Goal: Task Accomplishment & Management: Use online tool/utility

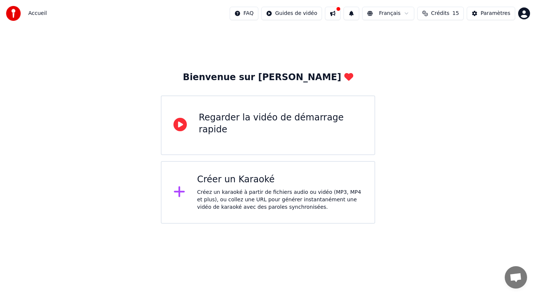
click at [324, 199] on div "Créez un karaoké à partir de fichiers audio ou vidéo (MP3, MP4 et plus), ou col…" at bounding box center [280, 199] width 166 height 22
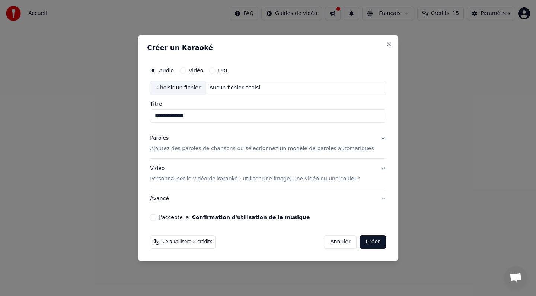
type input "**********"
click at [370, 149] on button "Paroles Ajoutez des paroles de chansons ou sélectionnez un modèle de paroles au…" at bounding box center [268, 144] width 236 height 30
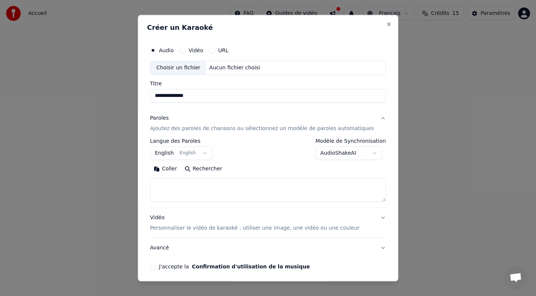
click at [209, 152] on button "English English" at bounding box center [181, 152] width 63 height 13
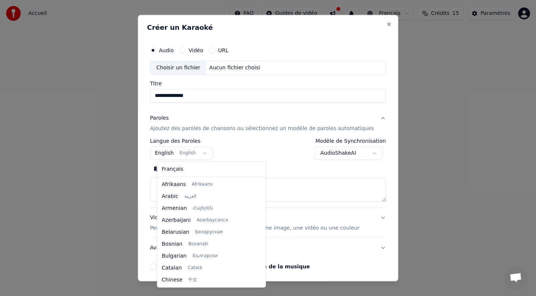
scroll to position [60, 0]
drag, startPoint x: 244, startPoint y: 199, endPoint x: 244, endPoint y: 207, distance: 7.8
click at [262, 207] on div at bounding box center [263, 203] width 3 height 17
select select "**"
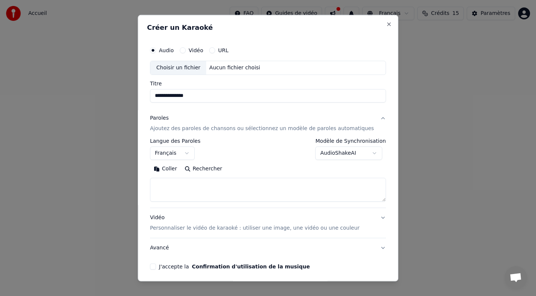
click at [179, 182] on textarea at bounding box center [268, 190] width 236 height 24
click at [171, 171] on button "Coller" at bounding box center [165, 169] width 31 height 12
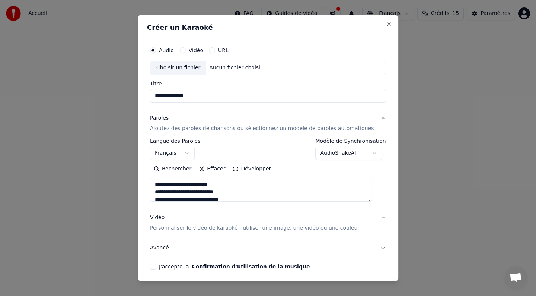
click at [187, 185] on textarea at bounding box center [261, 190] width 222 height 24
click at [188, 184] on textarea at bounding box center [261, 190] width 222 height 24
drag, startPoint x: 188, startPoint y: 184, endPoint x: 161, endPoint y: 181, distance: 27.3
click at [161, 181] on textarea at bounding box center [261, 190] width 222 height 24
click at [214, 183] on textarea at bounding box center [261, 190] width 222 height 24
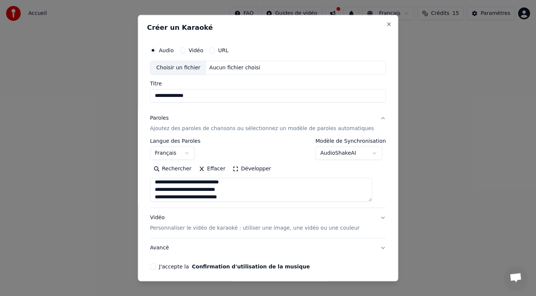
scroll to position [32, 0]
click at [181, 198] on textarea at bounding box center [261, 190] width 222 height 24
click at [191, 190] on textarea at bounding box center [261, 190] width 222 height 24
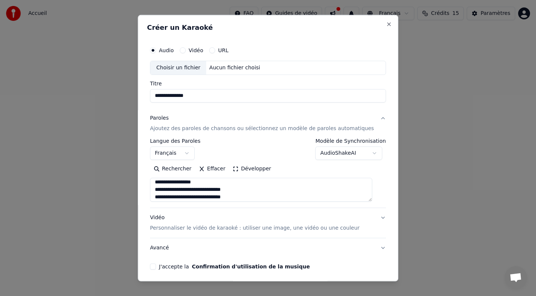
click at [206, 182] on textarea at bounding box center [261, 190] width 222 height 24
click at [184, 191] on textarea at bounding box center [261, 190] width 222 height 24
click at [190, 197] on textarea at bounding box center [261, 190] width 222 height 24
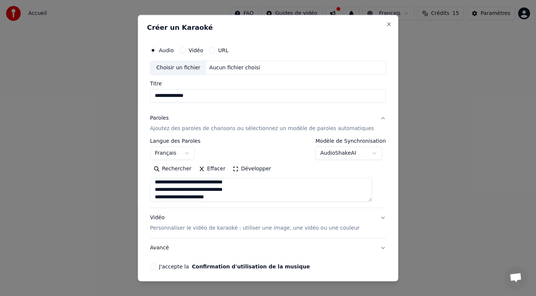
scroll to position [345, 0]
click at [271, 198] on textarea at bounding box center [261, 190] width 222 height 24
click at [236, 182] on textarea at bounding box center [261, 190] width 222 height 24
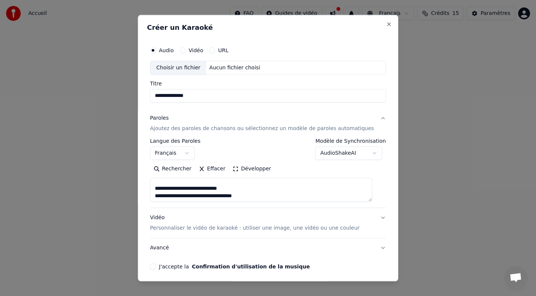
click at [267, 194] on textarea at bounding box center [261, 190] width 222 height 24
drag, startPoint x: 162, startPoint y: 188, endPoint x: 263, endPoint y: 196, distance: 101.3
click at [263, 196] on textarea at bounding box center [261, 190] width 222 height 24
click at [237, 186] on textarea at bounding box center [261, 190] width 222 height 24
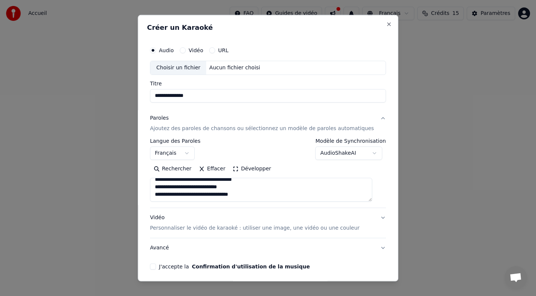
click at [260, 193] on textarea at bounding box center [261, 190] width 222 height 24
click at [163, 197] on textarea at bounding box center [261, 190] width 222 height 24
type textarea "**********"
click at [156, 267] on button "J'accepte la Confirmation d'utilisation de la musique" at bounding box center [153, 266] width 6 height 6
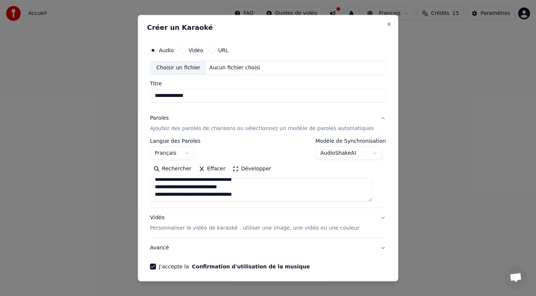
drag, startPoint x: 157, startPoint y: 267, endPoint x: 124, endPoint y: 208, distance: 67.4
click at [155, 266] on div "**********" at bounding box center [268, 156] width 242 height 232
click at [220, 229] on p "Personnaliser le vidéo de karaoké : utiliser une image, une vidéo ou une couleur" at bounding box center [255, 227] width 210 height 7
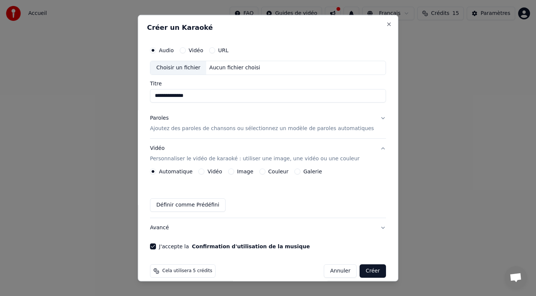
click at [234, 171] on button "Image" at bounding box center [231, 171] width 6 height 6
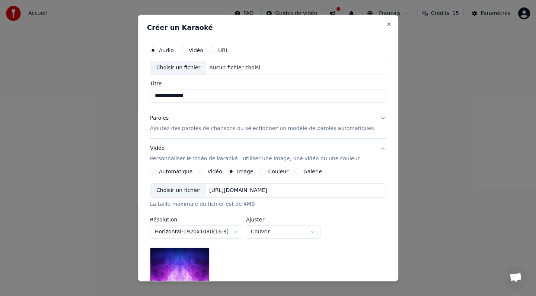
click at [186, 191] on div "Choisir un fichier" at bounding box center [179, 190] width 56 height 13
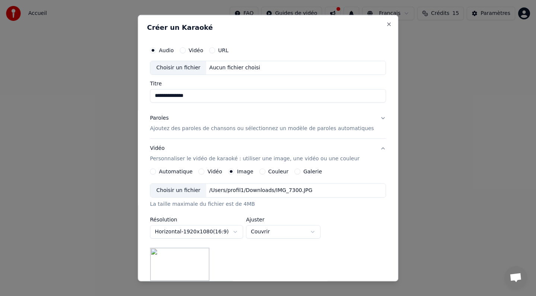
click at [321, 224] on body "**********" at bounding box center [268, 112] width 536 height 224
select select "*******"
click at [327, 255] on div "**********" at bounding box center [268, 232] width 236 height 98
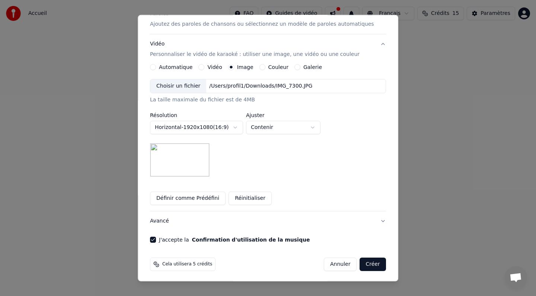
scroll to position [106, 0]
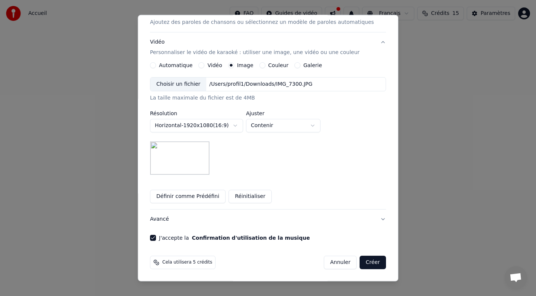
click at [370, 260] on button "Créer" at bounding box center [373, 262] width 26 height 13
click at [367, 262] on button "Créer" at bounding box center [373, 262] width 26 height 13
click at [365, 260] on button "Créer" at bounding box center [373, 262] width 26 height 13
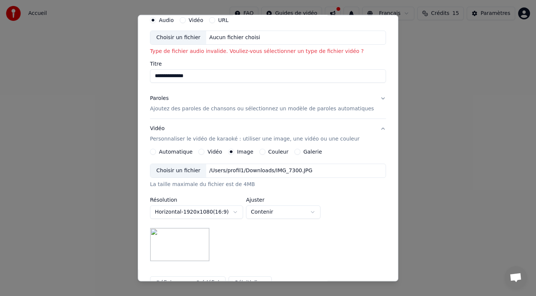
scroll to position [0, 0]
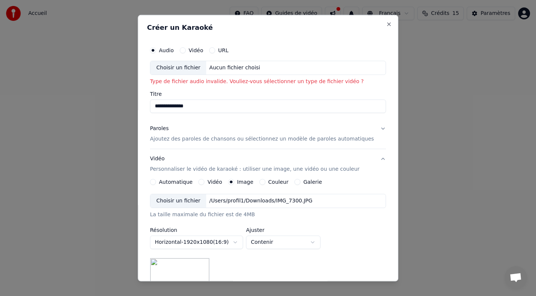
click at [256, 67] on div "Aucun fichier choisi" at bounding box center [235, 67] width 57 height 7
type input "**********"
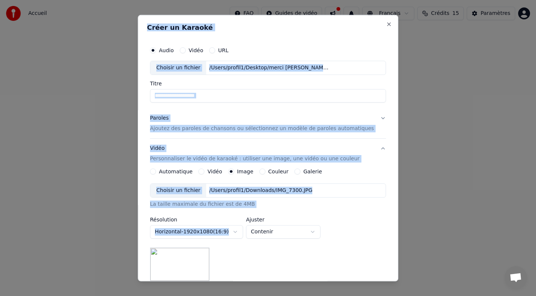
drag, startPoint x: 378, startPoint y: 262, endPoint x: 374, endPoint y: 296, distance: 34.2
click at [374, 224] on html "**********" at bounding box center [268, 112] width 536 height 224
click at [371, 256] on div "**********" at bounding box center [268, 232] width 236 height 98
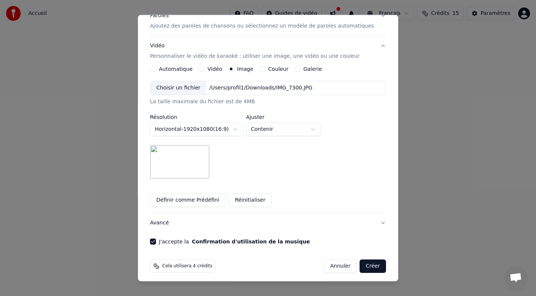
scroll to position [106, 0]
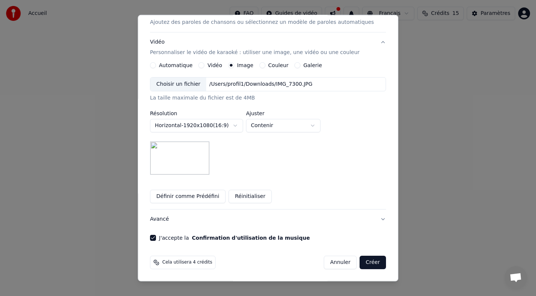
click at [367, 263] on button "Créer" at bounding box center [373, 262] width 26 height 13
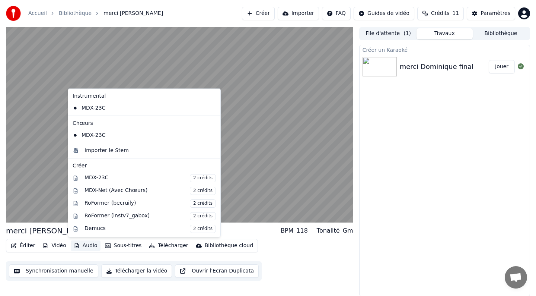
click at [88, 245] on button "Audio" at bounding box center [86, 245] width 30 height 10
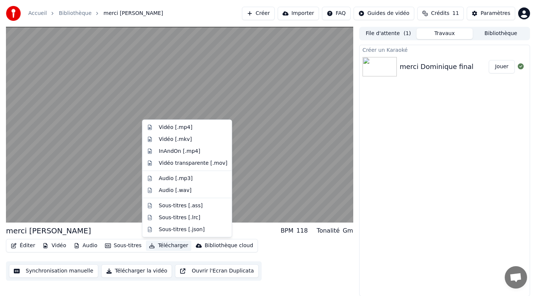
click at [396, 258] on div "Créer un Karaoké merci [PERSON_NAME] final Jouer" at bounding box center [444, 170] width 171 height 251
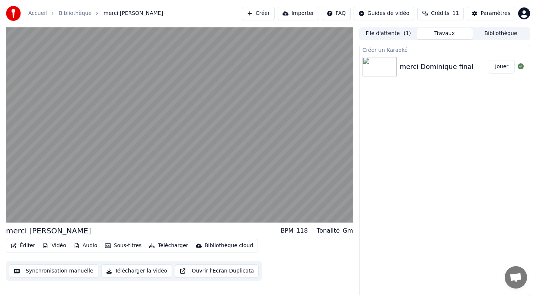
click at [137, 270] on button "Télécharger la vidéo" at bounding box center [136, 270] width 71 height 13
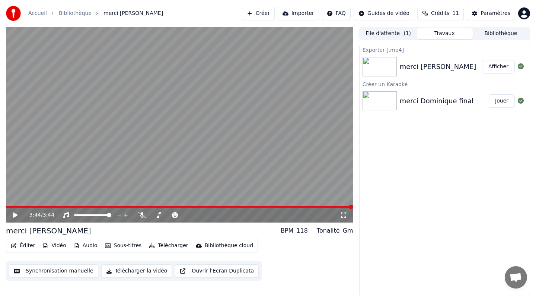
click at [379, 49] on div "Exporter [.mp4]" at bounding box center [445, 49] width 170 height 9
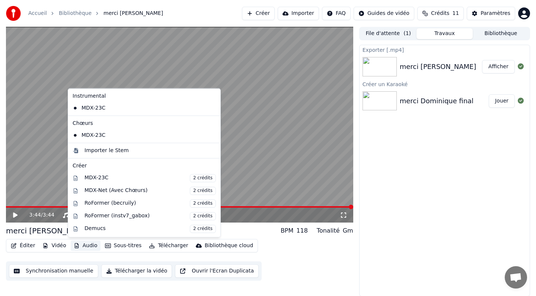
click at [90, 244] on button "Audio" at bounding box center [86, 245] width 30 height 10
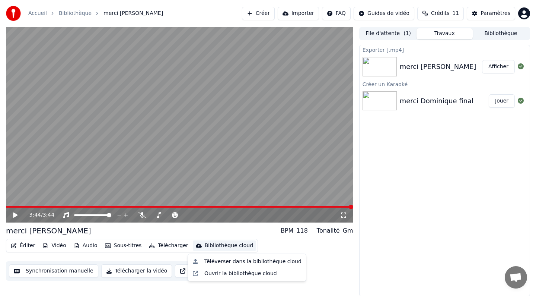
click at [403, 250] on div "Exporter [.mp4] merci [PERSON_NAME] un [DEMOGRAPHIC_DATA] merci [PERSON_NAME] f…" at bounding box center [444, 170] width 171 height 251
click at [345, 17] on html "Accueil Bibliothèque merci [PERSON_NAME] Importer FAQ Guides de vidéo Crédits 1…" at bounding box center [268, 148] width 536 height 296
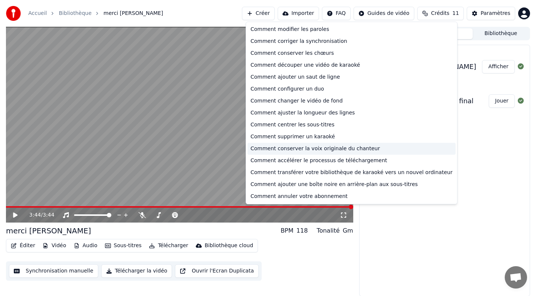
click at [303, 148] on div "Comment conserver la voix originale du chanteur" at bounding box center [352, 149] width 208 height 12
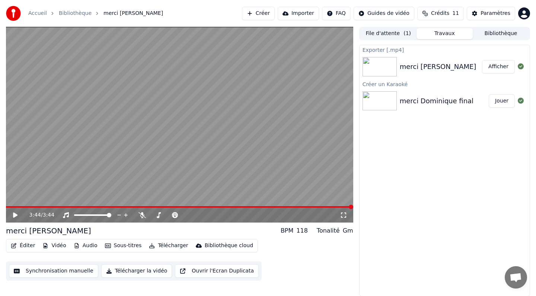
click at [88, 244] on button "Audio" at bounding box center [86, 245] width 30 height 10
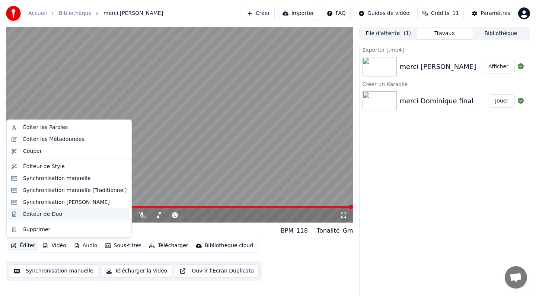
click at [41, 213] on div "Éditeur de Duo" at bounding box center [42, 213] width 39 height 7
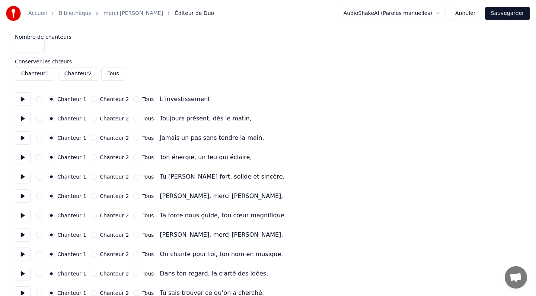
click at [118, 76] on button "Tous" at bounding box center [113, 73] width 24 height 13
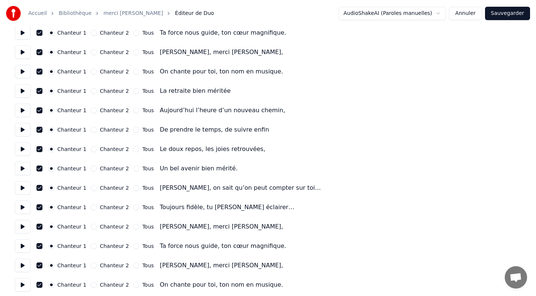
scroll to position [670, 0]
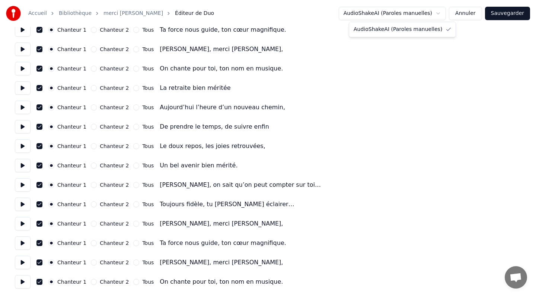
click at [511, 13] on button "Sauvegarder" at bounding box center [507, 13] width 45 height 13
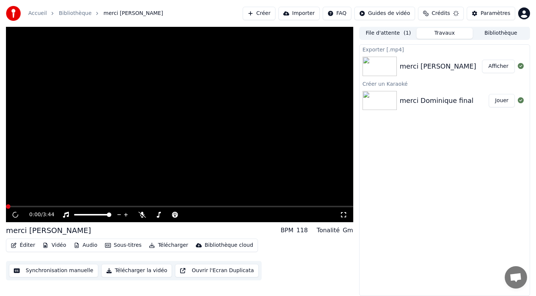
scroll to position [0, 0]
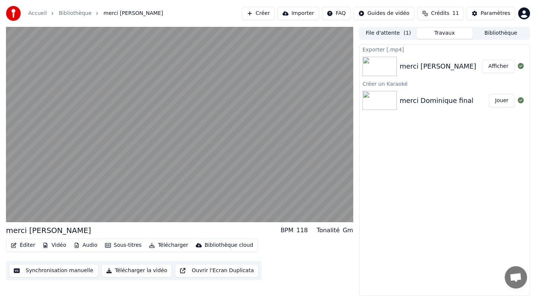
click at [58, 270] on button "Synchronisation manuelle" at bounding box center [53, 270] width 89 height 13
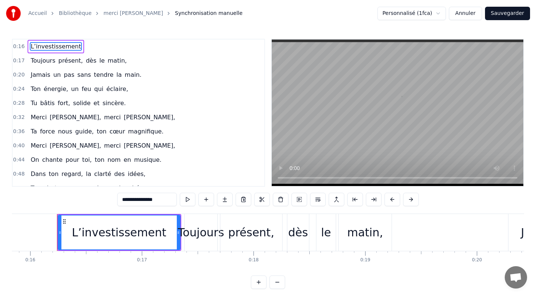
scroll to position [0, 1778]
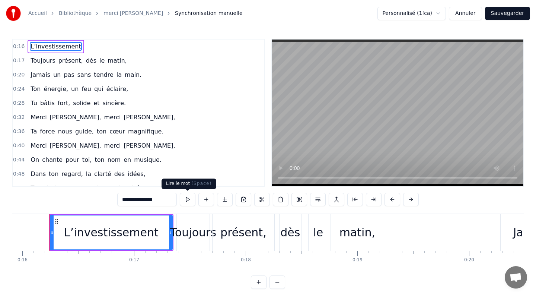
click at [187, 200] on button at bounding box center [188, 199] width 16 height 13
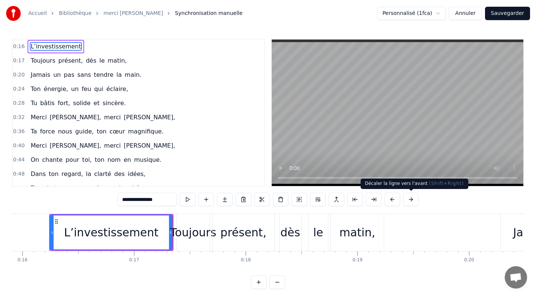
click at [408, 201] on button at bounding box center [411, 199] width 16 height 13
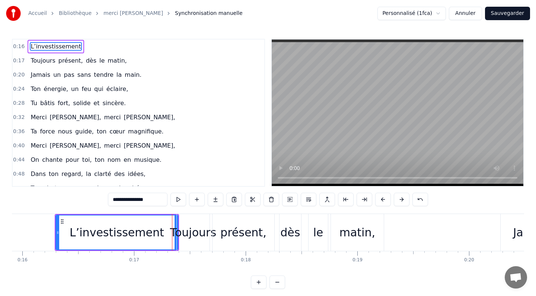
click at [408, 201] on button at bounding box center [402, 199] width 16 height 13
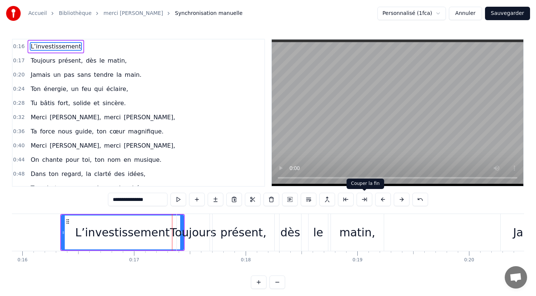
click at [367, 199] on button at bounding box center [365, 199] width 16 height 13
click at [361, 199] on button at bounding box center [365, 199] width 16 height 13
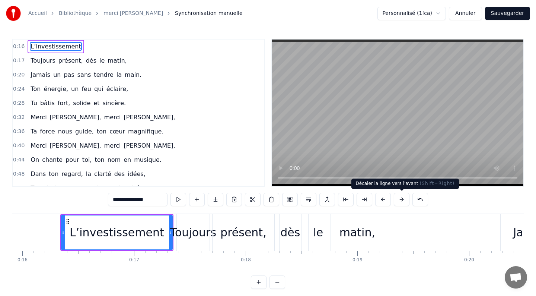
click at [407, 199] on button at bounding box center [402, 199] width 16 height 13
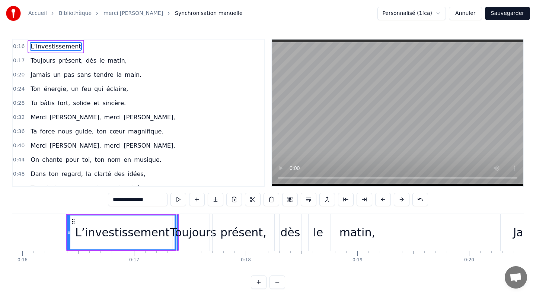
click at [399, 199] on button at bounding box center [402, 199] width 16 height 13
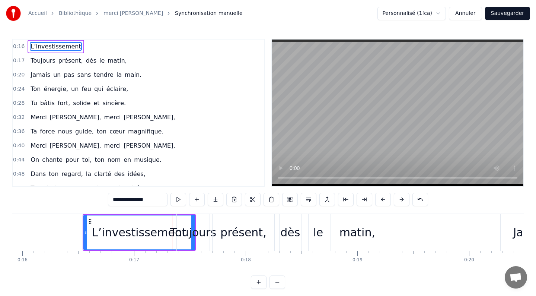
click at [399, 199] on button at bounding box center [402, 199] width 16 height 13
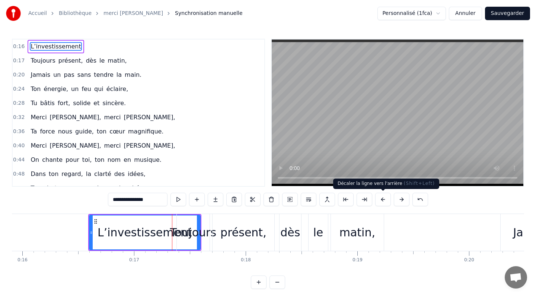
click at [383, 200] on button at bounding box center [384, 199] width 16 height 13
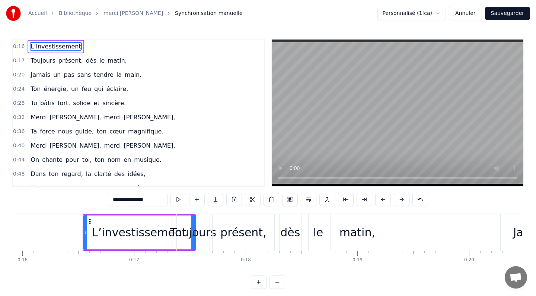
click at [383, 200] on button at bounding box center [384, 199] width 16 height 13
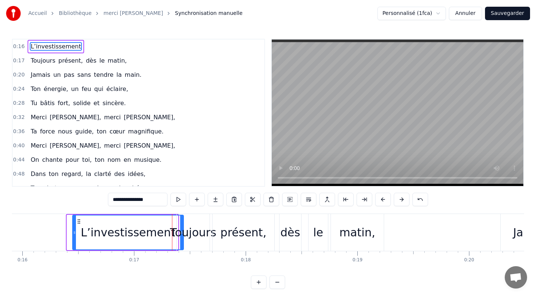
click at [383, 200] on button at bounding box center [384, 199] width 16 height 13
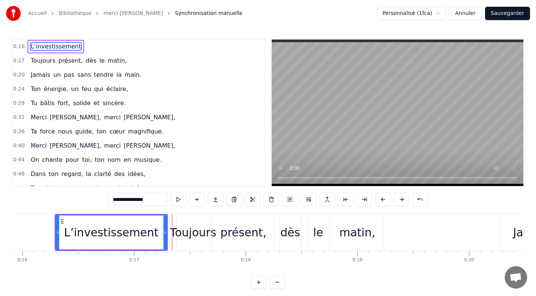
click at [383, 200] on button at bounding box center [384, 199] width 16 height 13
click at [473, 17] on button "Annuler" at bounding box center [465, 13] width 33 height 13
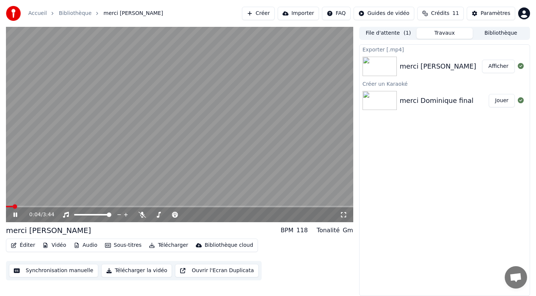
click at [188, 203] on video at bounding box center [180, 124] width 348 height 196
click at [202, 207] on div "0:04 / 3:44" at bounding box center [180, 214] width 348 height 15
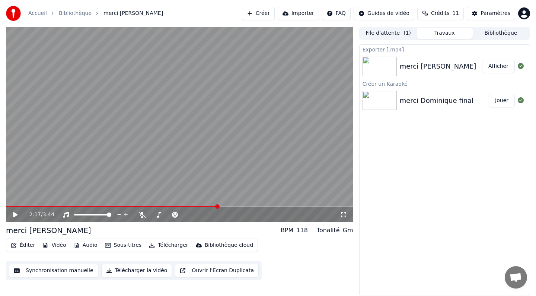
click at [220, 209] on span at bounding box center [217, 206] width 4 height 4
click at [15, 213] on icon at bounding box center [21, 215] width 18 height 6
click at [15, 218] on div "2:30 / 3:44" at bounding box center [180, 214] width 342 height 7
click at [15, 207] on div "2:31 / 3:44" at bounding box center [180, 214] width 348 height 15
click at [15, 213] on icon at bounding box center [15, 214] width 4 height 4
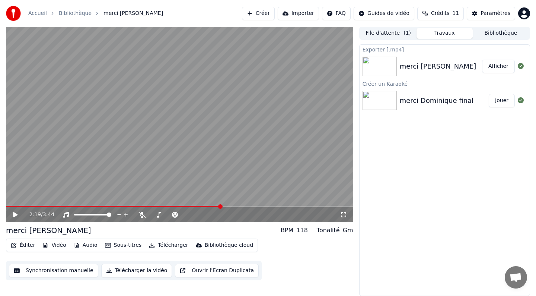
click at [221, 205] on span at bounding box center [220, 206] width 4 height 4
click at [15, 214] on icon at bounding box center [15, 214] width 4 height 5
click at [15, 214] on icon at bounding box center [21, 215] width 18 height 6
click at [73, 268] on button "Synchronisation manuelle" at bounding box center [53, 270] width 89 height 13
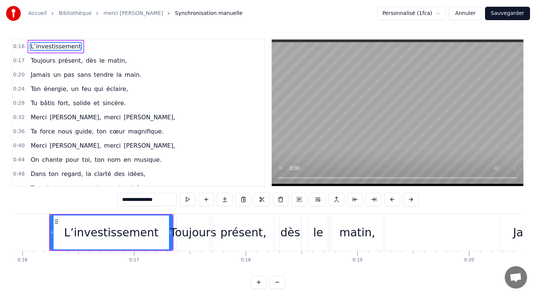
scroll to position [5, 0]
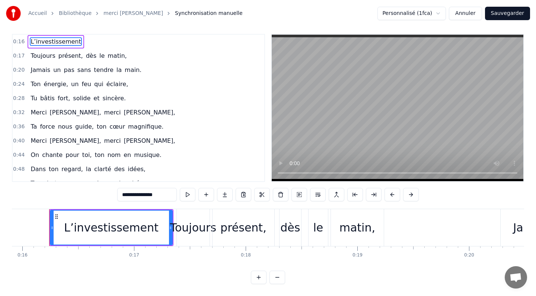
click at [139, 167] on div "Dans ton regard, la clarté des idées," at bounding box center [88, 168] width 121 height 13
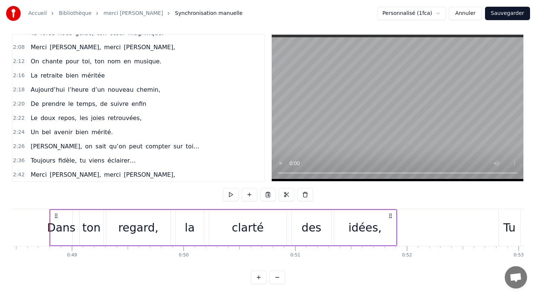
scroll to position [446, 0]
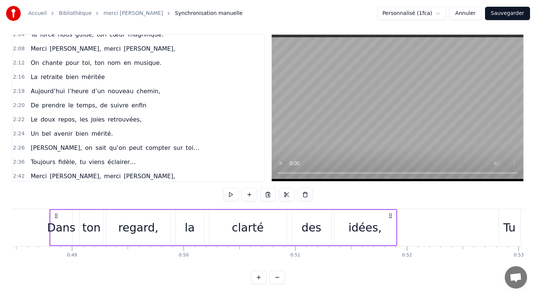
click at [56, 148] on span "[PERSON_NAME]," at bounding box center [56, 147] width 53 height 9
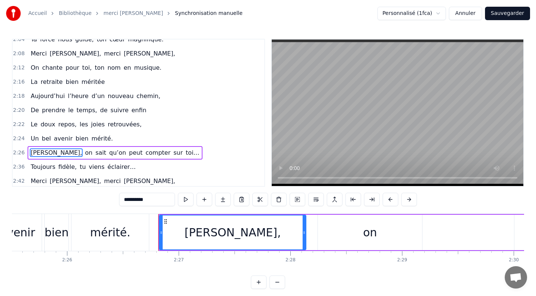
scroll to position [0, 16371]
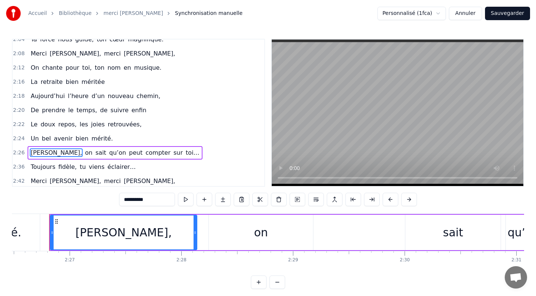
drag, startPoint x: 456, startPoint y: 233, endPoint x: 346, endPoint y: 235, distance: 109.2
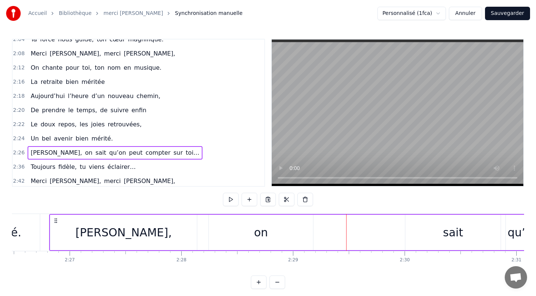
click at [448, 234] on div "sait" at bounding box center [453, 232] width 20 height 17
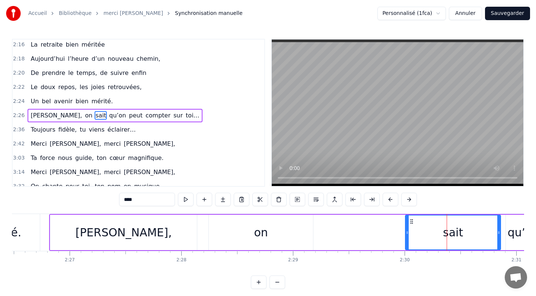
scroll to position [486, 0]
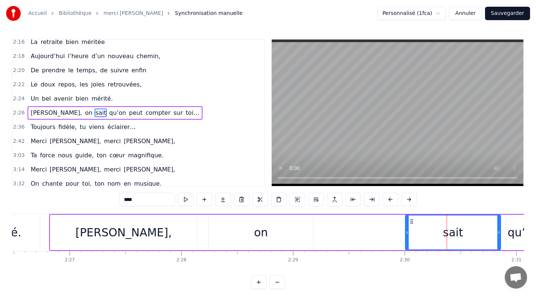
drag, startPoint x: 448, startPoint y: 234, endPoint x: 409, endPoint y: 228, distance: 39.1
click at [409, 229] on div "sait" at bounding box center [453, 232] width 95 height 34
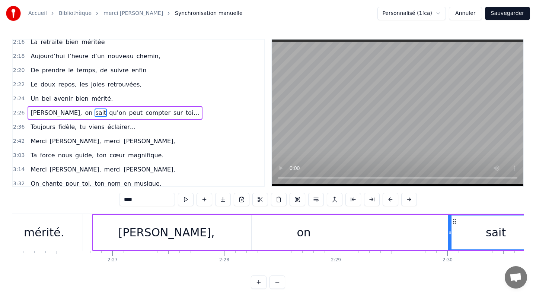
scroll to position [0, 16326]
click at [390, 201] on button at bounding box center [391, 199] width 16 height 13
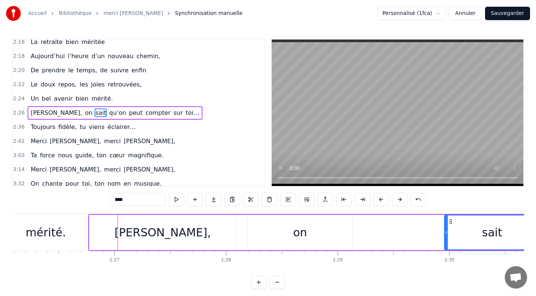
click at [390, 201] on div "****" at bounding box center [268, 199] width 317 height 13
click at [380, 200] on button at bounding box center [382, 199] width 16 height 13
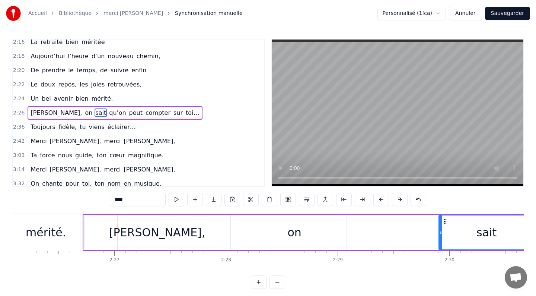
click at [380, 200] on button at bounding box center [382, 199] width 16 height 13
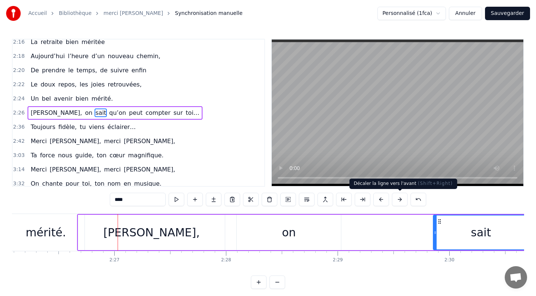
click at [403, 199] on button at bounding box center [400, 199] width 16 height 13
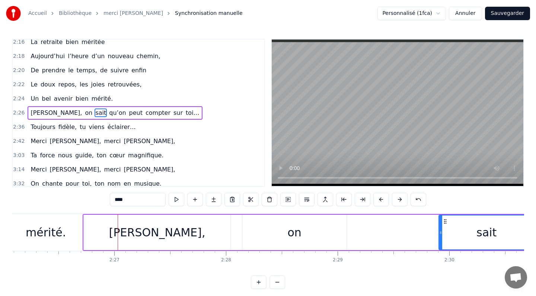
click at [403, 199] on button at bounding box center [400, 199] width 16 height 13
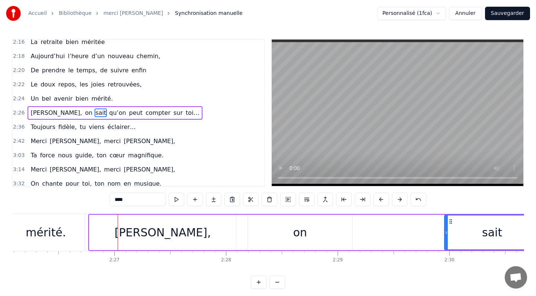
click at [465, 15] on button "Annuler" at bounding box center [465, 13] width 33 height 13
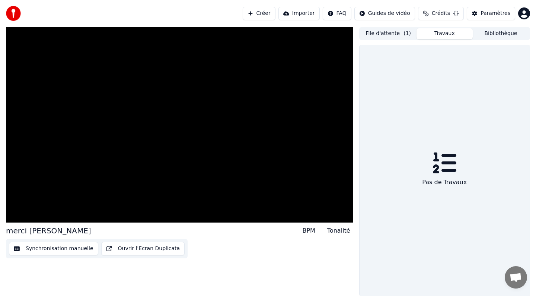
scroll to position [0, 0]
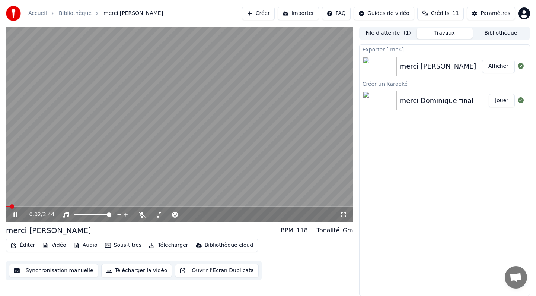
click at [215, 205] on video at bounding box center [180, 124] width 348 height 196
click at [207, 205] on video at bounding box center [180, 124] width 348 height 196
click at [205, 207] on div "0:03 / 3:44" at bounding box center [180, 214] width 348 height 15
click at [209, 212] on div "2:11 / 3:44" at bounding box center [180, 214] width 348 height 16
click at [16, 213] on icon at bounding box center [15, 214] width 4 height 4
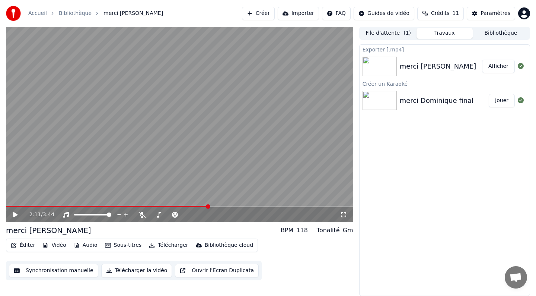
click at [17, 213] on icon at bounding box center [15, 214] width 4 height 5
click at [17, 213] on icon at bounding box center [15, 214] width 4 height 4
click at [249, 207] on div "2:11 / 3:44" at bounding box center [180, 214] width 348 height 15
click at [241, 204] on video at bounding box center [180, 124] width 348 height 196
click at [401, 185] on div "Exporter [.mp4] merci [PERSON_NAME] un [DEMOGRAPHIC_DATA] merci [PERSON_NAME] f…" at bounding box center [444, 169] width 171 height 251
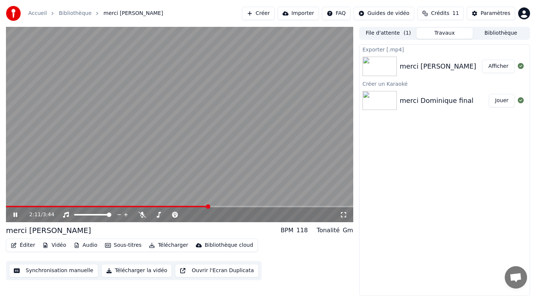
click at [401, 185] on div "Exporter [.mp4] merci [PERSON_NAME] un [DEMOGRAPHIC_DATA] merci [PERSON_NAME] f…" at bounding box center [444, 169] width 171 height 251
click at [65, 207] on div "2:11 / 3:44" at bounding box center [180, 214] width 348 height 15
click at [16, 212] on icon at bounding box center [15, 214] width 4 height 4
click at [22, 200] on video at bounding box center [180, 124] width 348 height 196
click at [9, 206] on span at bounding box center [7, 206] width 3 height 1
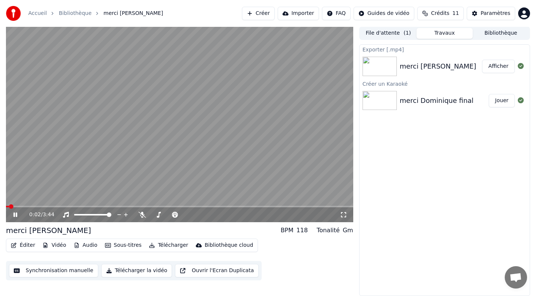
click at [9, 206] on span at bounding box center [11, 206] width 4 height 4
click at [17, 215] on icon at bounding box center [15, 214] width 4 height 4
click at [240, 205] on video at bounding box center [180, 124] width 348 height 196
click at [234, 207] on span at bounding box center [180, 206] width 348 height 1
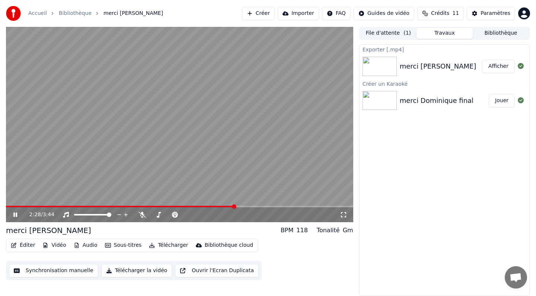
click at [14, 216] on icon at bounding box center [15, 214] width 4 height 4
click at [14, 213] on icon at bounding box center [15, 214] width 4 height 5
click at [15, 213] on icon at bounding box center [21, 215] width 18 height 6
click at [233, 206] on span at bounding box center [233, 206] width 4 height 4
click at [14, 214] on icon at bounding box center [15, 214] width 4 height 5
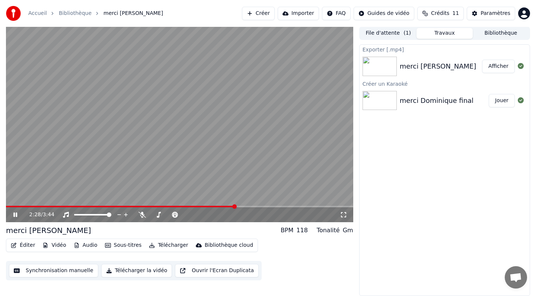
click at [15, 214] on icon at bounding box center [21, 215] width 18 height 6
click at [79, 271] on button "Synchronisation manuelle" at bounding box center [53, 270] width 89 height 13
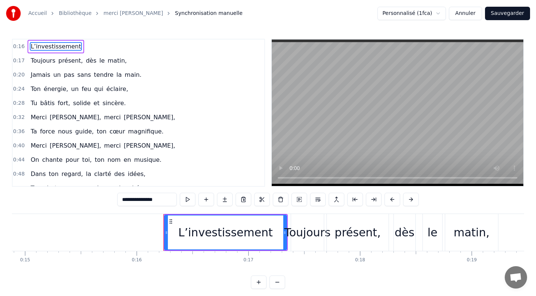
scroll to position [0, 1778]
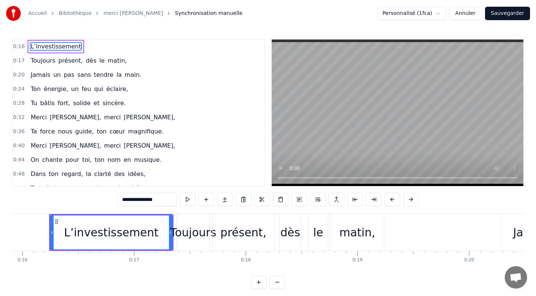
click at [99, 173] on span "clarté" at bounding box center [103, 173] width 19 height 9
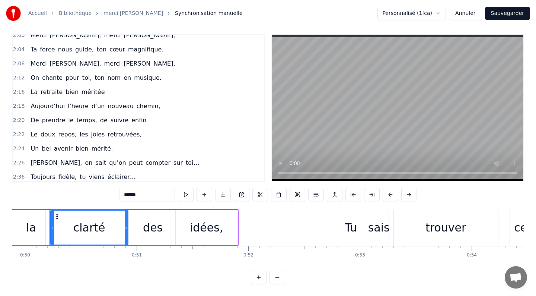
scroll to position [446, 0]
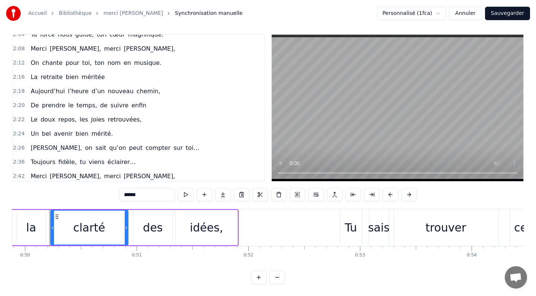
click at [95, 148] on span "sait" at bounding box center [101, 147] width 12 height 9
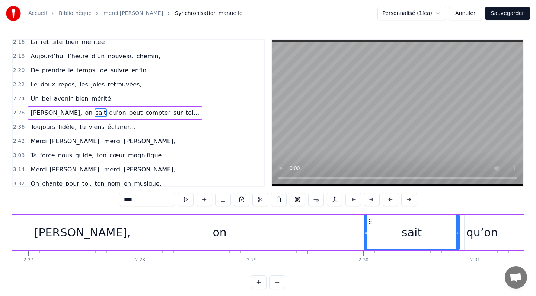
scroll to position [0, 16726]
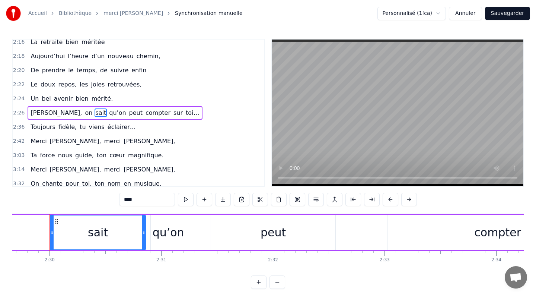
click at [108, 112] on span "qu’on" at bounding box center [117, 112] width 18 height 9
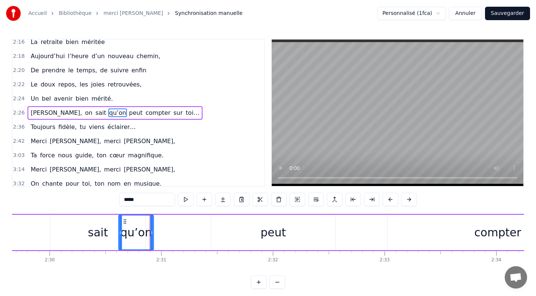
drag, startPoint x: 157, startPoint y: 219, endPoint x: 125, endPoint y: 220, distance: 32.0
click at [125, 220] on icon at bounding box center [125, 221] width 6 height 6
drag, startPoint x: 269, startPoint y: 231, endPoint x: 212, endPoint y: 230, distance: 56.6
click at [212, 230] on div "peut" at bounding box center [273, 232] width 124 height 35
type input "****"
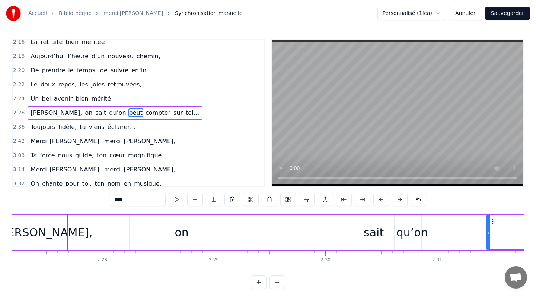
scroll to position [0, 16468]
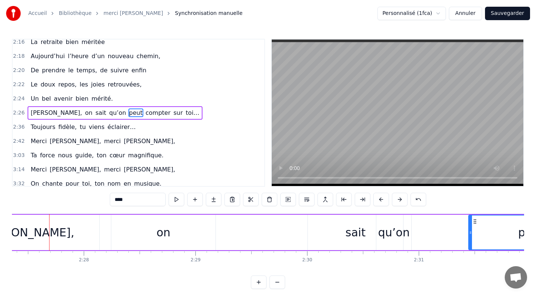
click at [277, 278] on button at bounding box center [278, 281] width 16 height 13
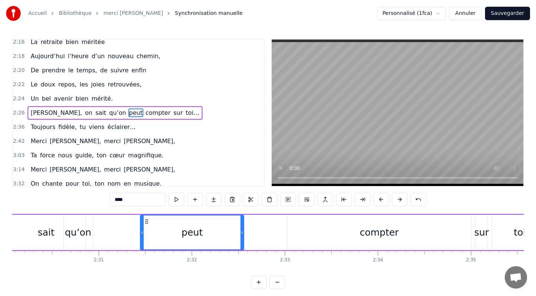
scroll to position [0, 13717]
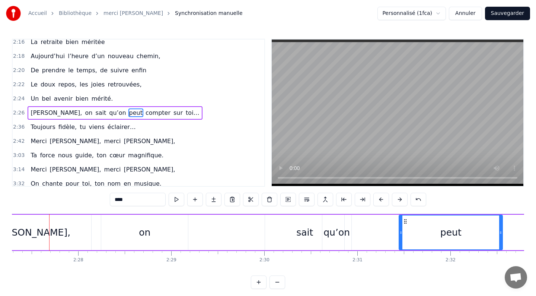
click at [50, 114] on span "[PERSON_NAME]," at bounding box center [56, 112] width 53 height 9
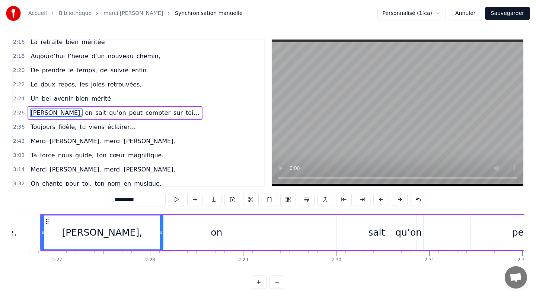
scroll to position [0, 13636]
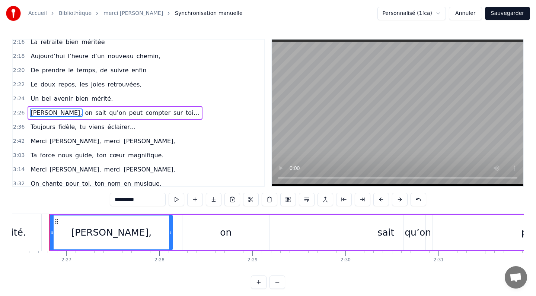
drag, startPoint x: 103, startPoint y: 233, endPoint x: 72, endPoint y: 232, distance: 31.7
click at [72, 232] on div "[PERSON_NAME]," at bounding box center [111, 232] width 121 height 34
drag, startPoint x: 52, startPoint y: 232, endPoint x: 0, endPoint y: 244, distance: 53.0
click at [0, 244] on div "Accueil Bibliothèque merci [PERSON_NAME] manuelle Personnalisé (1fca) Annuler S…" at bounding box center [268, 144] width 536 height 289
drag, startPoint x: 224, startPoint y: 232, endPoint x: 195, endPoint y: 232, distance: 29.1
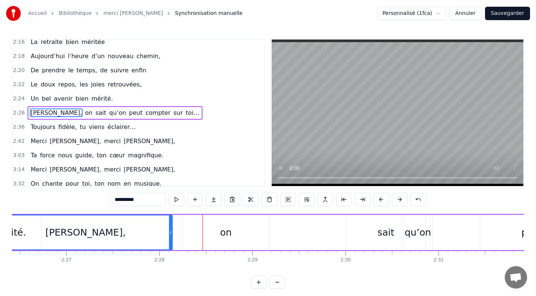
click at [195, 232] on div "on" at bounding box center [226, 232] width 87 height 35
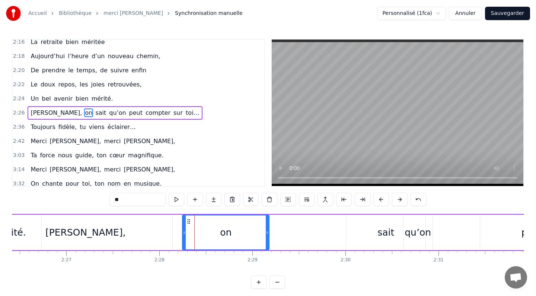
drag, startPoint x: 224, startPoint y: 234, endPoint x: 189, endPoint y: 227, distance: 34.9
click at [189, 227] on div "on" at bounding box center [226, 232] width 86 height 34
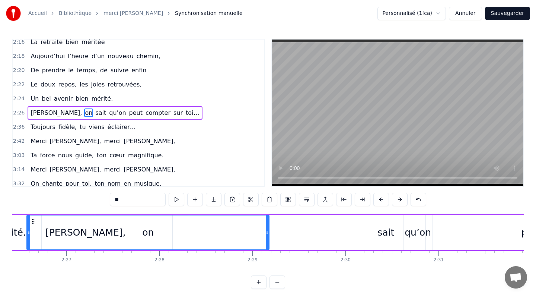
drag, startPoint x: 184, startPoint y: 231, endPoint x: 28, endPoint y: 222, distance: 156.0
click at [28, 222] on div at bounding box center [28, 232] width 3 height 34
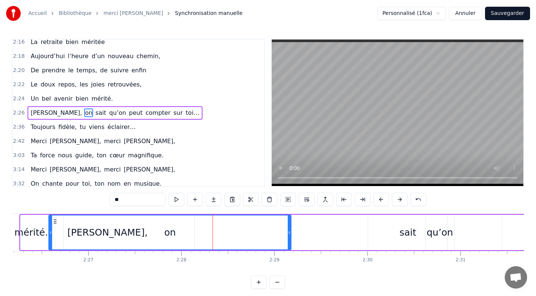
click at [412, 232] on div "sait" at bounding box center [408, 232] width 17 height 14
type input "****"
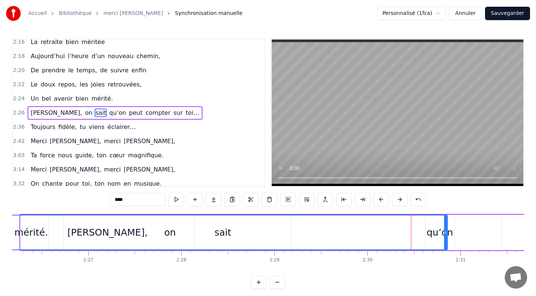
drag, startPoint x: 370, startPoint y: 224, endPoint x: 0, endPoint y: 203, distance: 370.9
click at [0, 203] on div "Accueil Bibliothèque merci [PERSON_NAME] manuelle Personnalisé (1fca) Annuler S…" at bounding box center [268, 144] width 536 height 289
drag, startPoint x: 225, startPoint y: 234, endPoint x: 210, endPoint y: 227, distance: 17.0
click at [210, 227] on div "sait" at bounding box center [223, 232] width 449 height 34
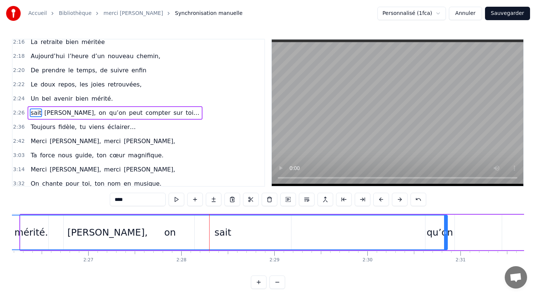
click at [150, 284] on div "0:16 L’investissement 0:17 Toujours présent, dès le matin, 0:20 Jamais un pas s…" at bounding box center [268, 164] width 513 height 250
click at [211, 187] on div "Ajouter un Sous-mot Ajouter un Sous-mot" at bounding box center [215, 183] width 55 height 10
click at [209, 155] on div "3:03 Ta force nous guide, ton cœur magnifique." at bounding box center [139, 155] width 252 height 14
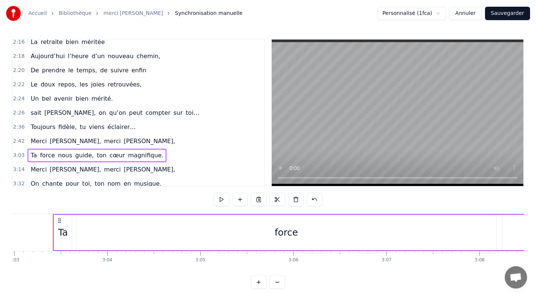
scroll to position [0, 17044]
click at [108, 109] on span "qu’on" at bounding box center [117, 112] width 18 height 9
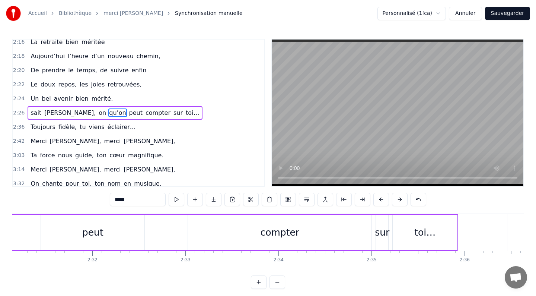
scroll to position [0, 13989]
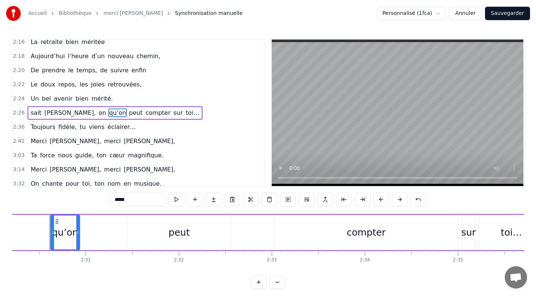
click at [98, 113] on span "on" at bounding box center [102, 112] width 9 height 9
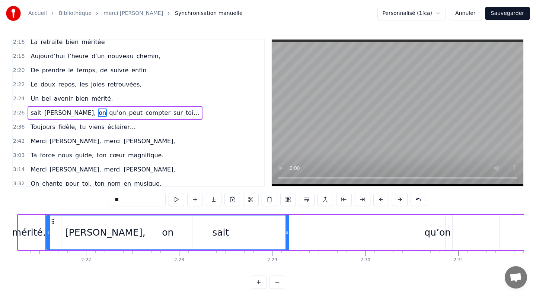
scroll to position [0, 13612]
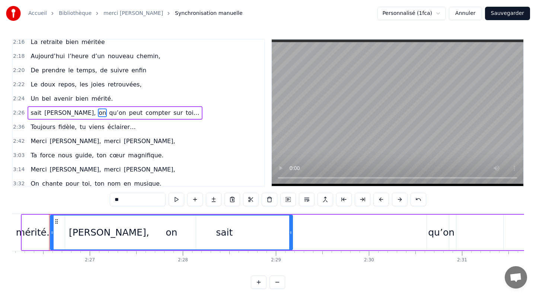
click at [224, 232] on div "on" at bounding box center [172, 232] width 242 height 34
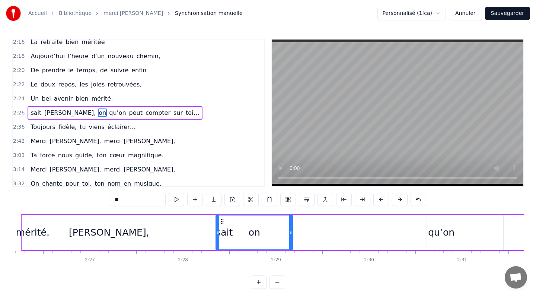
drag, startPoint x: 53, startPoint y: 231, endPoint x: 219, endPoint y: 248, distance: 166.7
click at [219, 248] on div at bounding box center [217, 232] width 3 height 34
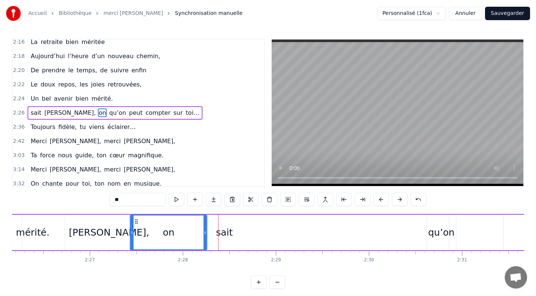
drag, startPoint x: 222, startPoint y: 221, endPoint x: 136, endPoint y: 227, distance: 85.9
click at [136, 227] on div "on" at bounding box center [169, 232] width 76 height 34
click at [222, 233] on div "sait" at bounding box center [224, 232] width 17 height 14
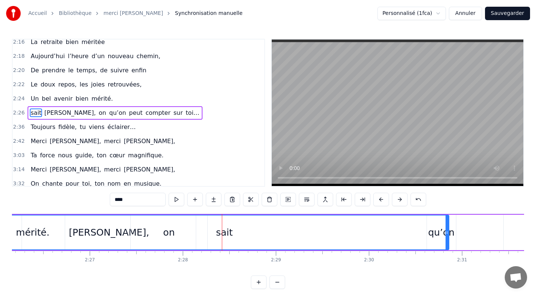
click at [227, 232] on div "sait" at bounding box center [224, 232] width 17 height 14
drag, startPoint x: 447, startPoint y: 223, endPoint x: 382, endPoint y: 233, distance: 65.7
click at [382, 233] on div at bounding box center [382, 232] width 3 height 34
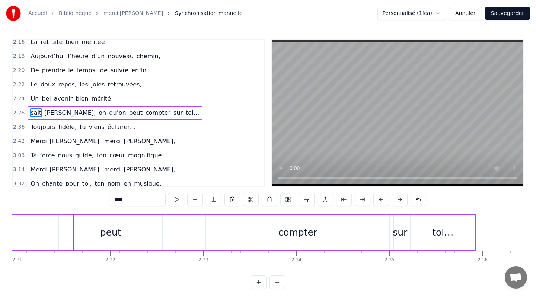
scroll to position [0, 14058]
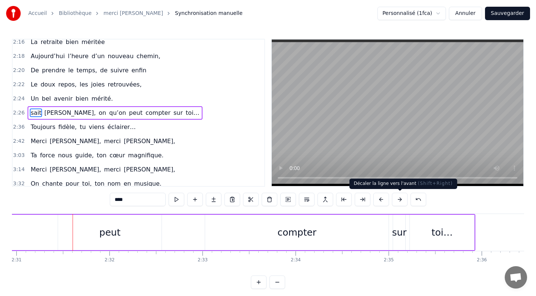
click at [400, 197] on button at bounding box center [400, 199] width 16 height 13
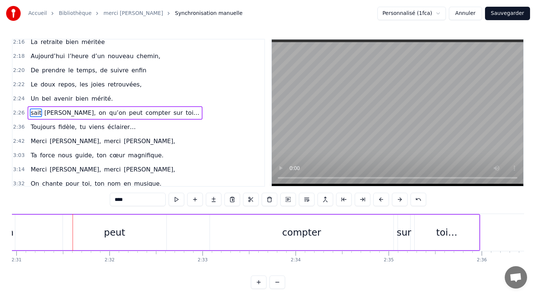
click at [400, 197] on button at bounding box center [400, 199] width 16 height 13
click at [56, 112] on span "[PERSON_NAME]," at bounding box center [70, 112] width 53 height 9
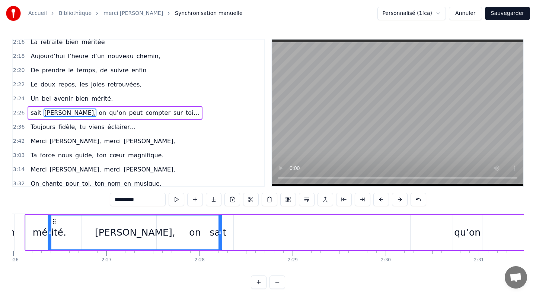
scroll to position [0, 13593]
click at [35, 114] on span "sait" at bounding box center [36, 112] width 12 height 9
type input "****"
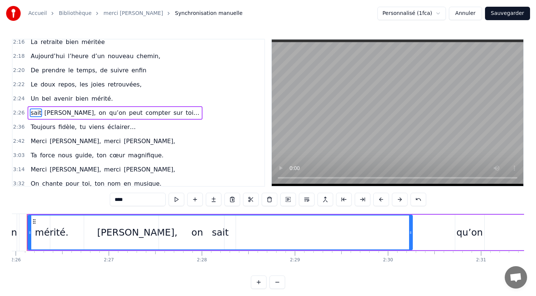
scroll to position [0, 13571]
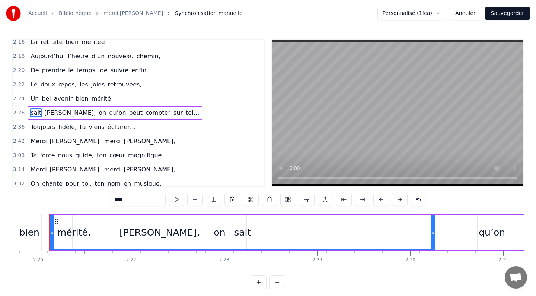
drag, startPoint x: 35, startPoint y: 114, endPoint x: 86, endPoint y: 114, distance: 50.3
click at [86, 114] on div "[PERSON_NAME], on qu’on peut compter sur toi…" at bounding box center [115, 112] width 175 height 13
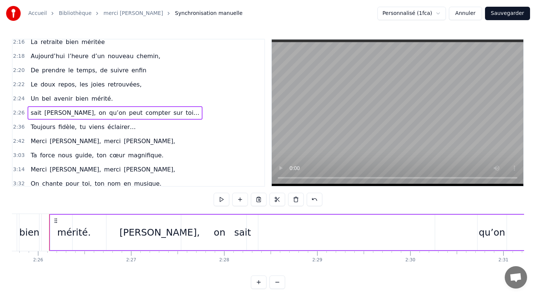
click at [35, 111] on span "sait" at bounding box center [36, 112] width 12 height 9
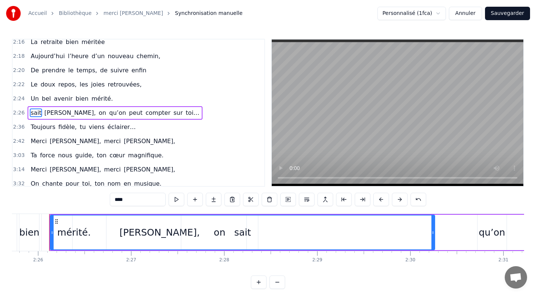
drag, startPoint x: 35, startPoint y: 111, endPoint x: 55, endPoint y: 113, distance: 19.8
click at [55, 113] on div "[PERSON_NAME], on qu’on peut compter sur toi…" at bounding box center [115, 112] width 175 height 13
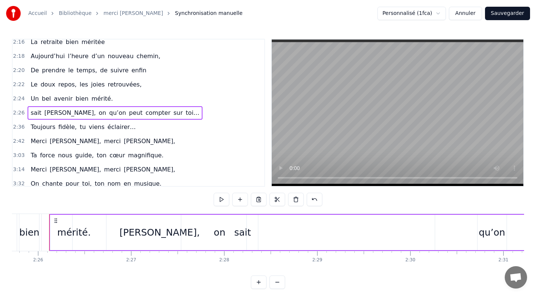
click at [39, 113] on span "sait" at bounding box center [36, 112] width 12 height 9
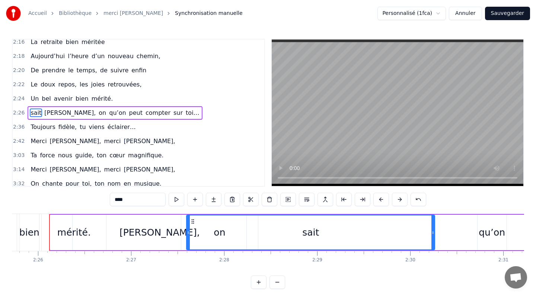
drag, startPoint x: 53, startPoint y: 227, endPoint x: 190, endPoint y: 235, distance: 137.3
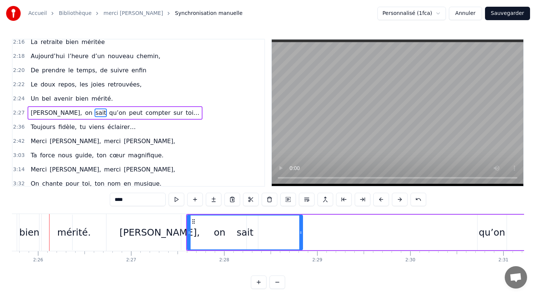
drag, startPoint x: 433, startPoint y: 231, endPoint x: 301, endPoint y: 212, distance: 133.9
click at [301, 212] on div "0:16 L’investissement 0:17 Toujours présent, dès le matin, 0:20 Jamais un pas s…" at bounding box center [268, 164] width 513 height 250
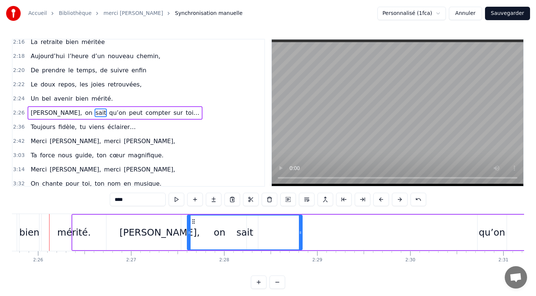
drag, startPoint x: 219, startPoint y: 232, endPoint x: 211, endPoint y: 231, distance: 8.3
click at [211, 231] on div "sait" at bounding box center [245, 232] width 114 height 34
click at [191, 220] on icon at bounding box center [191, 221] width 6 height 6
click at [218, 231] on div "sait" at bounding box center [243, 232] width 114 height 34
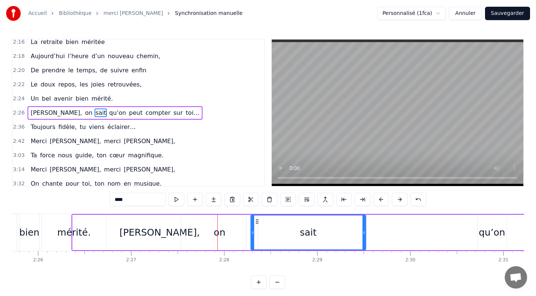
drag, startPoint x: 190, startPoint y: 221, endPoint x: 256, endPoint y: 222, distance: 66.0
click at [256, 222] on icon at bounding box center [257, 221] width 6 height 6
click at [225, 233] on div "on" at bounding box center [219, 232] width 77 height 35
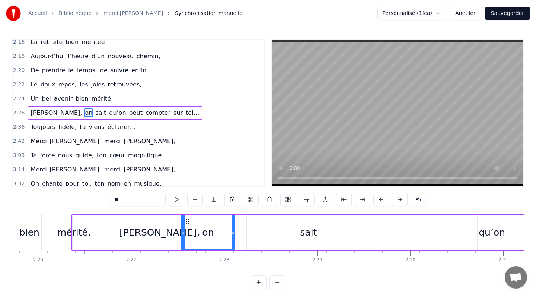
drag, startPoint x: 257, startPoint y: 232, endPoint x: 234, endPoint y: 231, distance: 23.1
click at [234, 231] on icon at bounding box center [233, 232] width 3 height 6
drag, startPoint x: 184, startPoint y: 232, endPoint x: 203, endPoint y: 234, distance: 19.5
click at [203, 234] on icon at bounding box center [202, 232] width 3 height 6
click at [163, 235] on div "[PERSON_NAME]," at bounding box center [160, 232] width 80 height 14
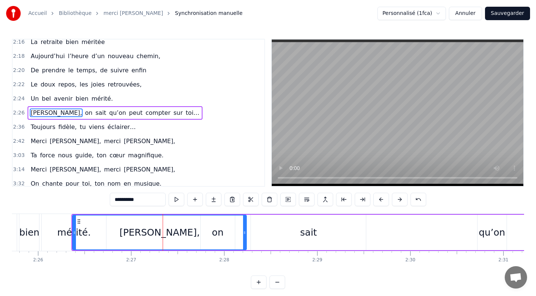
click at [243, 231] on div "[PERSON_NAME]," at bounding box center [159, 232] width 173 height 34
drag, startPoint x: 246, startPoint y: 233, endPoint x: 209, endPoint y: 226, distance: 37.4
click at [209, 226] on div at bounding box center [207, 232] width 3 height 34
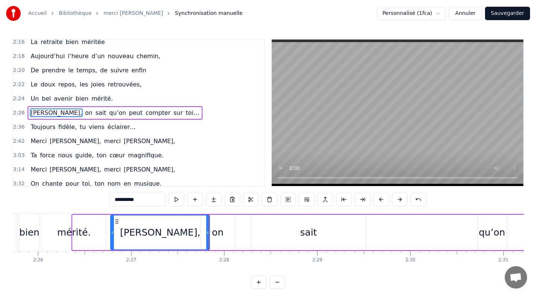
drag, startPoint x: 74, startPoint y: 233, endPoint x: 112, endPoint y: 237, distance: 38.2
click at [112, 237] on div at bounding box center [112, 232] width 3 height 34
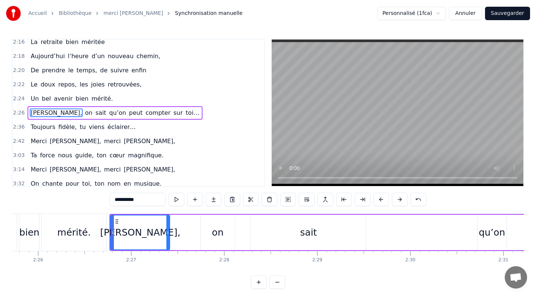
drag, startPoint x: 208, startPoint y: 236, endPoint x: 169, endPoint y: 235, distance: 39.5
click at [169, 235] on div at bounding box center [168, 232] width 3 height 34
click at [127, 226] on div "[PERSON_NAME]," at bounding box center [140, 232] width 80 height 14
click at [71, 226] on div "mérité." at bounding box center [74, 232] width 34 height 14
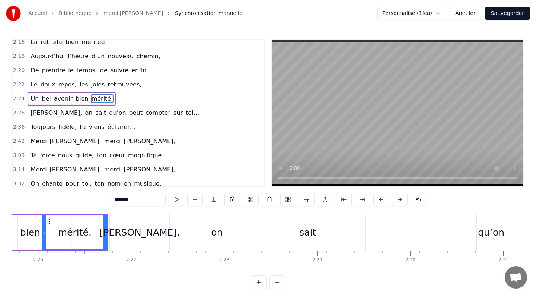
scroll to position [472, 0]
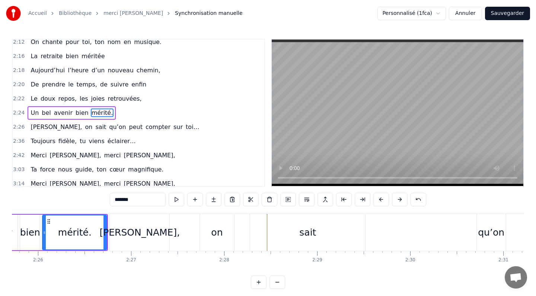
click at [216, 235] on div "on" at bounding box center [217, 232] width 12 height 14
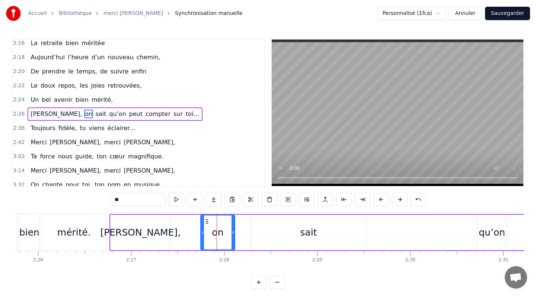
scroll to position [486, 0]
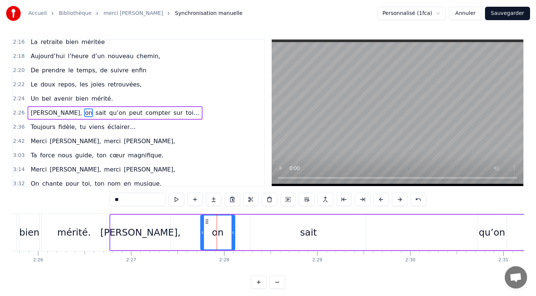
drag, startPoint x: 219, startPoint y: 234, endPoint x: 213, endPoint y: 231, distance: 7.1
click at [213, 231] on div "on" at bounding box center [218, 232] width 12 height 14
drag, startPoint x: 203, startPoint y: 231, endPoint x: 193, endPoint y: 230, distance: 10.1
click at [193, 230] on icon at bounding box center [192, 232] width 3 height 6
drag, startPoint x: 233, startPoint y: 232, endPoint x: 219, endPoint y: 232, distance: 13.8
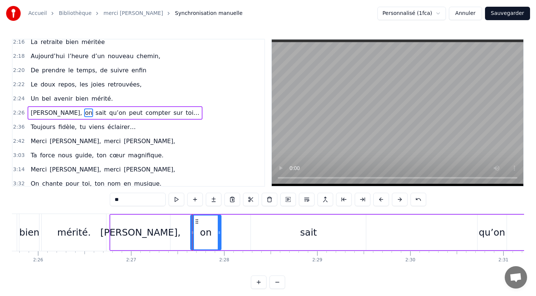
click at [219, 232] on icon at bounding box center [219, 232] width 3 height 6
drag, startPoint x: 191, startPoint y: 231, endPoint x: 202, endPoint y: 231, distance: 10.4
click at [202, 231] on icon at bounding box center [203, 232] width 3 height 6
click at [137, 218] on div "[PERSON_NAME]," at bounding box center [141, 232] width 60 height 35
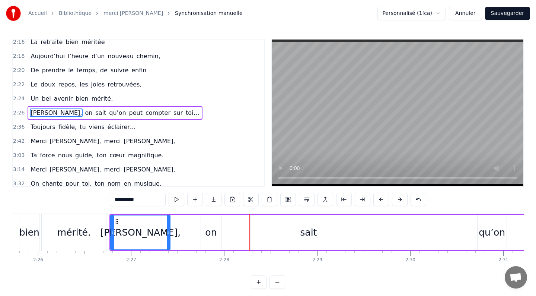
click at [314, 231] on div "sait" at bounding box center [308, 232] width 17 height 14
type input "****"
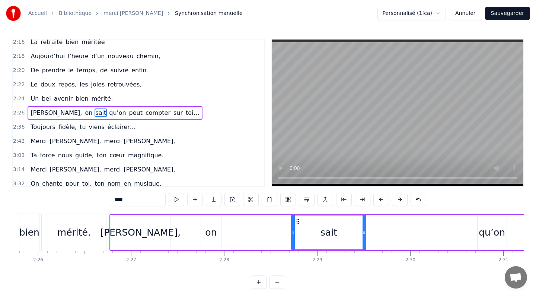
drag, startPoint x: 252, startPoint y: 231, endPoint x: 297, endPoint y: 235, distance: 45.3
click at [295, 235] on div at bounding box center [293, 232] width 3 height 34
drag, startPoint x: 333, startPoint y: 231, endPoint x: 266, endPoint y: 237, distance: 66.9
click at [266, 237] on div "[PERSON_NAME], on sait qu’on peut compter sur toi…" at bounding box center [541, 232] width 863 height 37
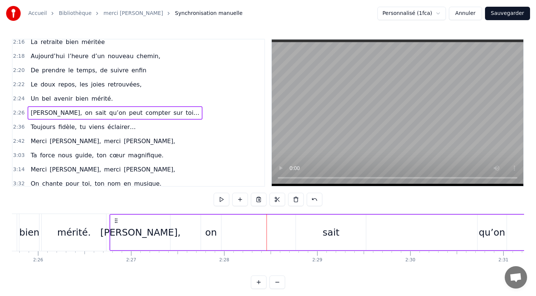
click at [308, 231] on div "sait" at bounding box center [331, 232] width 70 height 35
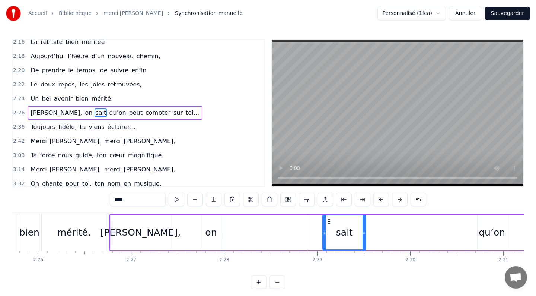
drag, startPoint x: 297, startPoint y: 232, endPoint x: 324, endPoint y: 236, distance: 27.8
click at [324, 236] on div at bounding box center [324, 232] width 3 height 34
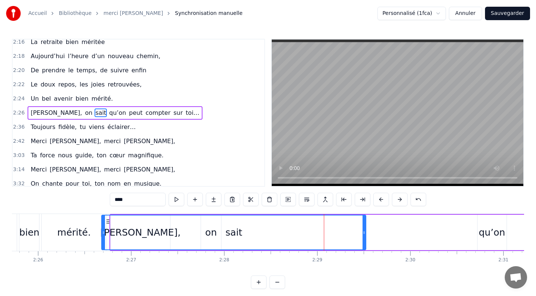
drag, startPoint x: 324, startPoint y: 233, endPoint x: 102, endPoint y: 221, distance: 222.3
click at [102, 221] on div at bounding box center [103, 232] width 3 height 34
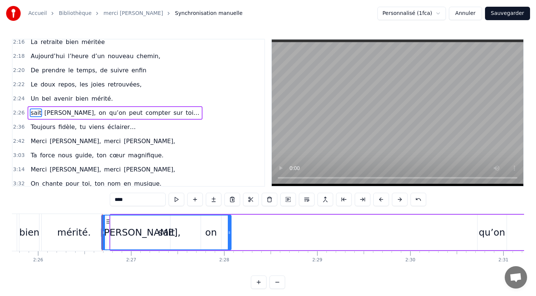
drag, startPoint x: 364, startPoint y: 232, endPoint x: 229, endPoint y: 231, distance: 134.9
click at [229, 231] on icon at bounding box center [229, 232] width 3 height 6
drag, startPoint x: 230, startPoint y: 232, endPoint x: 253, endPoint y: 235, distance: 23.3
click at [253, 235] on div at bounding box center [252, 232] width 3 height 34
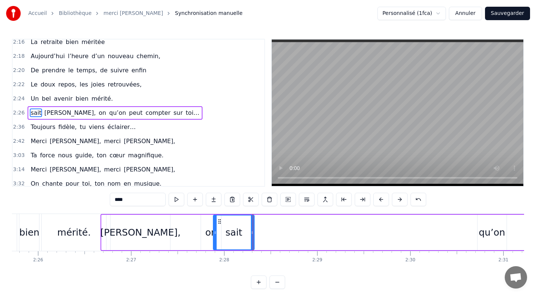
drag, startPoint x: 105, startPoint y: 230, endPoint x: 216, endPoint y: 234, distance: 111.8
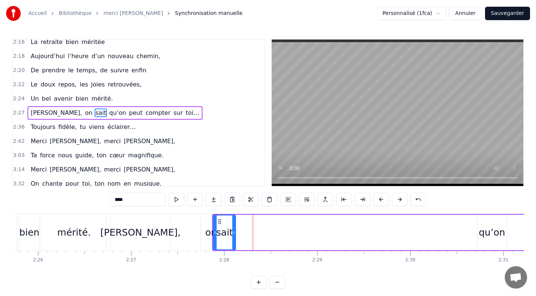
drag, startPoint x: 253, startPoint y: 231, endPoint x: 235, endPoint y: 229, distance: 18.7
click at [235, 229] on icon at bounding box center [233, 232] width 3 height 6
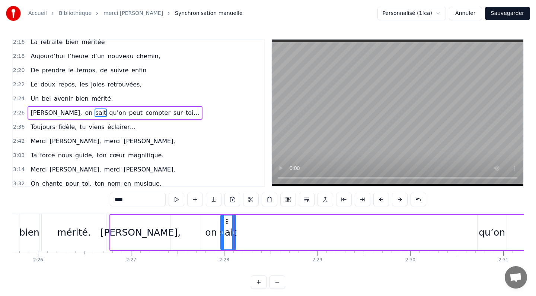
drag, startPoint x: 215, startPoint y: 233, endPoint x: 222, endPoint y: 234, distance: 7.5
click at [222, 234] on icon at bounding box center [222, 232] width 3 height 6
drag, startPoint x: 235, startPoint y: 233, endPoint x: 241, endPoint y: 234, distance: 6.7
click at [241, 234] on icon at bounding box center [240, 232] width 3 height 6
click at [225, 233] on icon at bounding box center [225, 232] width 3 height 6
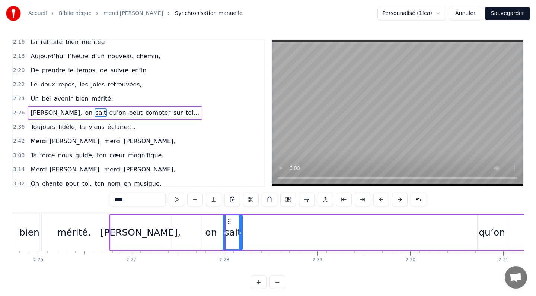
click at [277, 238] on div "[PERSON_NAME], on sait qu’on peut compter sur toi…" at bounding box center [541, 232] width 863 height 37
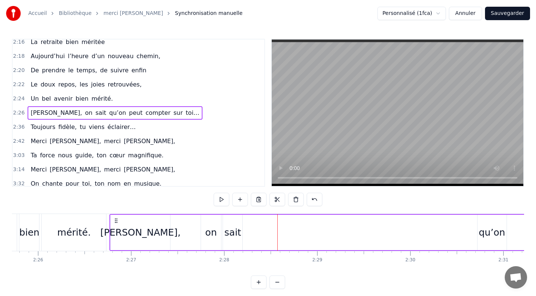
click at [80, 235] on div "mérité." at bounding box center [74, 232] width 34 height 14
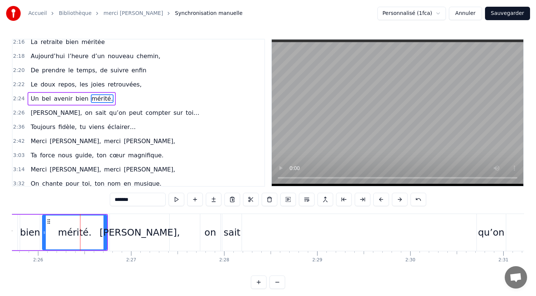
scroll to position [472, 0]
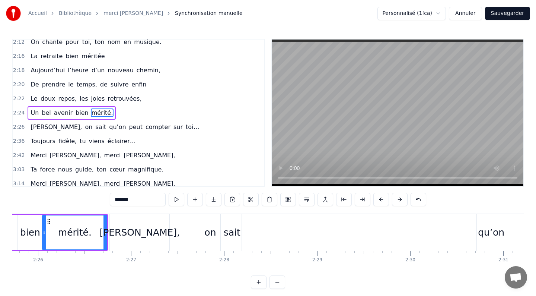
click at [488, 236] on div "qu’on" at bounding box center [491, 232] width 26 height 14
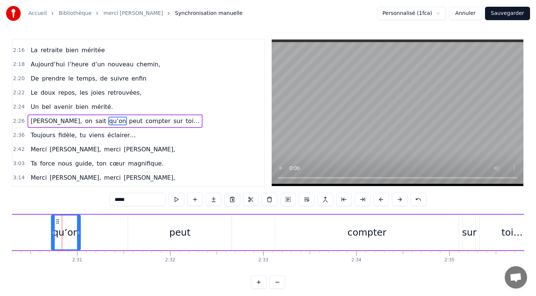
scroll to position [0, 14010]
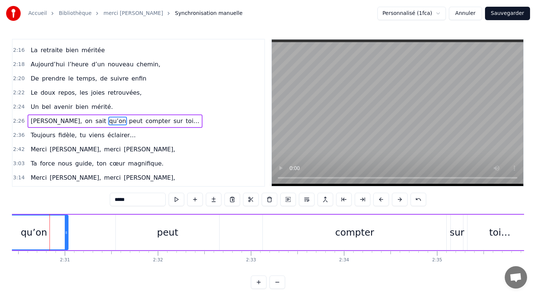
drag, startPoint x: 39, startPoint y: 233, endPoint x: 0, endPoint y: 231, distance: 39.2
click at [0, 232] on div "Accueil Bibliothèque merci [PERSON_NAME] manuelle Personnalisé (1fca) Annuler S…" at bounding box center [268, 144] width 536 height 289
click at [95, 121] on span "sait" at bounding box center [101, 121] width 12 height 9
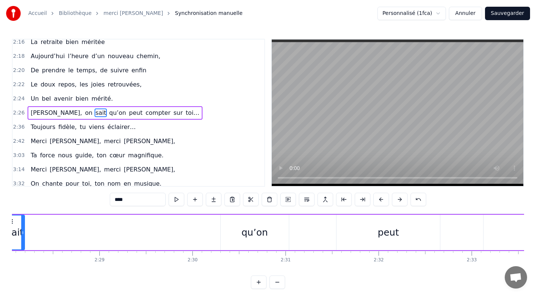
scroll to position [0, 13744]
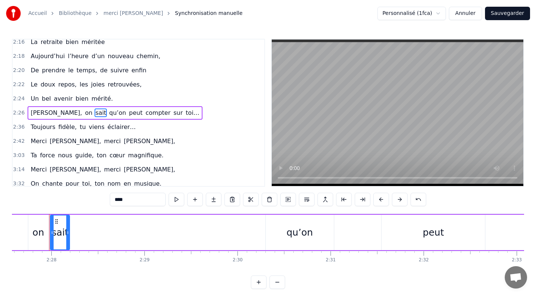
click at [295, 232] on div "qu’on" at bounding box center [300, 232] width 26 height 14
type input "*****"
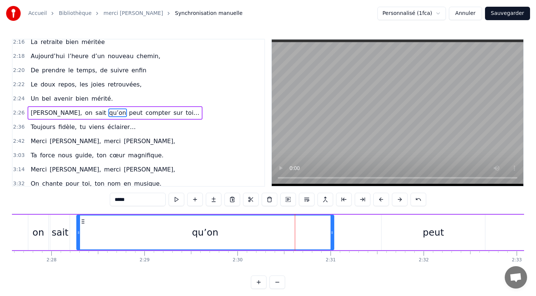
drag, startPoint x: 267, startPoint y: 232, endPoint x: 78, endPoint y: 228, distance: 189.3
click at [78, 228] on div at bounding box center [78, 232] width 3 height 34
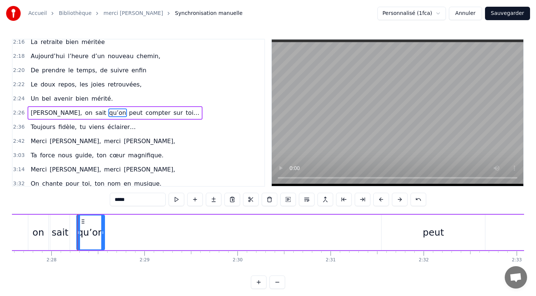
drag, startPoint x: 333, startPoint y: 232, endPoint x: 105, endPoint y: 204, distance: 230.4
click at [105, 204] on div "0:16 L’investissement 0:17 Toujours présent, dès le matin, 0:20 Jamais un pas s…" at bounding box center [268, 164] width 513 height 250
drag, startPoint x: 77, startPoint y: 232, endPoint x: 63, endPoint y: 229, distance: 14.5
click at [63, 229] on icon at bounding box center [64, 232] width 3 height 6
drag, startPoint x: 104, startPoint y: 232, endPoint x: 89, endPoint y: 231, distance: 14.9
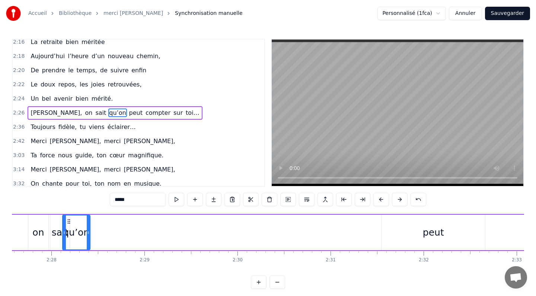
click at [89, 231] on icon at bounding box center [88, 232] width 3 height 6
drag, startPoint x: 63, startPoint y: 234, endPoint x: 74, endPoint y: 235, distance: 10.5
click at [74, 235] on icon at bounding box center [74, 232] width 3 height 6
drag, startPoint x: 89, startPoint y: 235, endPoint x: 99, endPoint y: 236, distance: 10.9
click at [99, 236] on div at bounding box center [99, 232] width 3 height 34
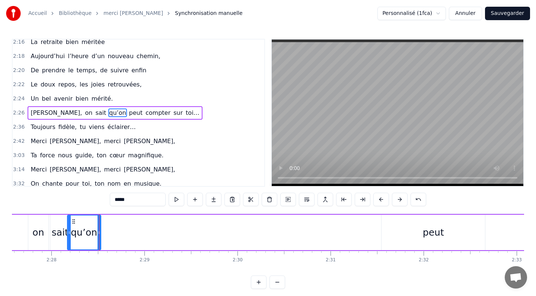
drag, startPoint x: 76, startPoint y: 233, endPoint x: 70, endPoint y: 236, distance: 6.2
click at [70, 236] on div at bounding box center [69, 232] width 3 height 34
click at [113, 246] on div "[PERSON_NAME], on sait qu’on peut compter sur toi…" at bounding box center [368, 232] width 863 height 37
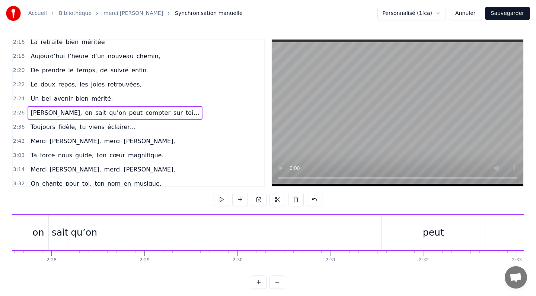
click at [129, 112] on span "peut" at bounding box center [136, 112] width 15 height 9
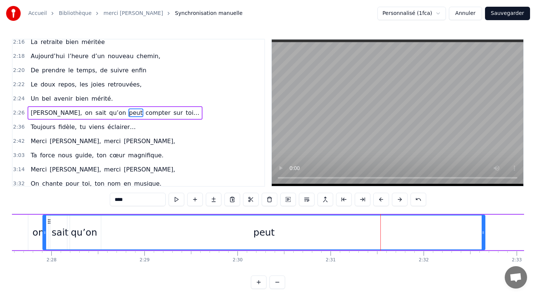
drag, startPoint x: 384, startPoint y: 232, endPoint x: 45, endPoint y: 218, distance: 339.3
click at [45, 218] on div at bounding box center [44, 232] width 3 height 34
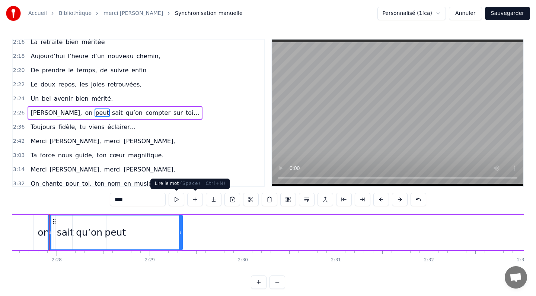
drag, startPoint x: 489, startPoint y: 232, endPoint x: 181, endPoint y: 205, distance: 309.3
click at [181, 205] on div "0:16 L’investissement 0:17 Toujours présent, dès le matin, 0:20 Jamais un pas s…" at bounding box center [268, 164] width 513 height 250
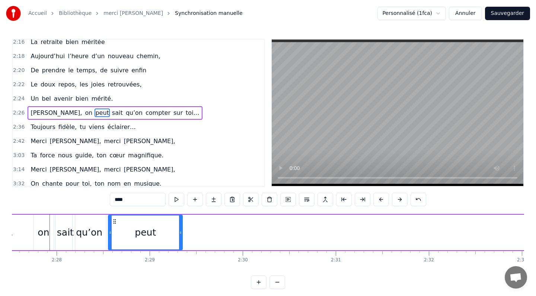
drag, startPoint x: 50, startPoint y: 232, endPoint x: 110, endPoint y: 241, distance: 61.4
drag, startPoint x: 180, startPoint y: 233, endPoint x: 139, endPoint y: 230, distance: 41.8
click at [139, 230] on icon at bounding box center [138, 232] width 3 height 6
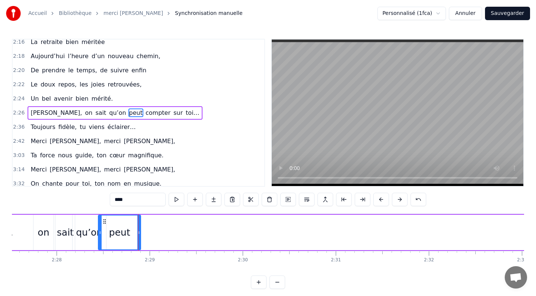
drag, startPoint x: 110, startPoint y: 231, endPoint x: 99, endPoint y: 232, distance: 10.8
click at [99, 232] on icon at bounding box center [100, 232] width 3 height 6
drag, startPoint x: 139, startPoint y: 232, endPoint x: 134, endPoint y: 232, distance: 4.8
click at [134, 232] on icon at bounding box center [134, 232] width 3 height 6
drag, startPoint x: 134, startPoint y: 232, endPoint x: 126, endPoint y: 232, distance: 8.2
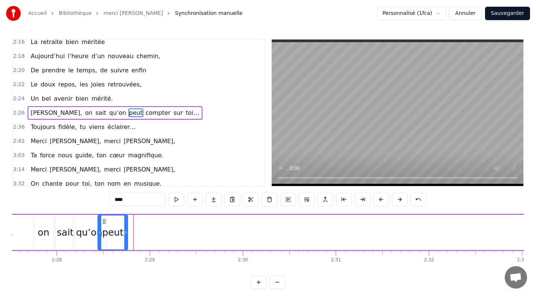
click at [126, 232] on icon at bounding box center [125, 232] width 3 height 6
drag, startPoint x: 100, startPoint y: 233, endPoint x: 113, endPoint y: 233, distance: 13.4
click at [113, 233] on icon at bounding box center [113, 232] width 3 height 6
drag, startPoint x: 127, startPoint y: 231, endPoint x: 138, endPoint y: 234, distance: 11.8
click at [138, 234] on icon at bounding box center [137, 232] width 3 height 6
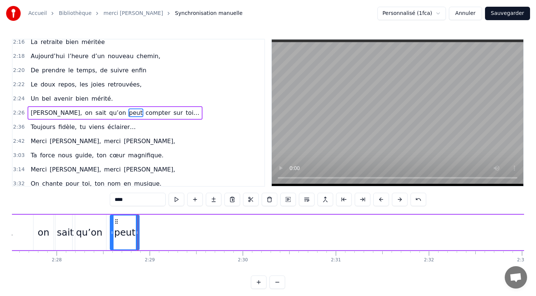
click at [113, 232] on icon at bounding box center [112, 232] width 3 height 6
drag, startPoint x: 138, startPoint y: 233, endPoint x: 130, endPoint y: 233, distance: 7.5
click at [130, 233] on icon at bounding box center [130, 232] width 3 height 6
click at [52, 113] on span "[PERSON_NAME]," at bounding box center [56, 112] width 53 height 9
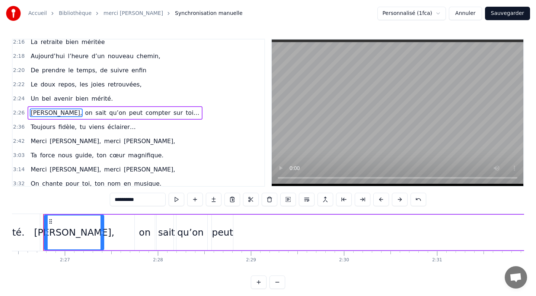
scroll to position [0, 13631]
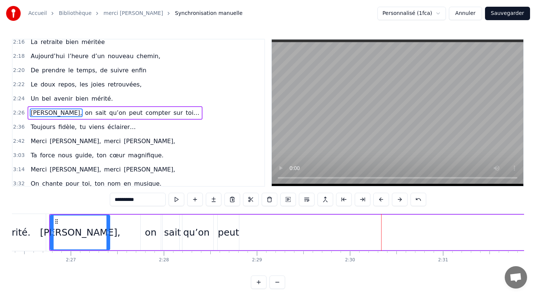
click at [145, 114] on span "compter" at bounding box center [158, 112] width 26 height 9
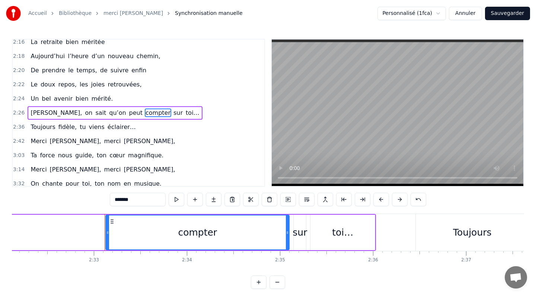
scroll to position [0, 14223]
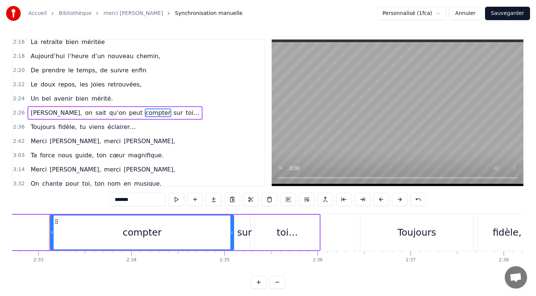
drag, startPoint x: 156, startPoint y: 232, endPoint x: 97, endPoint y: 229, distance: 59.7
click at [97, 229] on div "compter" at bounding box center [142, 232] width 183 height 34
drag, startPoint x: 53, startPoint y: 232, endPoint x: 0, endPoint y: 233, distance: 52.5
click at [0, 233] on div "Accueil Bibliothèque merci [PERSON_NAME] manuelle Personnalisé (1fca) Annuler S…" at bounding box center [268, 144] width 536 height 289
click at [129, 114] on span "peut" at bounding box center [136, 112] width 15 height 9
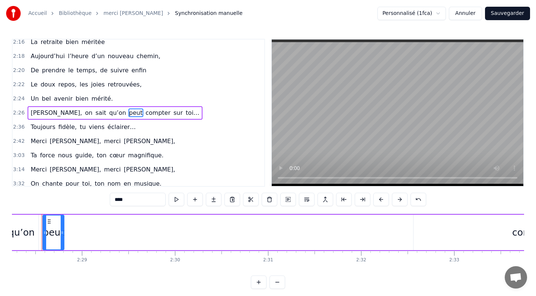
scroll to position [0, 13799]
click at [511, 233] on div "compter" at bounding box center [539, 232] width 236 height 35
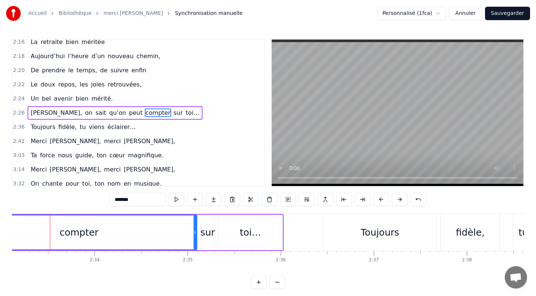
scroll to position [0, 14260]
click at [129, 113] on span "peut" at bounding box center [136, 112] width 15 height 9
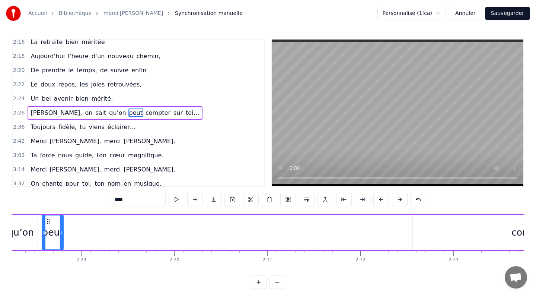
scroll to position [0, 13799]
click at [509, 230] on div "compter" at bounding box center [539, 232] width 236 height 35
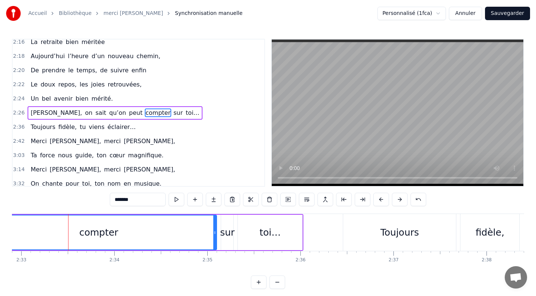
scroll to position [0, 14258]
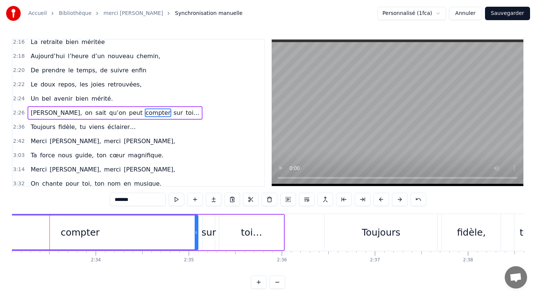
drag, startPoint x: 198, startPoint y: 232, endPoint x: 95, endPoint y: 224, distance: 103.1
click at [95, 224] on div "compter" at bounding box center [80, 232] width 237 height 35
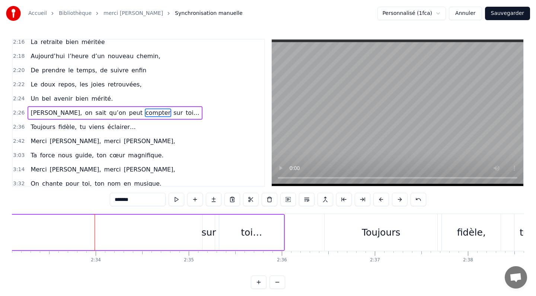
drag, startPoint x: 197, startPoint y: 232, endPoint x: 4, endPoint y: 205, distance: 195.3
click at [4, 205] on div "Accueil Bibliothèque merci [PERSON_NAME] manuelle Personnalisé (1fca) Annuler S…" at bounding box center [268, 144] width 536 height 289
click at [129, 113] on span "peut" at bounding box center [136, 112] width 15 height 9
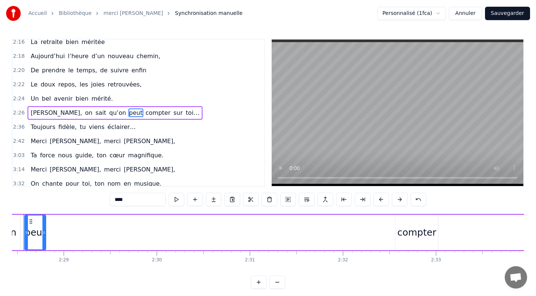
scroll to position [0, 13799]
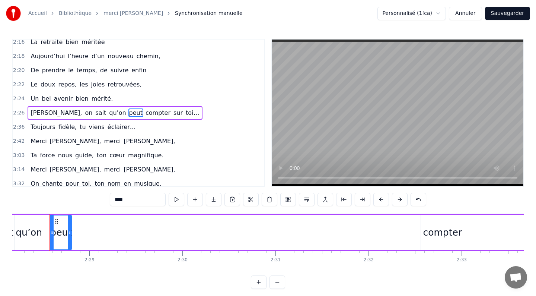
click at [426, 233] on div "compter" at bounding box center [442, 232] width 39 height 14
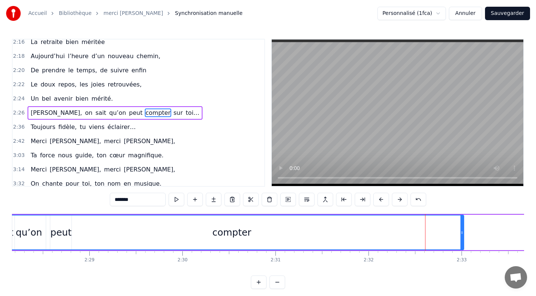
drag, startPoint x: 422, startPoint y: 233, endPoint x: 0, endPoint y: 213, distance: 422.2
click at [0, 213] on div "Accueil Bibliothèque merci [PERSON_NAME] manuelle Personnalisé (1fca) Annuler S…" at bounding box center [268, 144] width 536 height 289
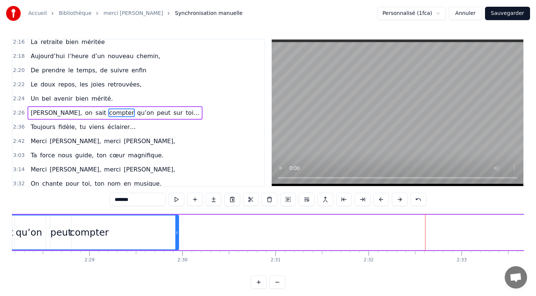
drag, startPoint x: 462, startPoint y: 231, endPoint x: 177, endPoint y: 245, distance: 285.7
click at [177, 245] on div at bounding box center [176, 232] width 3 height 34
click at [37, 112] on span "[PERSON_NAME]," at bounding box center [56, 112] width 53 height 9
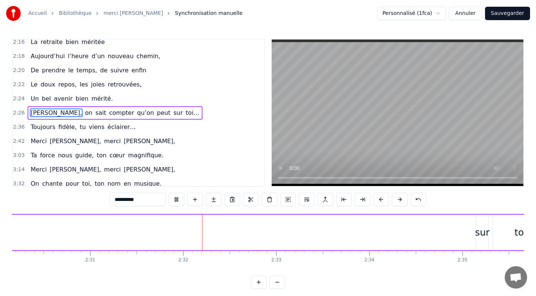
scroll to position [0, 14091]
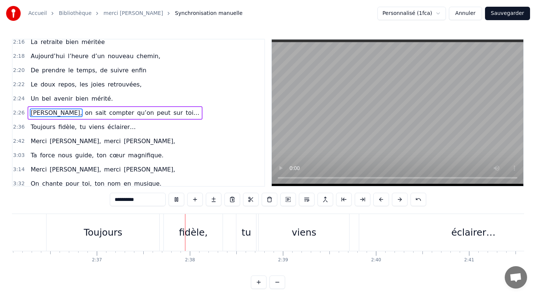
click at [39, 114] on span "[PERSON_NAME]," at bounding box center [56, 112] width 53 height 9
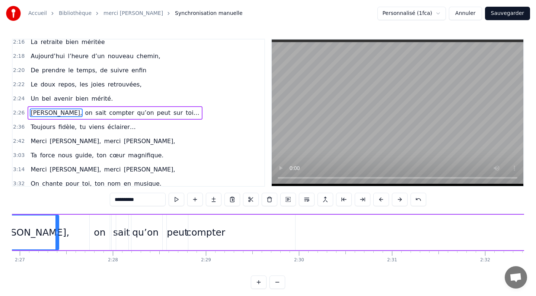
scroll to position [0, 13631]
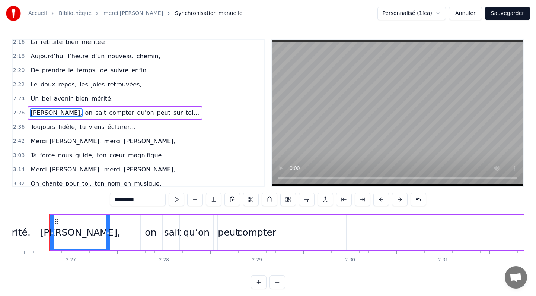
click at [185, 111] on span "toi…" at bounding box center [192, 112] width 15 height 9
type input "****"
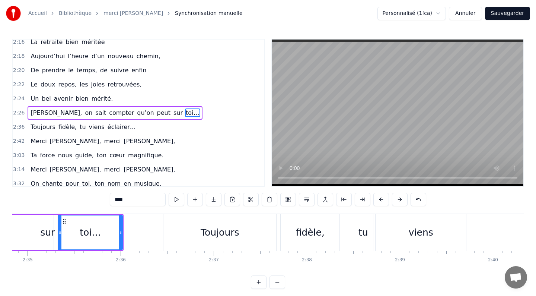
scroll to position [0, 14428]
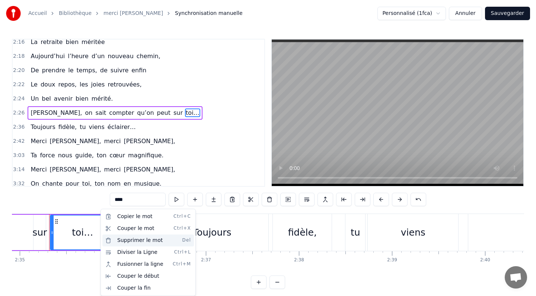
click at [127, 241] on div "Supprimer le mot Del" at bounding box center [148, 240] width 92 height 12
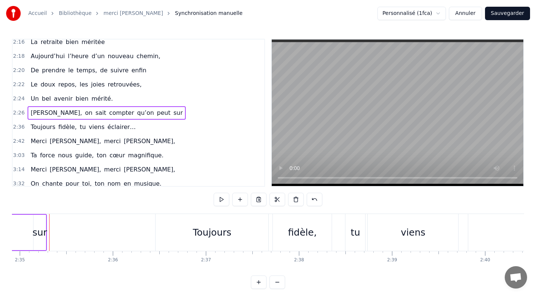
click at [38, 233] on div "sur" at bounding box center [39, 232] width 15 height 14
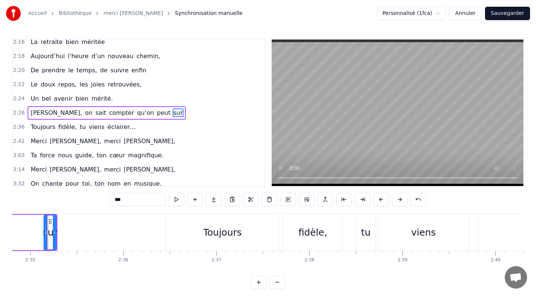
scroll to position [0, 14415]
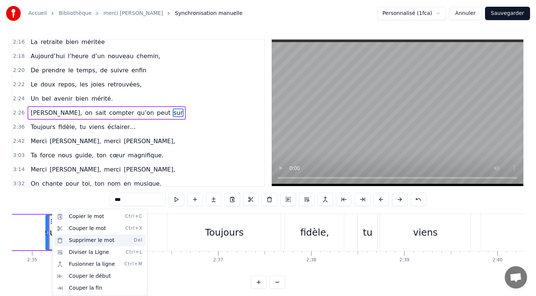
click at [75, 238] on div "Supprimer le mot Del" at bounding box center [100, 240] width 92 height 12
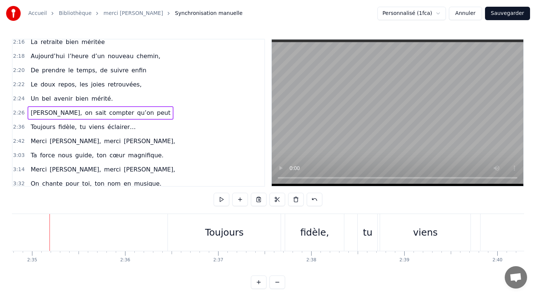
click at [226, 232] on div "Toujours" at bounding box center [224, 232] width 39 height 14
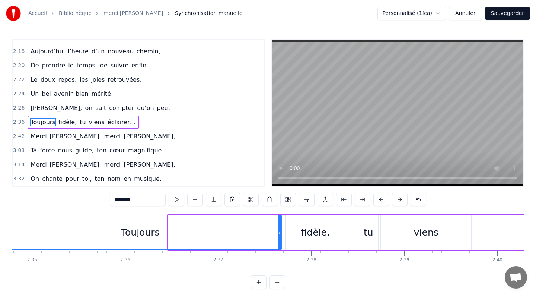
drag, startPoint x: 170, startPoint y: 232, endPoint x: 0, endPoint y: 234, distance: 169.9
click at [0, 234] on div "Accueil Bibliothèque merci [PERSON_NAME] manuelle Personnalisé (1fca) Annuler S…" at bounding box center [268, 144] width 536 height 289
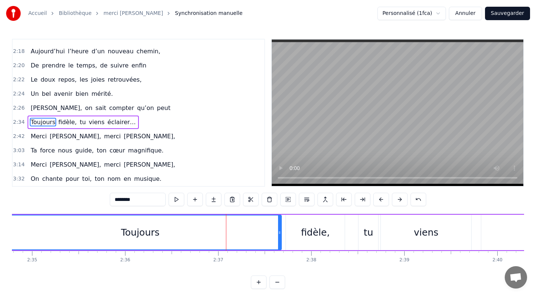
click at [273, 283] on button at bounding box center [278, 281] width 16 height 13
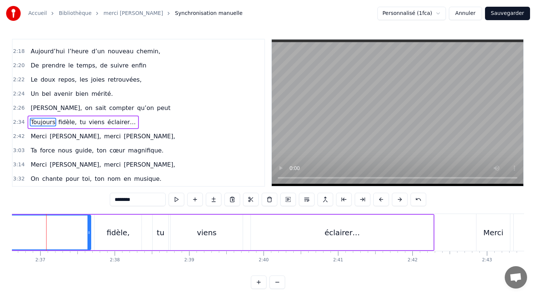
scroll to position [0, 11666]
click at [275, 282] on button at bounding box center [278, 281] width 16 height 13
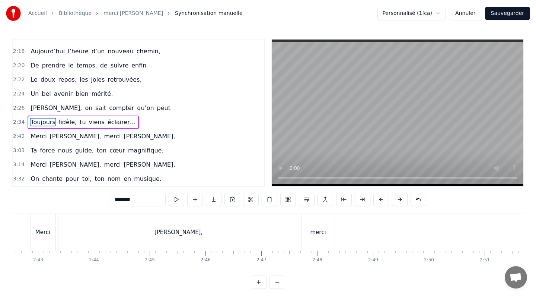
scroll to position [0, 8740]
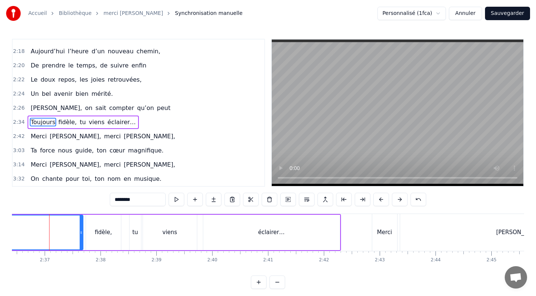
click at [276, 282] on button at bounding box center [278, 281] width 16 height 13
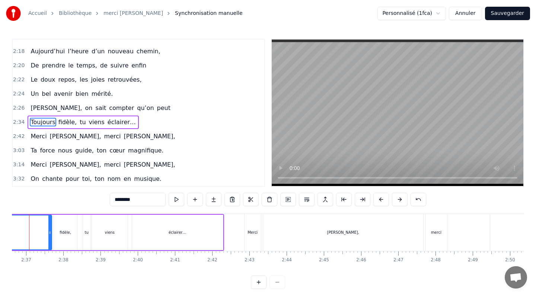
scroll to position [0, 5814]
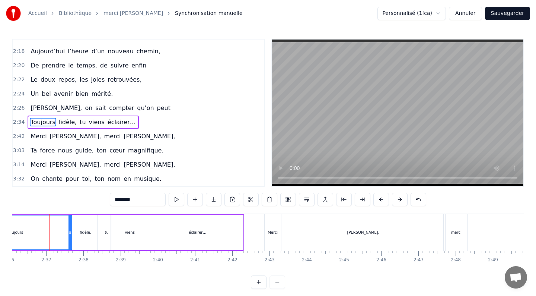
click at [257, 281] on button at bounding box center [259, 281] width 16 height 13
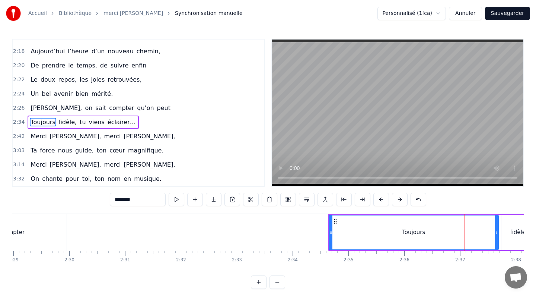
scroll to position [0, 8740]
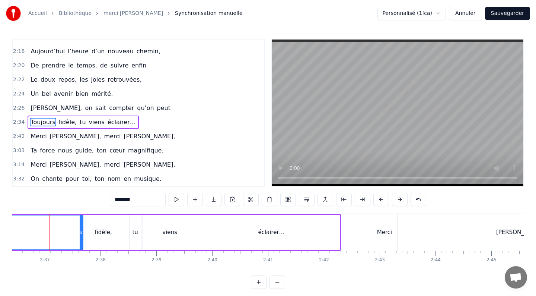
click at [156, 110] on span "peut" at bounding box center [163, 108] width 15 height 9
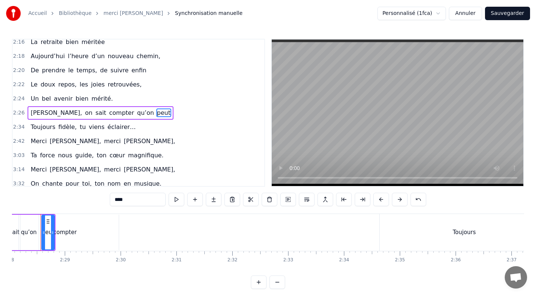
scroll to position [0, 8264]
click at [464, 234] on div "Toujours" at bounding box center [473, 232] width 23 height 9
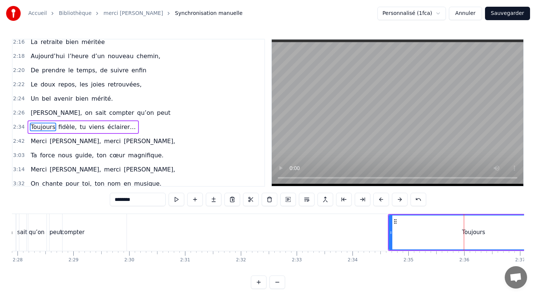
scroll to position [491, 0]
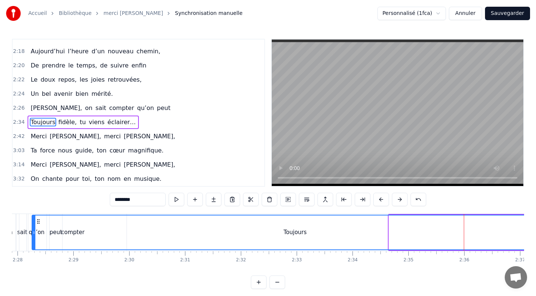
drag, startPoint x: 390, startPoint y: 233, endPoint x: 33, endPoint y: 234, distance: 357.3
click at [33, 234] on icon at bounding box center [33, 232] width 3 height 6
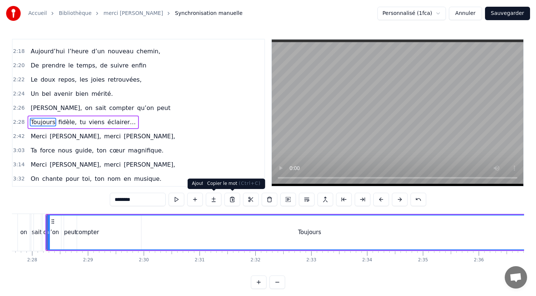
scroll to position [0, 8247]
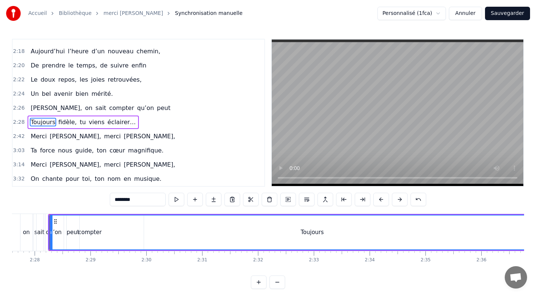
click at [66, 120] on span "fidèle," at bounding box center [68, 122] width 20 height 9
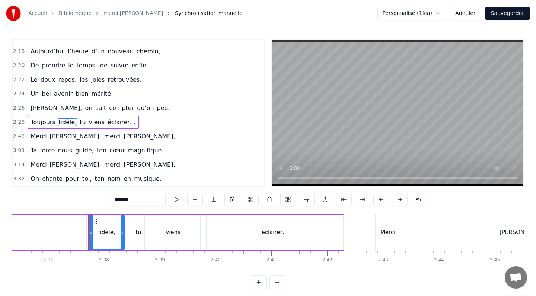
scroll to position [0, 8776]
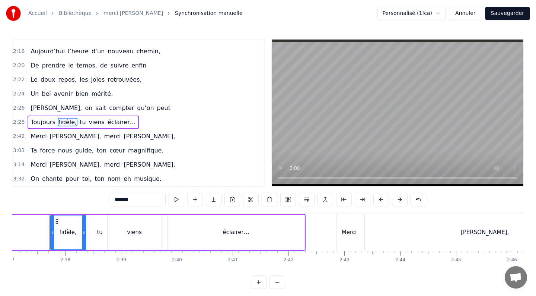
type input "********"
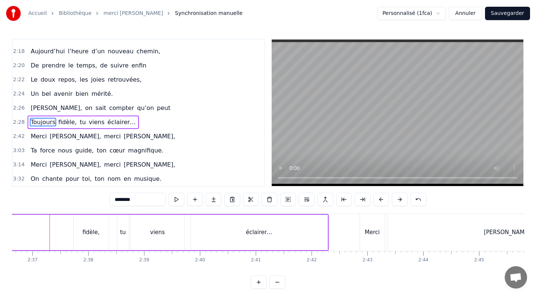
drag, startPoint x: 67, startPoint y: 233, endPoint x: 0, endPoint y: 224, distance: 67.3
click at [0, 224] on div "Accueil Bibliothèque merci [PERSON_NAME] manuelle Personnalisé (1fca) Annuler S…" at bounding box center [268, 144] width 536 height 289
click at [128, 112] on div "[PERSON_NAME], on sait compter qu’on peut" at bounding box center [101, 107] width 146 height 13
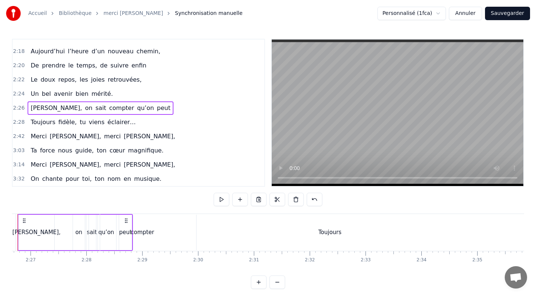
scroll to position [0, 8164]
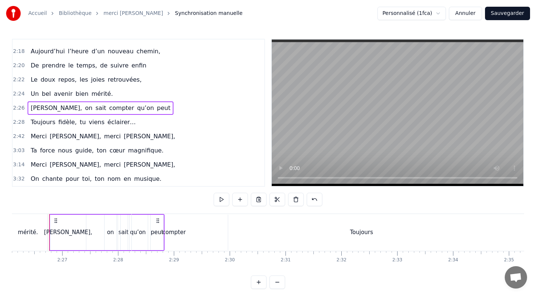
click at [364, 234] on div "Toujours" at bounding box center [361, 232] width 23 height 9
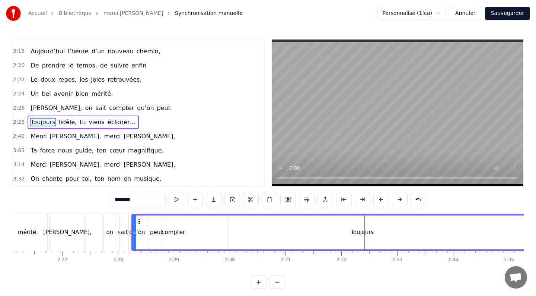
drag, startPoint x: 405, startPoint y: 226, endPoint x: 324, endPoint y: 227, distance: 80.8
click at [324, 227] on div "Toujours" at bounding box center [362, 232] width 459 height 34
drag, startPoint x: 365, startPoint y: 232, endPoint x: 313, endPoint y: 222, distance: 52.8
click at [313, 222] on div "Toujours" at bounding box center [362, 232] width 459 height 34
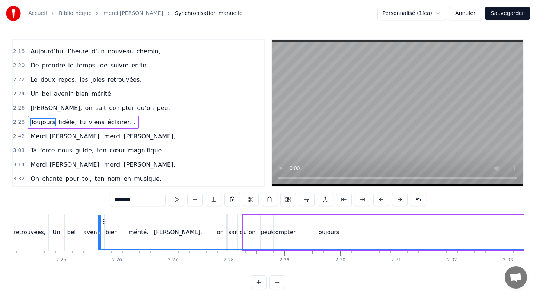
scroll to position [0, 8050]
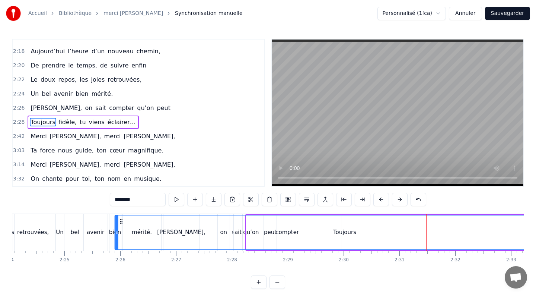
drag, startPoint x: 138, startPoint y: 221, endPoint x: 121, endPoint y: 221, distance: 17.1
click at [121, 221] on icon at bounding box center [121, 221] width 6 height 6
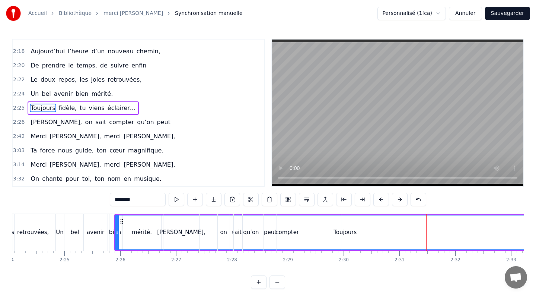
drag, startPoint x: 115, startPoint y: 231, endPoint x: 209, endPoint y: 229, distance: 93.5
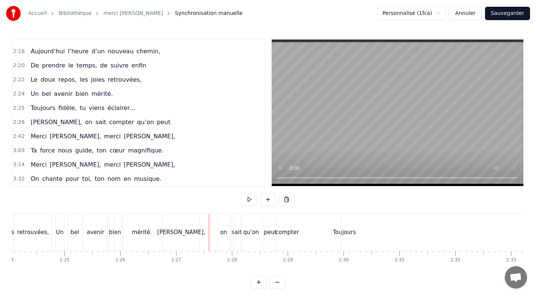
click at [348, 232] on div "Toujours" at bounding box center [344, 232] width 23 height 9
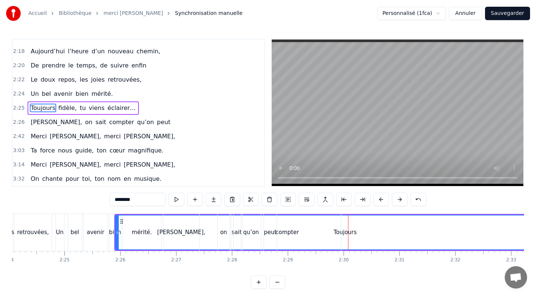
scroll to position [486, 0]
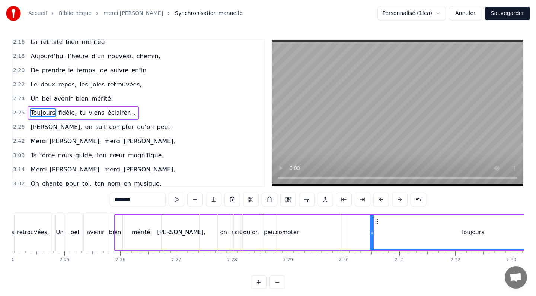
drag, startPoint x: 117, startPoint y: 232, endPoint x: 372, endPoint y: 252, distance: 256.0
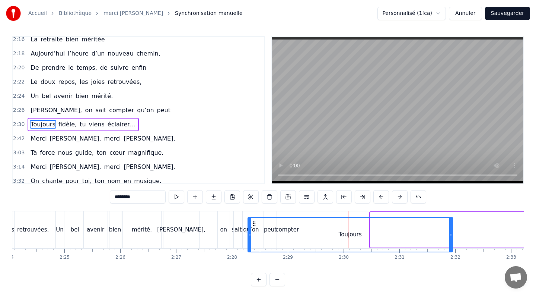
scroll to position [5, 0]
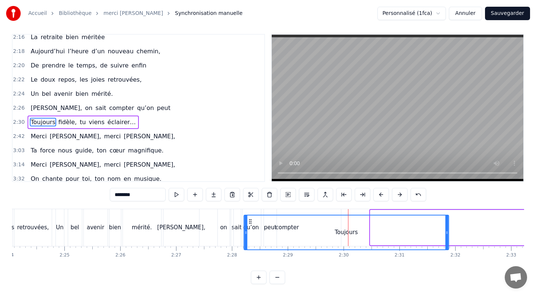
drag, startPoint x: 377, startPoint y: 220, endPoint x: 250, endPoint y: 217, distance: 126.7
click at [250, 217] on div "Toujours" at bounding box center [346, 232] width 204 height 34
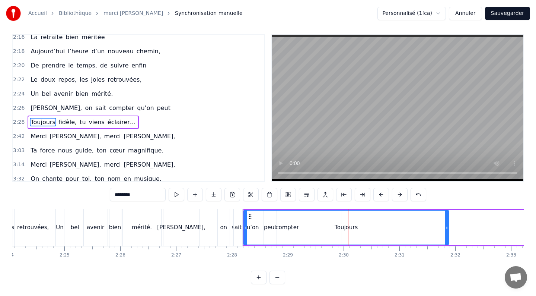
click at [188, 230] on div "[PERSON_NAME]," at bounding box center [181, 227] width 48 height 9
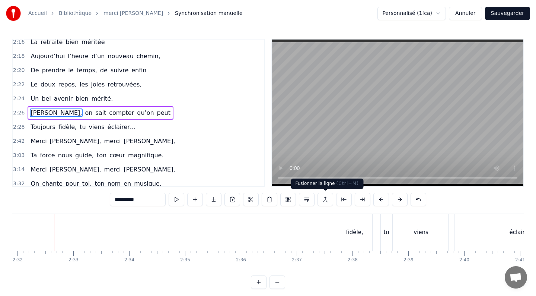
scroll to position [0, 8492]
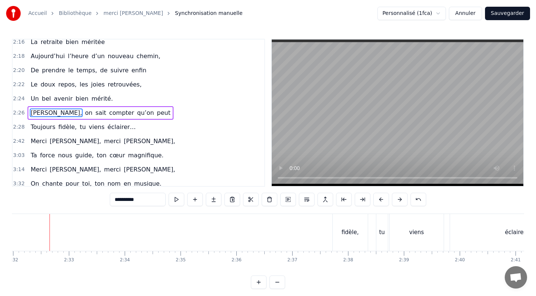
click at [354, 233] on div "fidèle," at bounding box center [350, 232] width 17 height 9
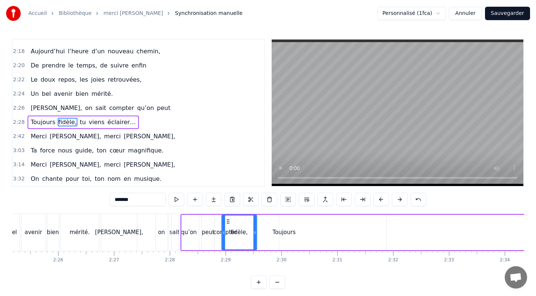
scroll to position [0, 8111]
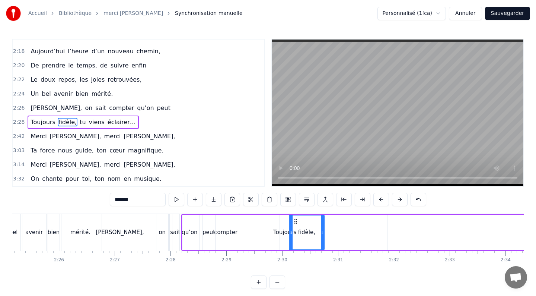
drag, startPoint x: 338, startPoint y: 221, endPoint x: 294, endPoint y: 214, distance: 44.8
click at [277, 233] on div "Toujours" at bounding box center [284, 232] width 23 height 9
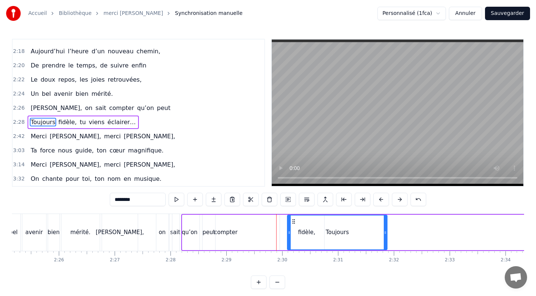
drag, startPoint x: 184, startPoint y: 228, endPoint x: 289, endPoint y: 232, distance: 105.1
click at [289, 232] on div at bounding box center [289, 232] width 3 height 34
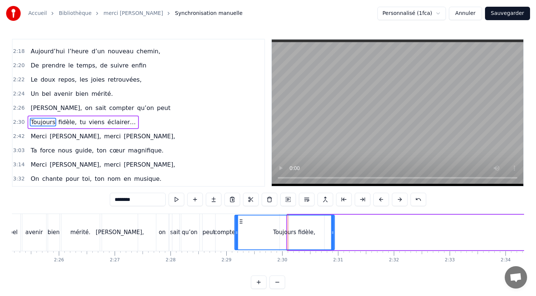
drag, startPoint x: 295, startPoint y: 219, endPoint x: 242, endPoint y: 226, distance: 53.1
click at [242, 226] on div "Toujours" at bounding box center [284, 232] width 99 height 34
click at [227, 233] on div "compter" at bounding box center [225, 232] width 23 height 9
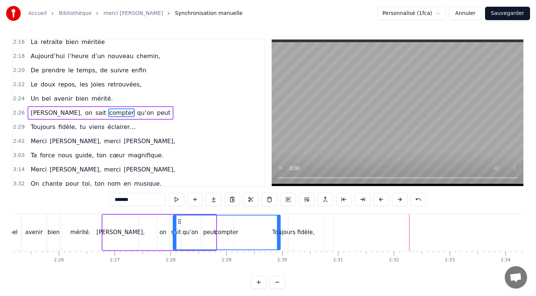
click at [304, 234] on div "fidèle," at bounding box center [306, 232] width 17 height 9
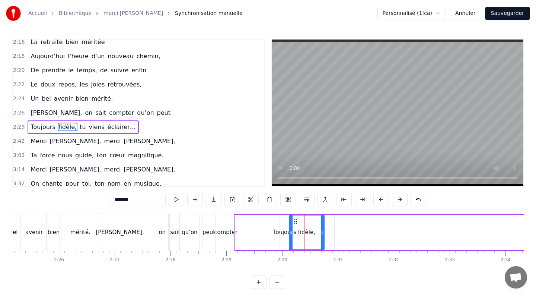
scroll to position [491, 0]
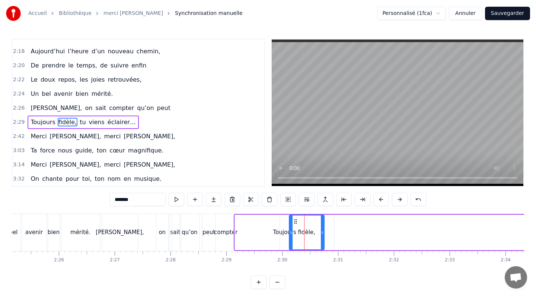
click at [307, 233] on div "fidèle," at bounding box center [306, 232] width 17 height 9
click at [296, 220] on icon at bounding box center [296, 221] width 6 height 6
click at [79, 123] on span "tu" at bounding box center [82, 122] width 7 height 9
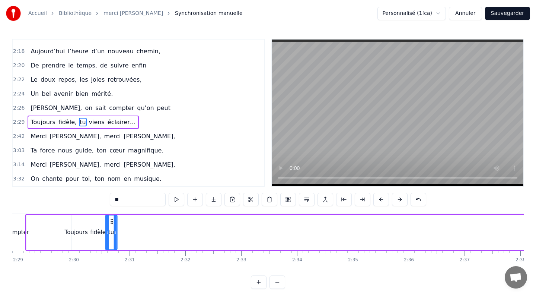
scroll to position [0, 8319]
drag, startPoint x: 57, startPoint y: 219, endPoint x: 116, endPoint y: 216, distance: 59.7
click at [116, 216] on div "tu" at bounding box center [115, 232] width 11 height 34
click at [44, 225] on div "Toujours" at bounding box center [77, 232] width 100 height 35
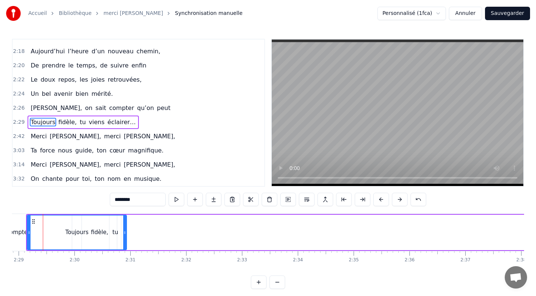
scroll to position [0, 8313]
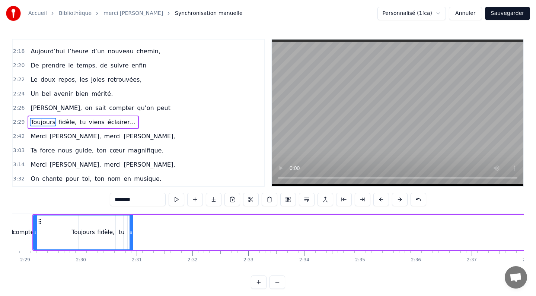
click at [94, 123] on span "viens" at bounding box center [96, 122] width 17 height 9
type input "*****"
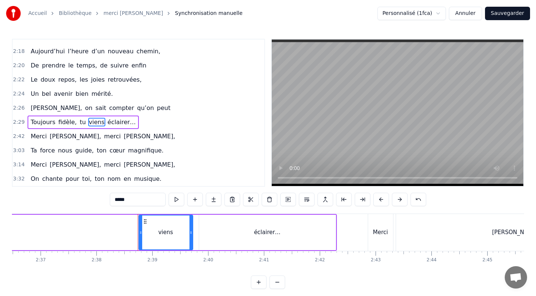
scroll to position [0, 8833]
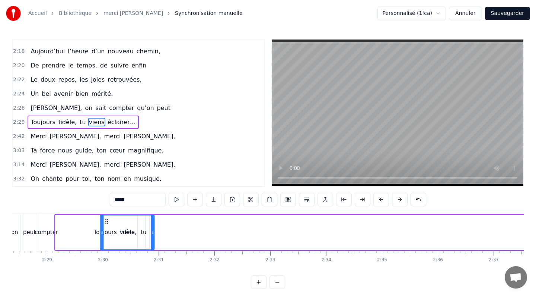
drag, startPoint x: 57, startPoint y: 221, endPoint x: 110, endPoint y: 223, distance: 52.6
click at [111, 223] on div "viens" at bounding box center [127, 232] width 53 height 34
drag, startPoint x: 110, startPoint y: 223, endPoint x: 162, endPoint y: 229, distance: 52.5
click at [162, 229] on div "Toujours [PERSON_NAME], tu éclairer…" at bounding box center [429, 232] width 736 height 37
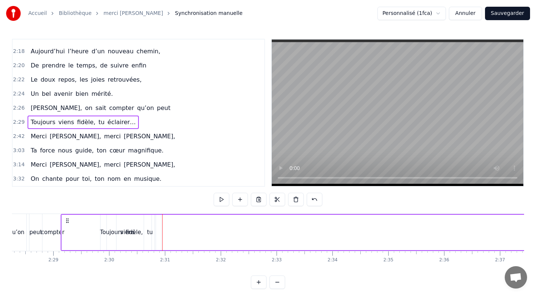
click at [123, 233] on div "fidèle," at bounding box center [134, 232] width 35 height 35
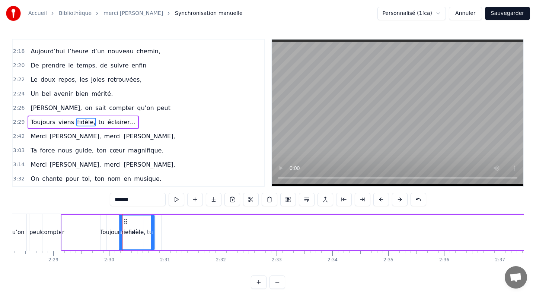
click at [126, 219] on icon at bounding box center [126, 221] width 6 height 6
click at [122, 232] on div at bounding box center [122, 232] width 0 height 37
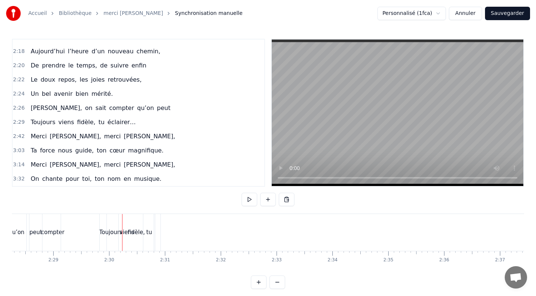
click at [123, 233] on div "fidèle," at bounding box center [136, 232] width 35 height 37
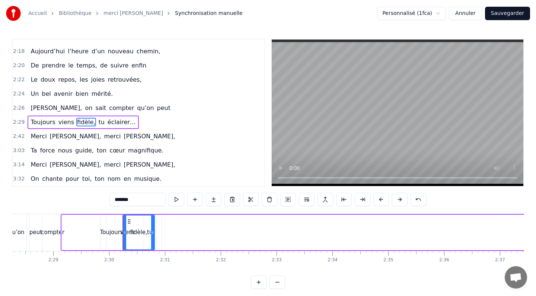
drag, startPoint x: 122, startPoint y: 232, endPoint x: 125, endPoint y: 229, distance: 4.2
click at [125, 229] on icon at bounding box center [124, 232] width 3 height 6
drag, startPoint x: 137, startPoint y: 231, endPoint x: 202, endPoint y: 227, distance: 64.9
click at [202, 227] on div "Toujours [PERSON_NAME], tu éclairer…" at bounding box center [429, 232] width 736 height 37
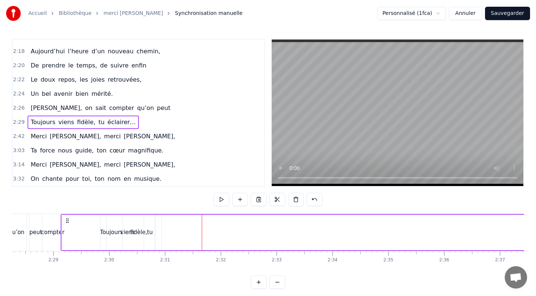
click at [133, 235] on div "fidèle," at bounding box center [138, 232] width 17 height 9
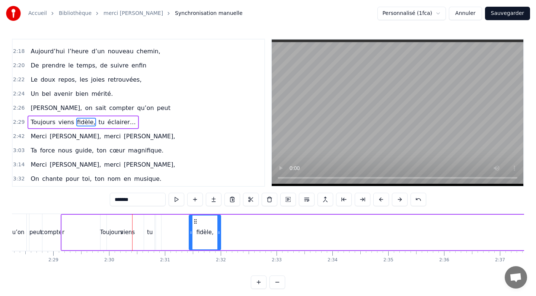
drag, startPoint x: 129, startPoint y: 219, endPoint x: 195, endPoint y: 224, distance: 66.9
click at [132, 234] on div at bounding box center [132, 232] width 0 height 37
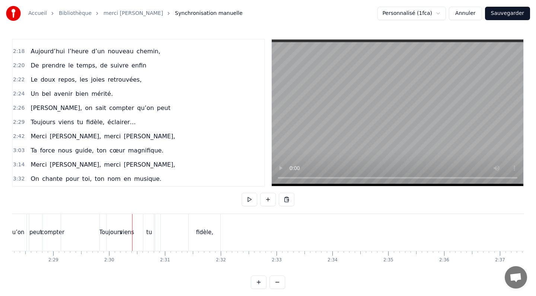
click at [131, 231] on div "viens" at bounding box center [127, 232] width 15 height 9
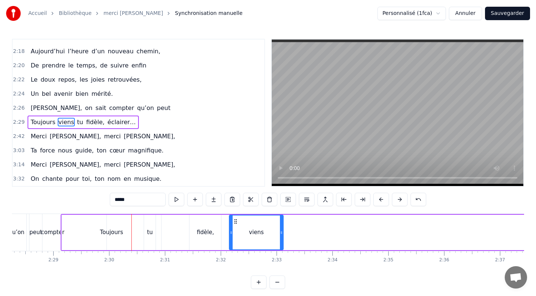
drag, startPoint x: 107, startPoint y: 220, endPoint x: 236, endPoint y: 221, distance: 128.9
click at [205, 233] on div "fidèle," at bounding box center [205, 232] width 17 height 9
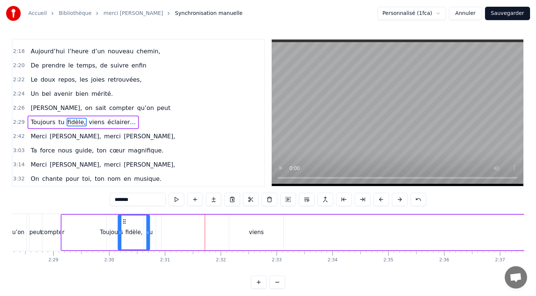
drag, startPoint x: 197, startPoint y: 221, endPoint x: 125, endPoint y: 222, distance: 71.5
click at [125, 222] on icon at bounding box center [124, 221] width 6 height 6
click at [38, 231] on div "peut" at bounding box center [35, 232] width 13 height 9
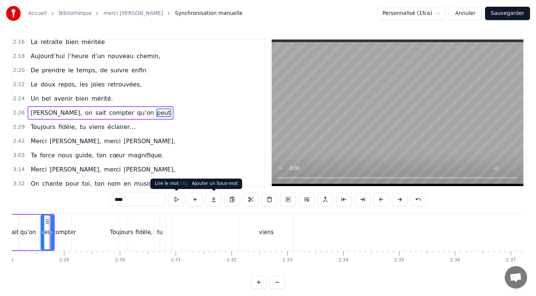
scroll to position [0, 8273]
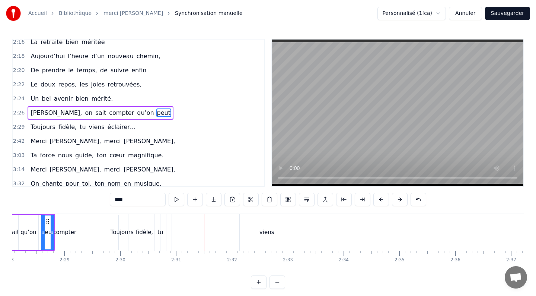
click at [266, 232] on div "viens" at bounding box center [267, 232] width 15 height 9
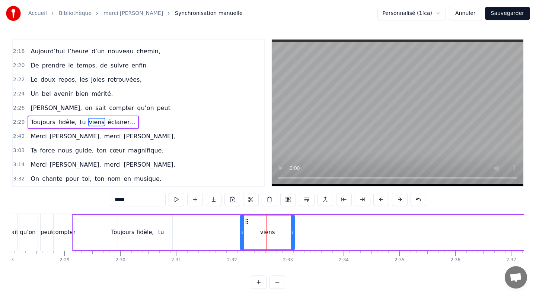
drag, startPoint x: 294, startPoint y: 232, endPoint x: 290, endPoint y: 232, distance: 3.7
click at [290, 232] on div "viens" at bounding box center [267, 232] width 55 height 35
drag, startPoint x: 292, startPoint y: 232, endPoint x: 276, endPoint y: 232, distance: 16.8
click at [276, 232] on icon at bounding box center [276, 232] width 3 height 6
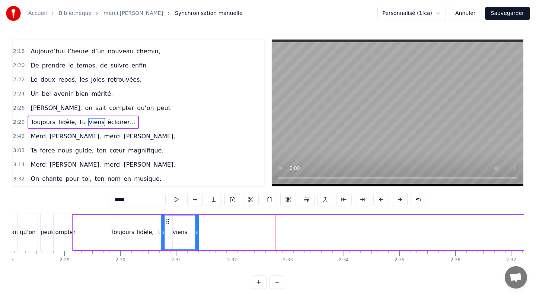
drag, startPoint x: 247, startPoint y: 221, endPoint x: 167, endPoint y: 228, distance: 79.6
click at [167, 228] on div "viens" at bounding box center [180, 232] width 37 height 34
click at [146, 232] on div "fidèle," at bounding box center [145, 232] width 17 height 9
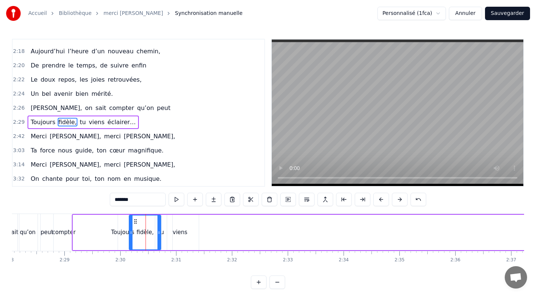
click at [51, 234] on div "peut" at bounding box center [47, 232] width 13 height 9
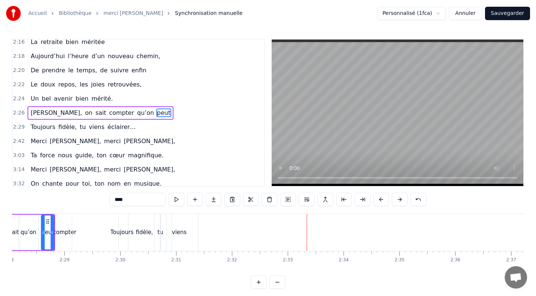
click at [177, 233] on div "viens" at bounding box center [179, 232] width 15 height 9
type input "*****"
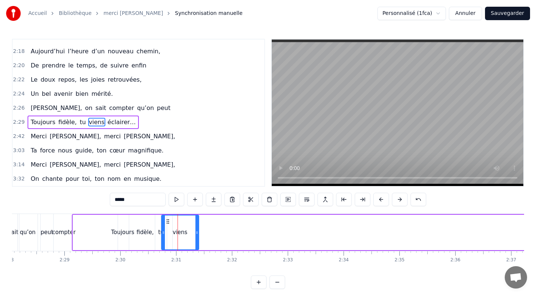
click at [178, 233] on div at bounding box center [178, 232] width 0 height 37
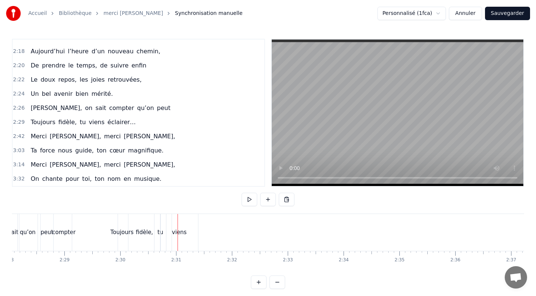
click at [177, 232] on div "viens" at bounding box center [179, 232] width 15 height 9
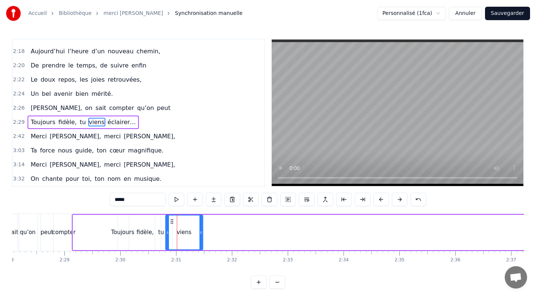
drag, startPoint x: 167, startPoint y: 219, endPoint x: 171, endPoint y: 219, distance: 4.1
click at [171, 219] on icon at bounding box center [172, 221] width 6 height 6
click at [118, 229] on div "Toujours" at bounding box center [122, 232] width 23 height 9
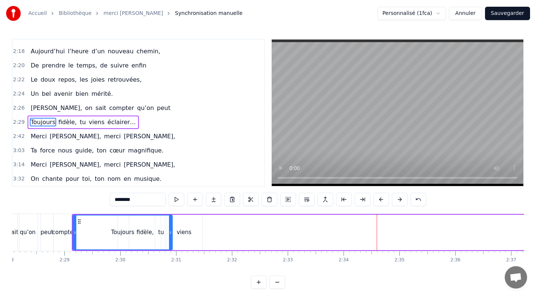
click at [108, 123] on span "éclairer…" at bounding box center [122, 122] width 30 height 9
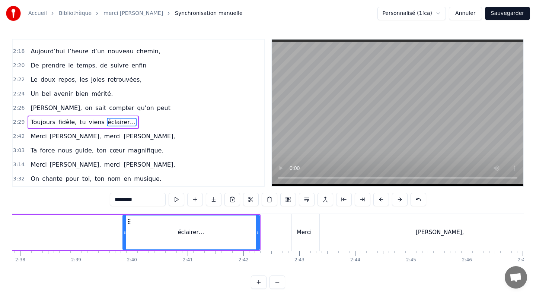
scroll to position [0, 8893]
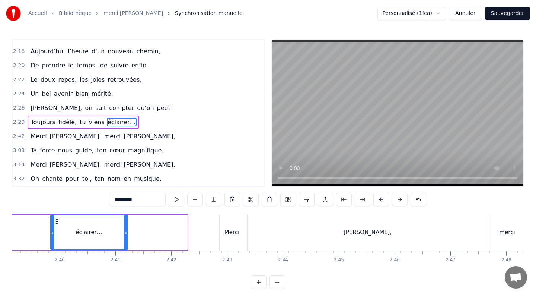
drag, startPoint x: 186, startPoint y: 233, endPoint x: 126, endPoint y: 232, distance: 60.0
click at [126, 232] on icon at bounding box center [125, 232] width 3 height 6
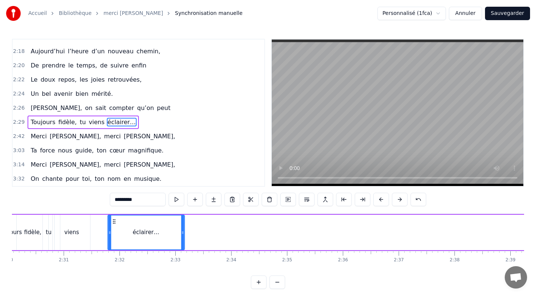
scroll to position [0, 8383]
drag, startPoint x: 58, startPoint y: 220, endPoint x: 133, endPoint y: 228, distance: 75.4
click at [133, 228] on div "éclairer…" at bounding box center [149, 232] width 76 height 34
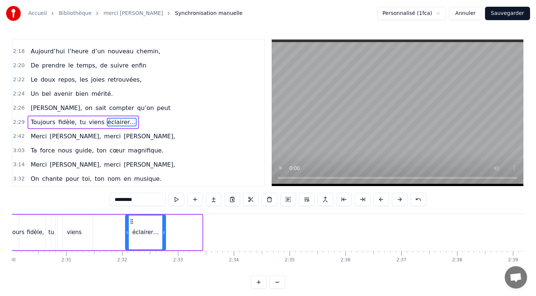
drag, startPoint x: 201, startPoint y: 232, endPoint x: 165, endPoint y: 229, distance: 36.7
click at [165, 229] on div at bounding box center [163, 232] width 3 height 34
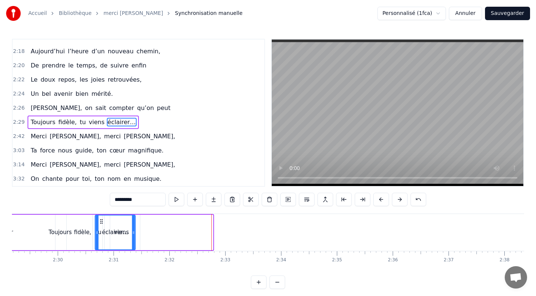
scroll to position [0, 8331]
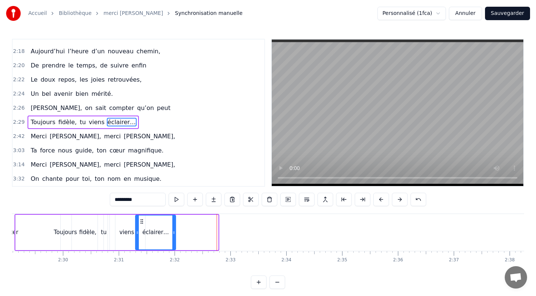
drag, startPoint x: 132, startPoint y: 219, endPoint x: 142, endPoint y: 213, distance: 12.2
click at [142, 213] on div "0:16 L’investissement 0:17 Toujours présent, dès le matin, 0:20 Jamais un pas s…" at bounding box center [268, 164] width 513 height 250
click at [45, 219] on div "Toujours" at bounding box center [66, 232] width 100 height 35
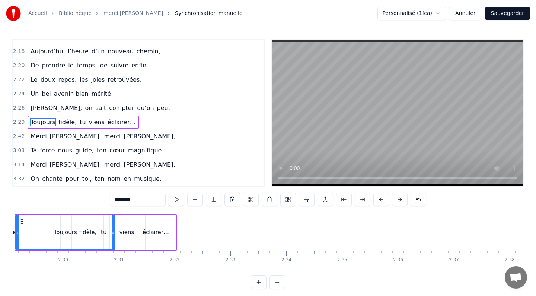
scroll to position [0, 8326]
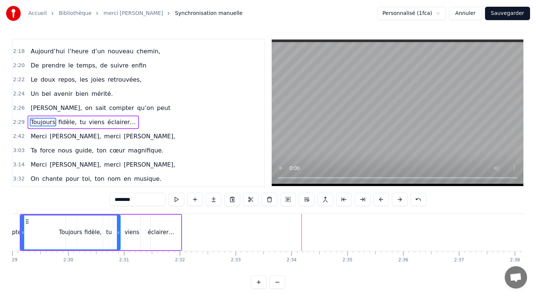
click at [49, 223] on div "Toujours" at bounding box center [70, 232] width 99 height 34
click at [40, 133] on span "Merci" at bounding box center [39, 136] width 18 height 9
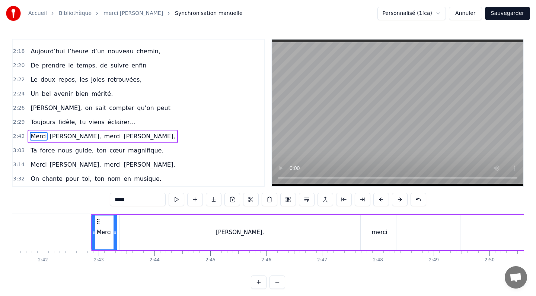
scroll to position [0, 9063]
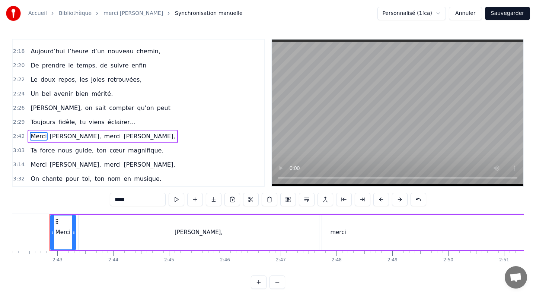
click at [304, 232] on div "[PERSON_NAME]," at bounding box center [199, 232] width 241 height 35
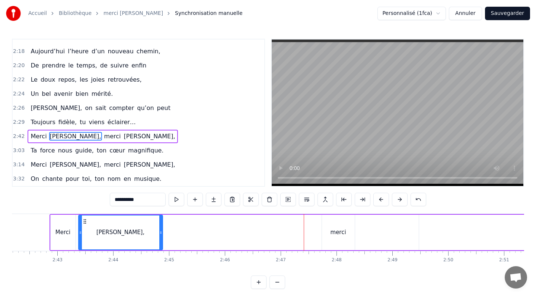
drag, startPoint x: 317, startPoint y: 231, endPoint x: 160, endPoint y: 229, distance: 157.2
click at [161, 230] on icon at bounding box center [160, 232] width 3 height 6
click at [62, 235] on div "Merci" at bounding box center [63, 232] width 15 height 9
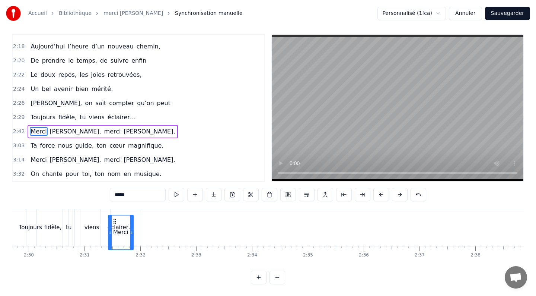
scroll to position [0, 8353]
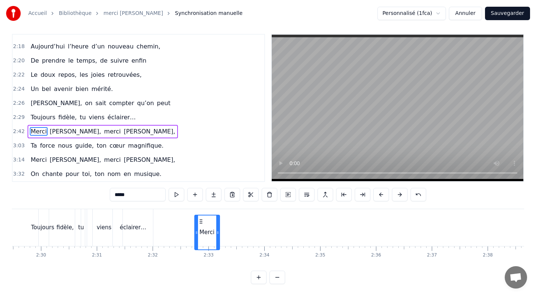
drag, startPoint x: 56, startPoint y: 220, endPoint x: 200, endPoint y: 127, distance: 171.6
click at [200, 127] on div "0:16 L’investissement 0:17 Toujours présent, dès le matin, 0:20 Jamais un pas s…" at bounding box center [268, 159] width 513 height 250
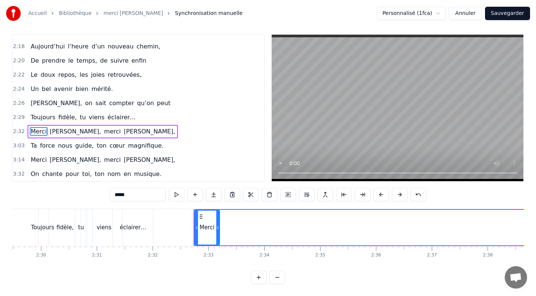
click at [90, 223] on div "viens" at bounding box center [103, 227] width 37 height 37
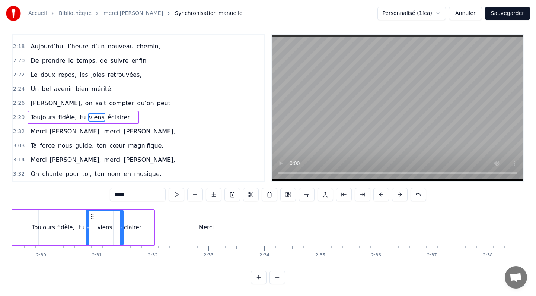
scroll to position [0, 0]
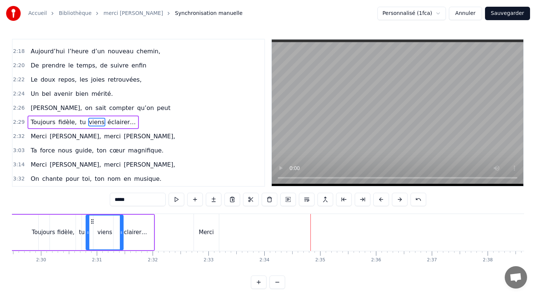
click at [123, 136] on span "[PERSON_NAME]," at bounding box center [149, 136] width 53 height 9
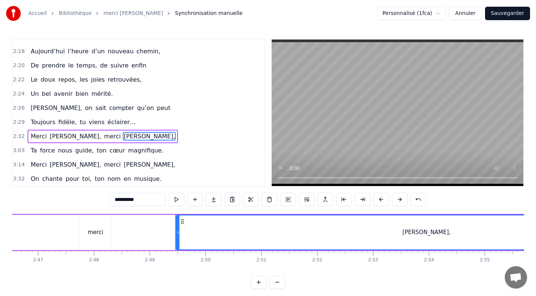
scroll to position [0, 9432]
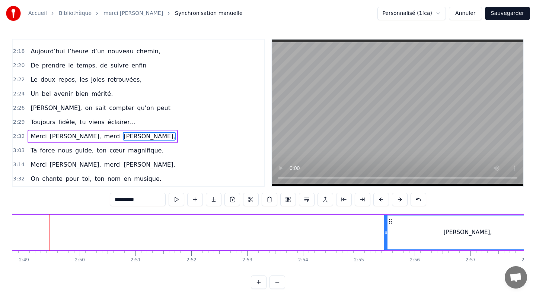
drag, startPoint x: 51, startPoint y: 232, endPoint x: 386, endPoint y: 250, distance: 334.6
click at [386, 250] on div "[PERSON_NAME]," at bounding box center [468, 232] width 168 height 35
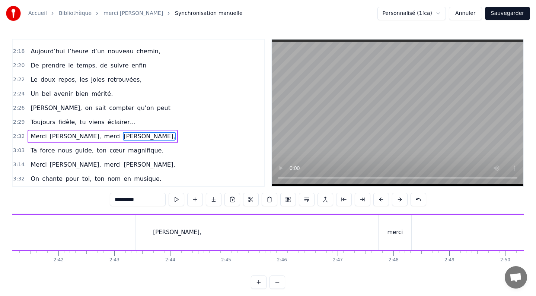
scroll to position [0, 0]
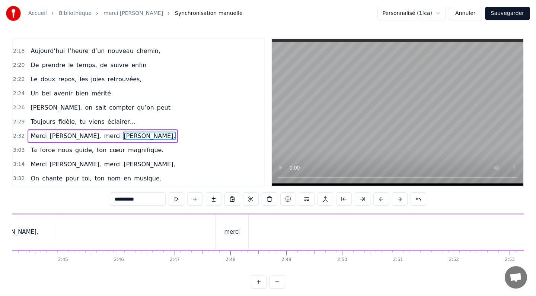
drag, startPoint x: 391, startPoint y: 220, endPoint x: 421, endPoint y: 221, distance: 29.4
click at [421, 221] on div "[PERSON_NAME], merci [PERSON_NAME]," at bounding box center [97, 231] width 1438 height 37
drag, startPoint x: 160, startPoint y: 235, endPoint x: 0, endPoint y: 222, distance: 160.8
click at [0, 222] on div "Accueil Bibliothèque merci [PERSON_NAME] manuelle Personnalisé (1fca) Annuler S…" at bounding box center [268, 144] width 536 height 289
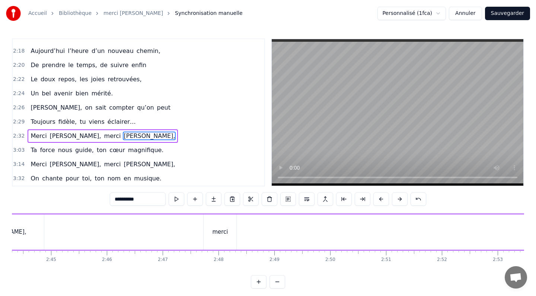
click at [17, 231] on div "[PERSON_NAME]," at bounding box center [3, 231] width 84 height 35
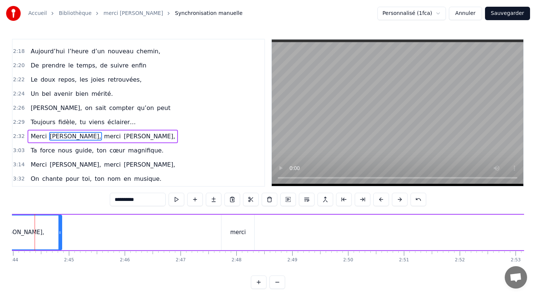
scroll to position [0, 9148]
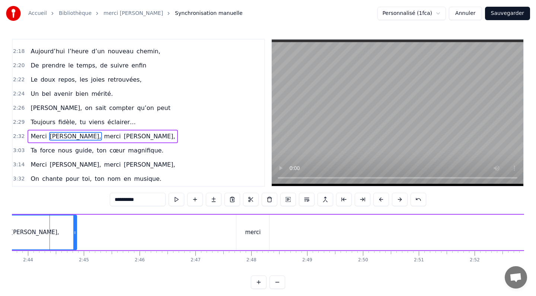
drag, startPoint x: 28, startPoint y: 225, endPoint x: 7, endPoint y: 225, distance: 21.6
click at [7, 225] on div "Accueil Bibliothèque merci [PERSON_NAME] manuelle Personnalisé (1fca) Annuler S…" at bounding box center [268, 144] width 536 height 289
drag, startPoint x: 76, startPoint y: 234, endPoint x: 26, endPoint y: 232, distance: 49.9
click at [26, 232] on div "[PERSON_NAME]," at bounding box center [9, 232] width 33 height 35
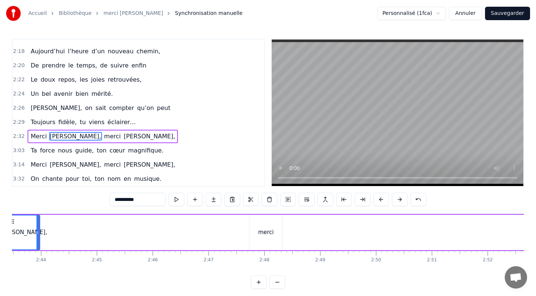
scroll to position [0, 9124]
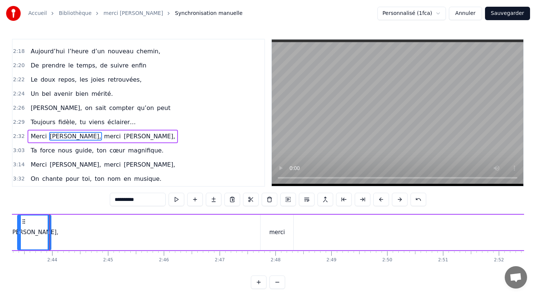
click at [104, 138] on span "merci" at bounding box center [113, 136] width 18 height 9
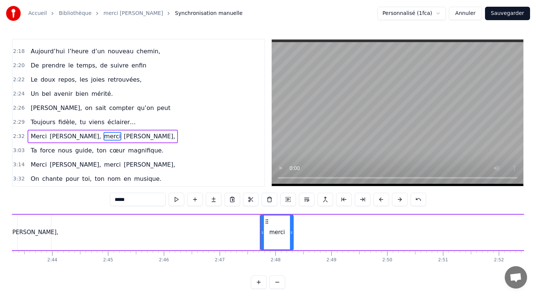
click at [68, 136] on span "[PERSON_NAME]," at bounding box center [75, 136] width 53 height 9
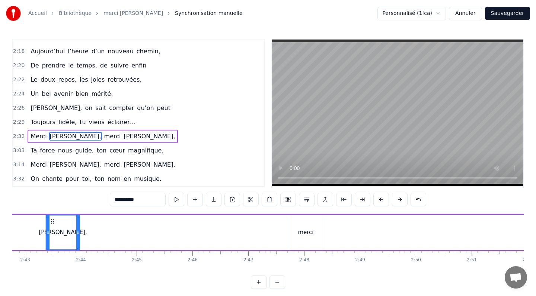
scroll to position [0, 9091]
click at [43, 136] on span "Merci" at bounding box center [39, 136] width 18 height 9
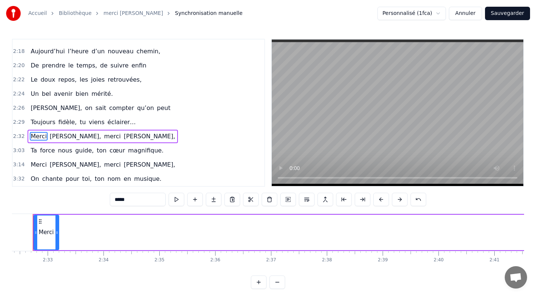
scroll to position [0, 8497]
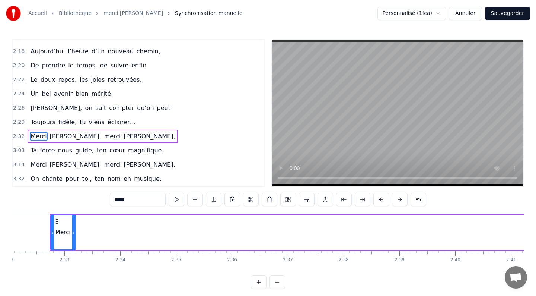
click at [66, 137] on span "[PERSON_NAME]," at bounding box center [75, 136] width 53 height 9
type input "**********"
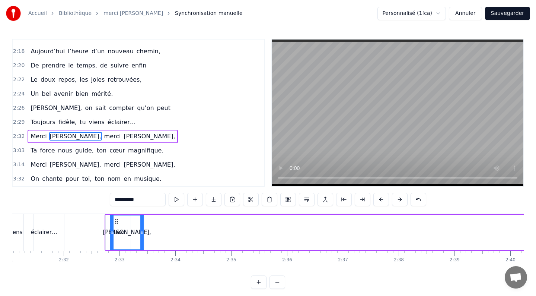
scroll to position [0, 8441]
drag, startPoint x: 56, startPoint y: 222, endPoint x: 137, endPoint y: 213, distance: 80.9
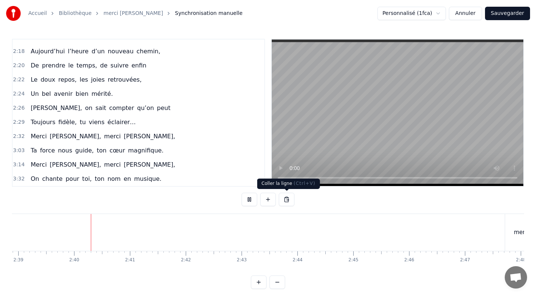
scroll to position [0, 8879]
click at [443, 10] on html "Accueil Bibliothèque merci [PERSON_NAME] manuelle Personnalisé (1fca) Annuler S…" at bounding box center [268, 150] width 536 height 301
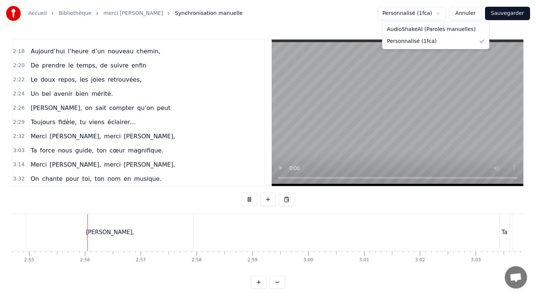
scroll to position [0, 9770]
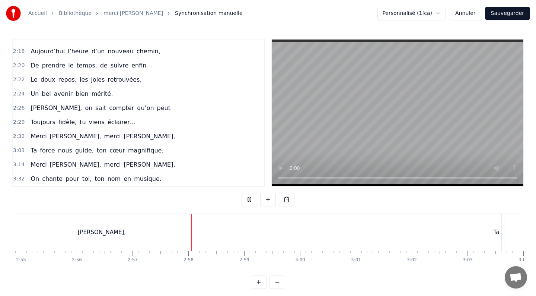
click at [221, 98] on html "Accueil Bibliothèque merci [PERSON_NAME] manuelle Personnalisé (1fca) Annuler S…" at bounding box center [268, 150] width 536 height 301
click at [94, 96] on span "mérité." at bounding box center [102, 93] width 23 height 9
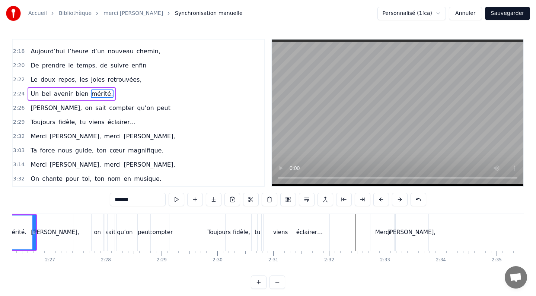
scroll to position [0, 8123]
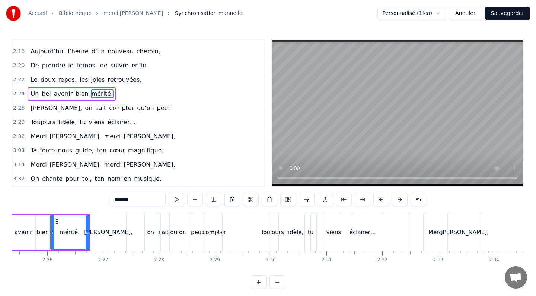
click at [49, 137] on span "[PERSON_NAME]," at bounding box center [75, 136] width 53 height 9
type input "**********"
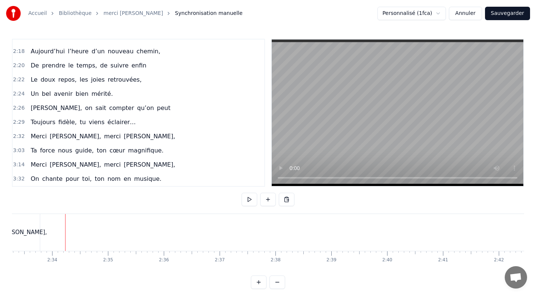
scroll to position [0, 8573]
click at [123, 137] on span "[PERSON_NAME]," at bounding box center [149, 136] width 53 height 9
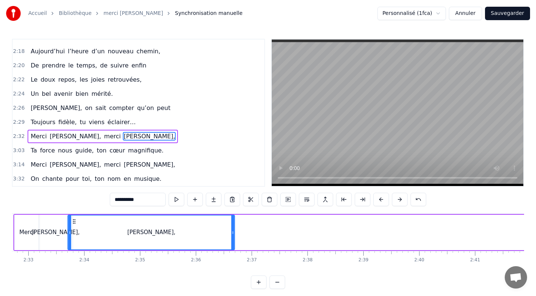
scroll to position [0, 8505]
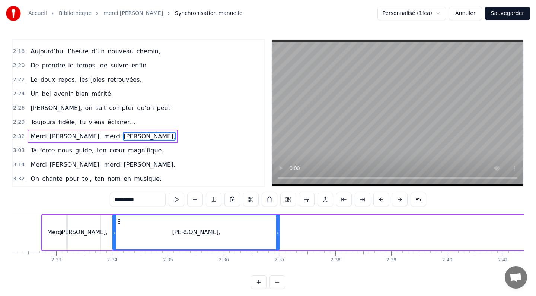
drag, startPoint x: 56, startPoint y: 220, endPoint x: 119, endPoint y: 236, distance: 64.6
click at [119, 236] on div "[PERSON_NAME]," at bounding box center [196, 232] width 166 height 34
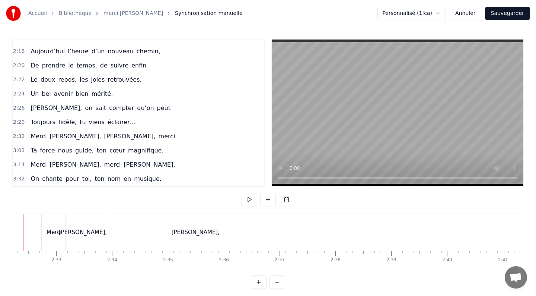
scroll to position [0, 8479]
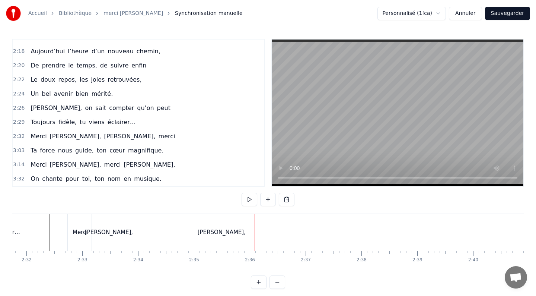
click at [158, 138] on span "merci" at bounding box center [167, 136] width 18 height 9
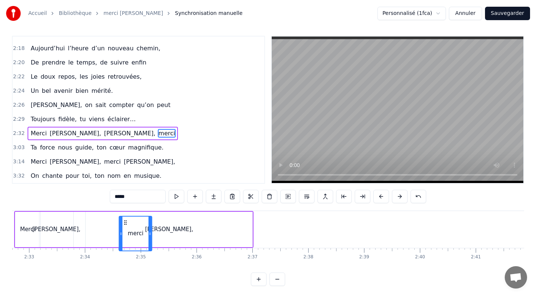
scroll to position [5, 0]
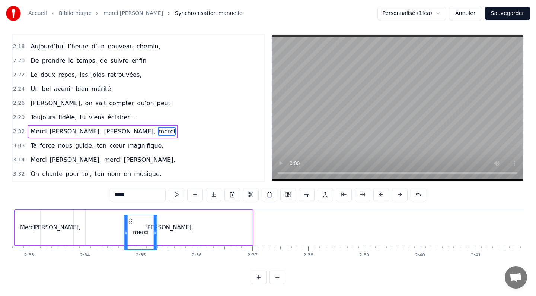
drag, startPoint x: 57, startPoint y: 221, endPoint x: 132, endPoint y: 210, distance: 75.3
click at [132, 210] on div "[PERSON_NAME], [PERSON_NAME], merci" at bounding box center [134, 227] width 240 height 37
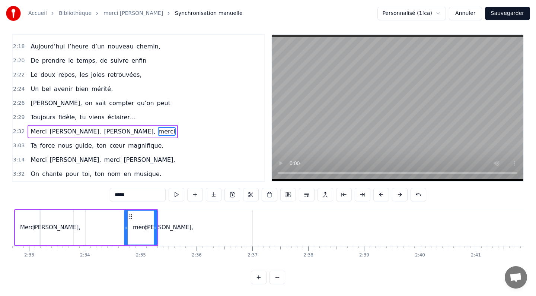
click at [110, 222] on div "[PERSON_NAME]," at bounding box center [169, 227] width 167 height 35
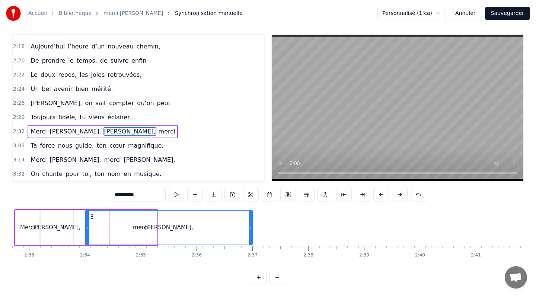
scroll to position [0, 0]
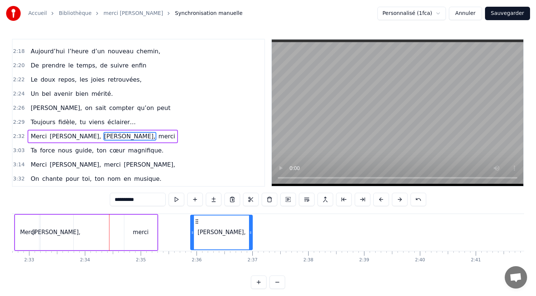
drag, startPoint x: 88, startPoint y: 233, endPoint x: 193, endPoint y: 245, distance: 105.8
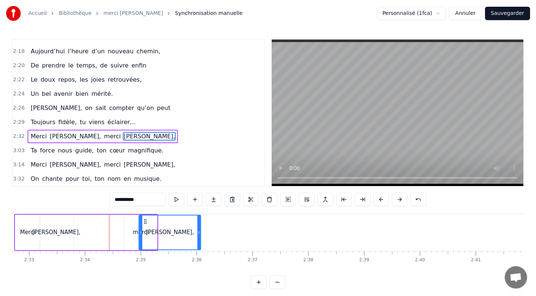
drag, startPoint x: 196, startPoint y: 221, endPoint x: 145, endPoint y: 224, distance: 51.5
click at [145, 224] on icon at bounding box center [146, 221] width 6 height 6
click at [73, 222] on div "[PERSON_NAME]," at bounding box center [56, 232] width 34 height 35
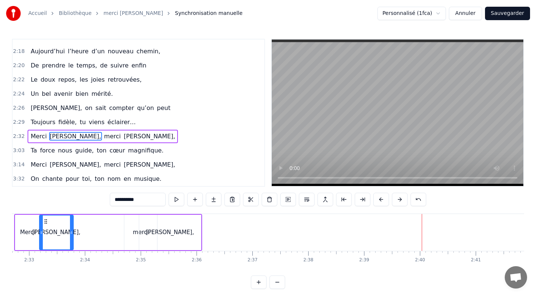
click at [35, 152] on span "Ta" at bounding box center [34, 150] width 8 height 9
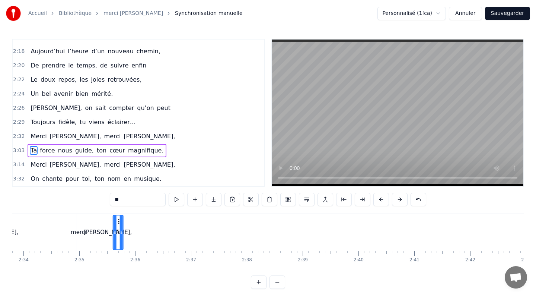
scroll to position [0, 8593]
drag, startPoint x: 55, startPoint y: 221, endPoint x: 136, endPoint y: 237, distance: 83.1
click at [136, 237] on div "Ta" at bounding box center [138, 232] width 10 height 34
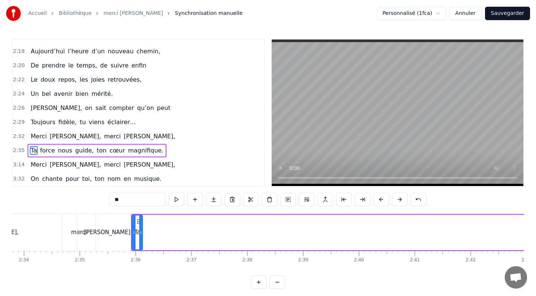
click at [64, 225] on div "merci" at bounding box center [79, 232] width 33 height 37
type input "*****"
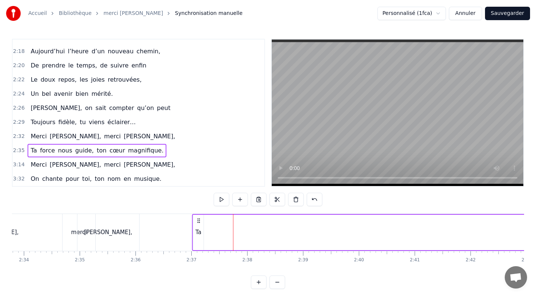
drag, startPoint x: 137, startPoint y: 222, endPoint x: 198, endPoint y: 223, distance: 60.7
click at [198, 223] on icon at bounding box center [199, 221] width 6 height 6
click at [137, 221] on icon at bounding box center [138, 221] width 6 height 6
drag, startPoint x: 137, startPoint y: 221, endPoint x: 242, endPoint y: 228, distance: 105.2
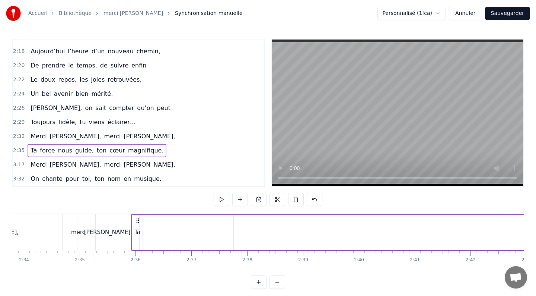
click at [104, 230] on div "[PERSON_NAME]," at bounding box center [108, 232] width 48 height 9
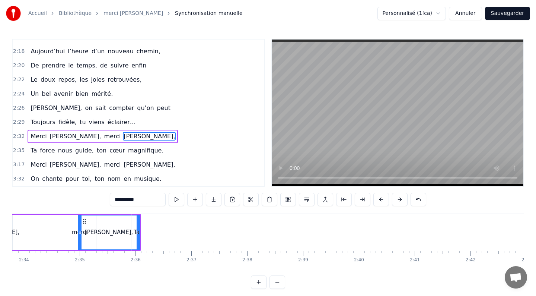
click at [139, 231] on div "Ta" at bounding box center [137, 232] width 6 height 9
type input "**"
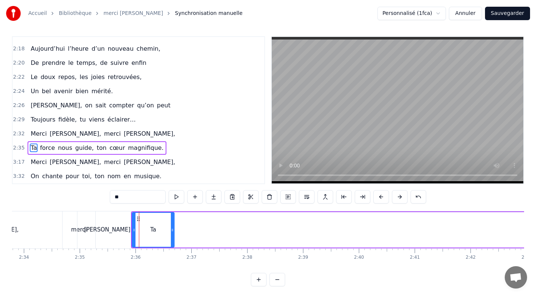
drag, startPoint x: 141, startPoint y: 230, endPoint x: 173, endPoint y: 231, distance: 31.7
click at [173, 231] on icon at bounding box center [172, 230] width 3 height 6
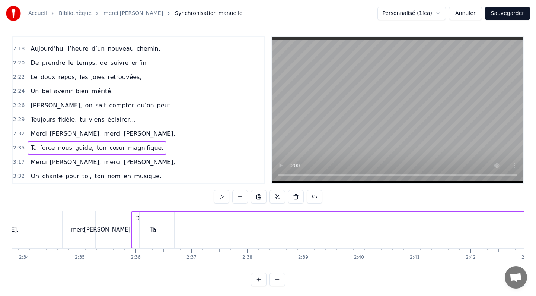
click at [155, 229] on div "Ta" at bounding box center [154, 229] width 6 height 9
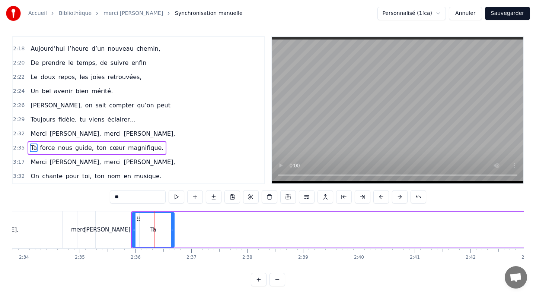
drag, startPoint x: 155, startPoint y: 229, endPoint x: 177, endPoint y: 231, distance: 22.4
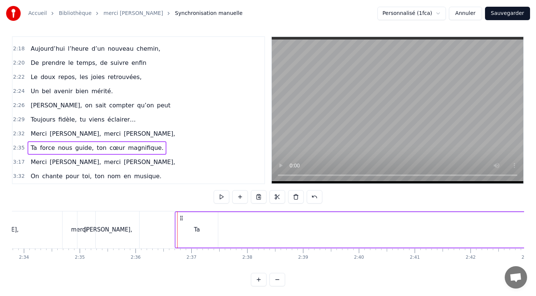
drag, startPoint x: 139, startPoint y: 217, endPoint x: 182, endPoint y: 223, distance: 43.9
click at [125, 218] on div "[PERSON_NAME]," at bounding box center [108, 229] width 62 height 37
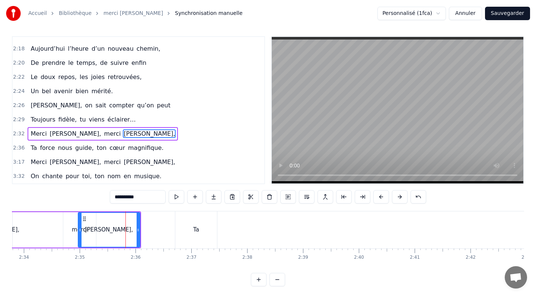
scroll to position [0, 0]
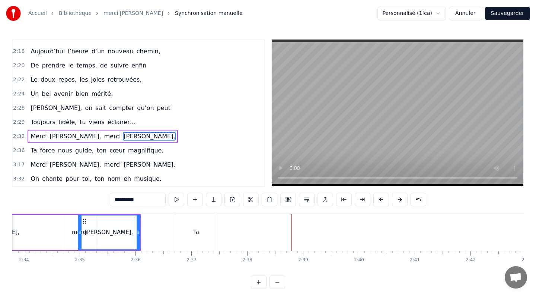
click at [199, 237] on div "Ta" at bounding box center [196, 232] width 42 height 37
type input "**"
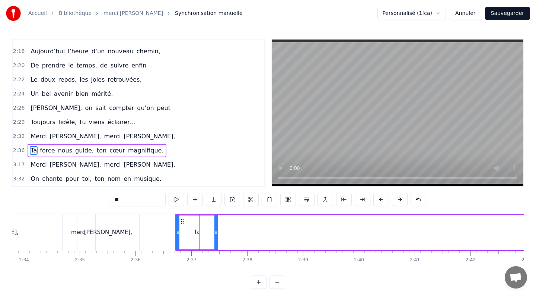
scroll to position [3, 0]
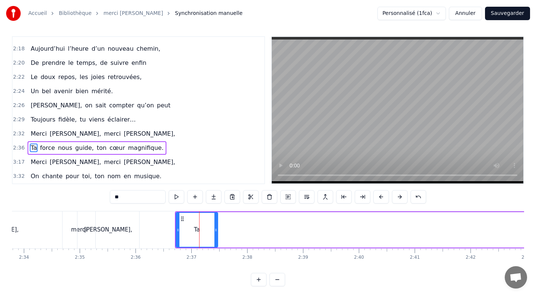
drag, startPoint x: 197, startPoint y: 231, endPoint x: 189, endPoint y: 231, distance: 7.8
click at [189, 231] on div "Ta" at bounding box center [197, 230] width 41 height 34
drag, startPoint x: 181, startPoint y: 218, endPoint x: 172, endPoint y: 218, distance: 8.9
click at [172, 218] on icon at bounding box center [174, 219] width 6 height 6
drag, startPoint x: 206, startPoint y: 229, endPoint x: 181, endPoint y: 227, distance: 25.8
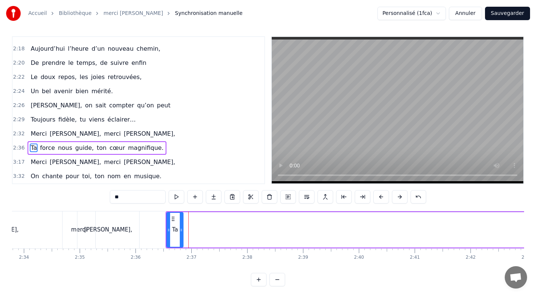
click at [181, 227] on icon at bounding box center [181, 230] width 3 height 6
drag, startPoint x: 172, startPoint y: 218, endPoint x: 185, endPoint y: 218, distance: 12.7
click at [185, 218] on icon at bounding box center [186, 219] width 6 height 6
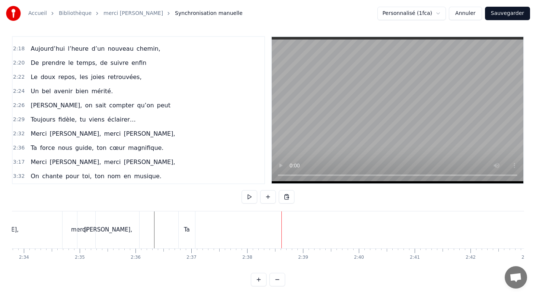
click at [43, 147] on span "force" at bounding box center [47, 147] width 16 height 9
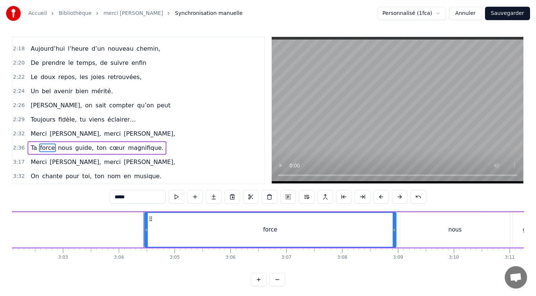
scroll to position [0, 10269]
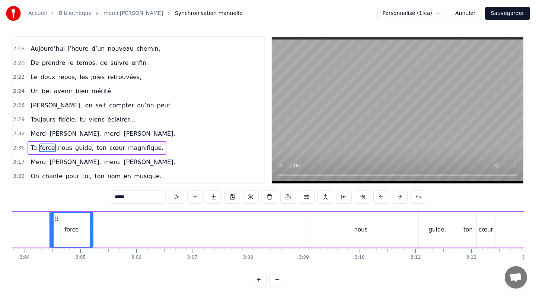
drag, startPoint x: 301, startPoint y: 230, endPoint x: 92, endPoint y: 221, distance: 209.2
click at [92, 221] on div at bounding box center [91, 230] width 3 height 34
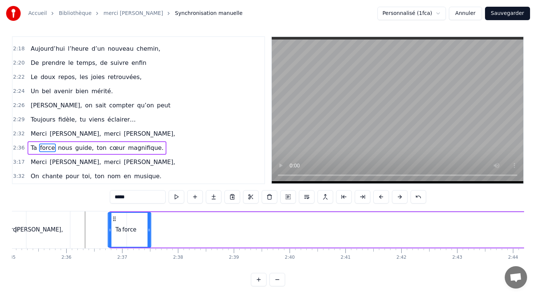
scroll to position [0, 8661]
drag, startPoint x: 56, startPoint y: 218, endPoint x: 119, endPoint y: 226, distance: 63.9
click at [119, 226] on div "force" at bounding box center [135, 230] width 42 height 34
click at [65, 220] on div "[PERSON_NAME]," at bounding box center [41, 229] width 62 height 37
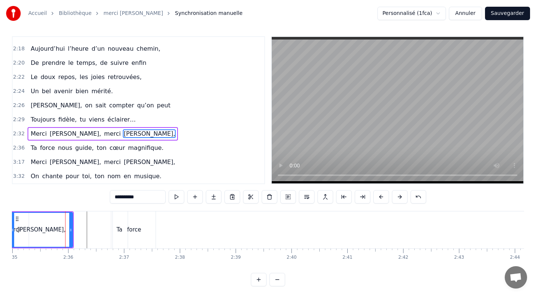
scroll to position [0, 0]
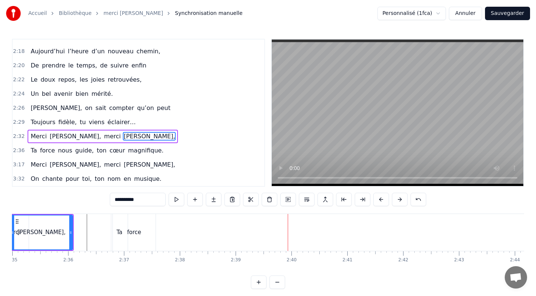
click at [63, 151] on span "nous" at bounding box center [65, 150] width 16 height 9
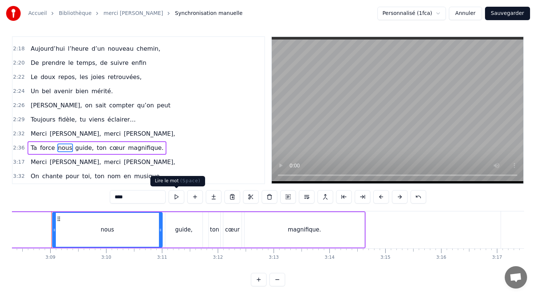
scroll to position [0, 10525]
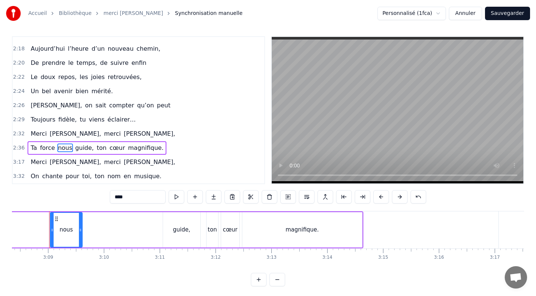
drag, startPoint x: 158, startPoint y: 231, endPoint x: 78, endPoint y: 226, distance: 79.5
click at [79, 226] on div at bounding box center [80, 230] width 3 height 34
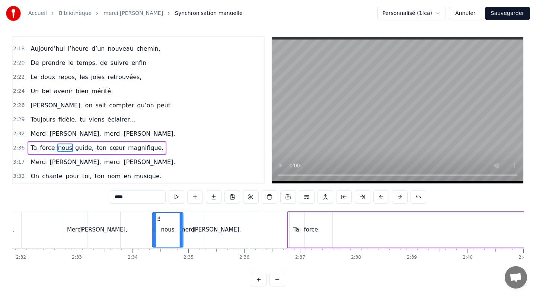
scroll to position [0, 8481]
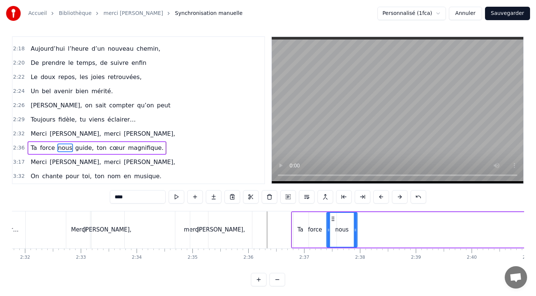
drag, startPoint x: 57, startPoint y: 217, endPoint x: 333, endPoint y: 220, distance: 276.4
click at [333, 220] on icon at bounding box center [333, 219] width 6 height 6
click at [243, 231] on div "[PERSON_NAME]," at bounding box center [221, 229] width 62 height 37
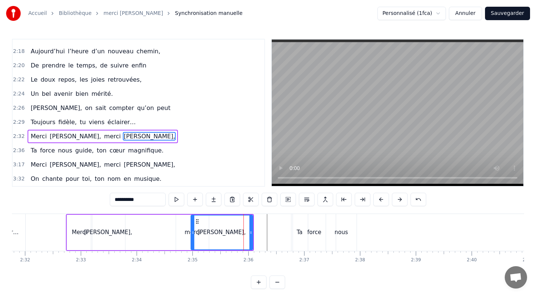
click at [340, 232] on div "nous" at bounding box center [341, 232] width 13 height 9
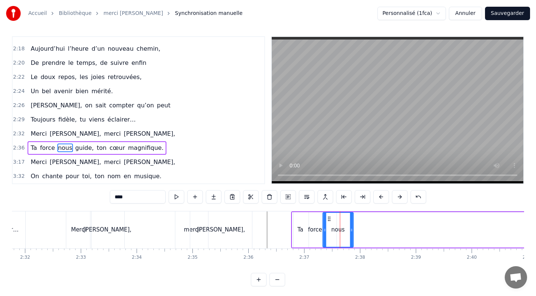
drag, startPoint x: 333, startPoint y: 217, endPoint x: 329, endPoint y: 217, distance: 4.1
click at [329, 217] on icon at bounding box center [329, 219] width 6 height 6
click at [250, 224] on div "[PERSON_NAME]," at bounding box center [221, 229] width 62 height 37
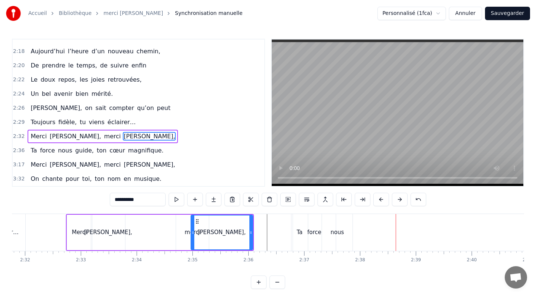
click at [301, 232] on div "force" at bounding box center [314, 232] width 43 height 37
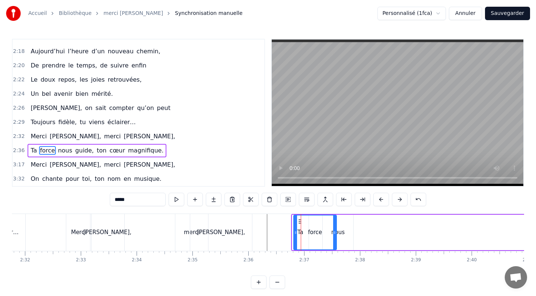
scroll to position [3, 0]
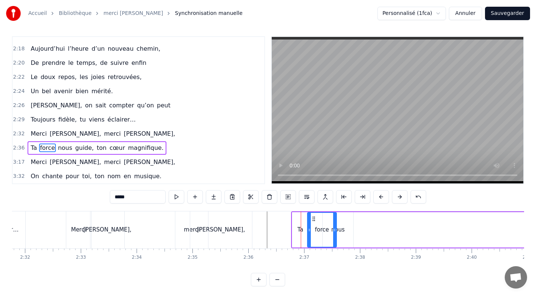
drag, startPoint x: 296, startPoint y: 230, endPoint x: 310, endPoint y: 239, distance: 16.4
click at [310, 239] on div at bounding box center [309, 230] width 3 height 34
click at [298, 227] on div "Ta" at bounding box center [301, 229] width 6 height 9
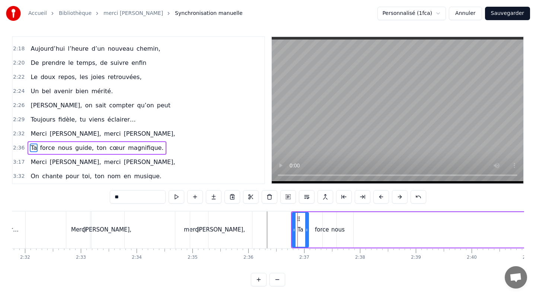
drag, startPoint x: 300, startPoint y: 229, endPoint x: 304, endPoint y: 229, distance: 4.1
click at [304, 229] on div "Ta" at bounding box center [301, 230] width 16 height 34
click at [318, 229] on div "force" at bounding box center [322, 229] width 14 height 9
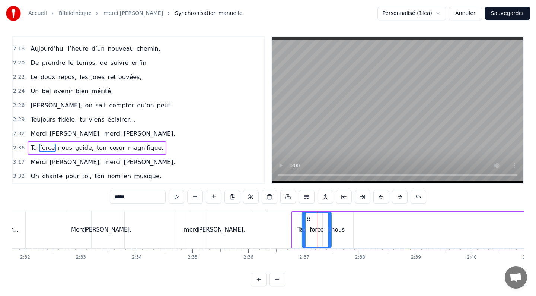
drag, startPoint x: 314, startPoint y: 218, endPoint x: 309, endPoint y: 217, distance: 5.3
click at [309, 217] on icon at bounding box center [309, 219] width 6 height 6
click at [296, 231] on div "Ta" at bounding box center [300, 229] width 16 height 35
type input "**"
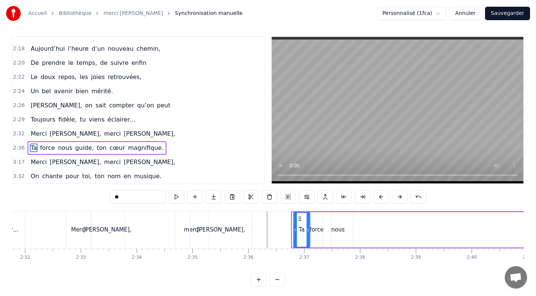
click at [299, 218] on circle at bounding box center [299, 218] width 0 height 0
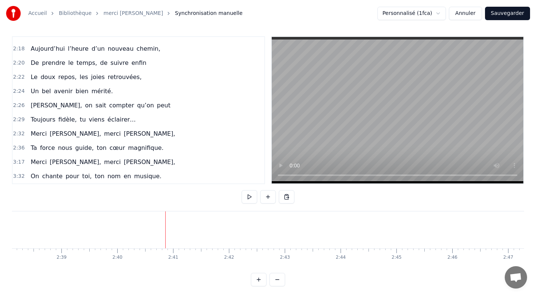
scroll to position [0, 8923]
click at [45, 146] on span "force" at bounding box center [47, 147] width 16 height 9
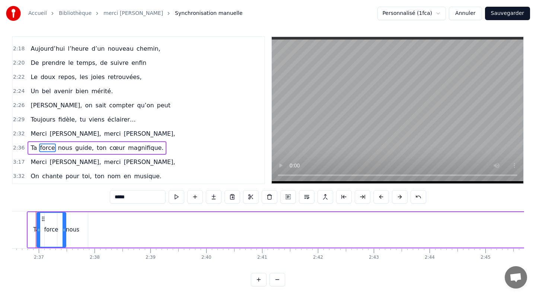
scroll to position [0, 8732]
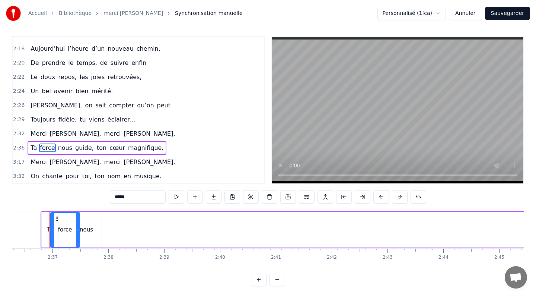
click at [86, 229] on div "nous" at bounding box center [86, 229] width 13 height 9
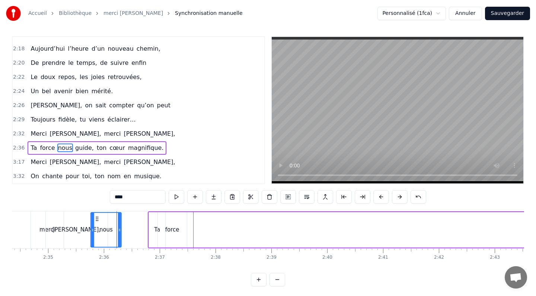
scroll to position [0, 8612]
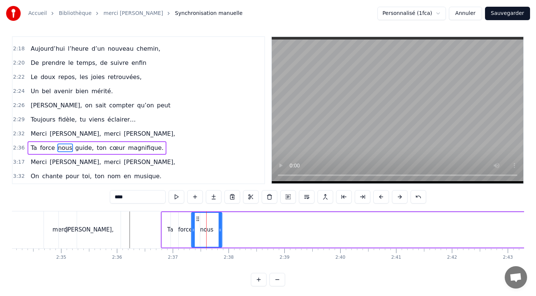
drag, startPoint x: 78, startPoint y: 218, endPoint x: 199, endPoint y: 206, distance: 120.9
click at [199, 206] on div "0:16 L’investissement 0:17 Toujours présent, dès le matin, 0:20 Jamais un pas s…" at bounding box center [268, 161] width 513 height 250
click at [177, 231] on div "force" at bounding box center [185, 229] width 29 height 35
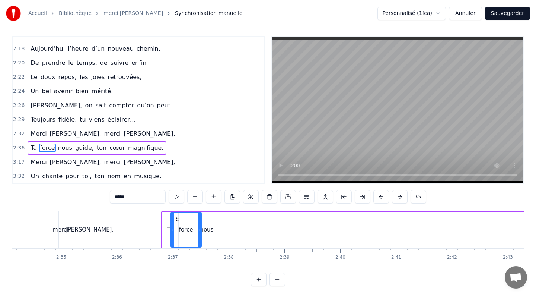
click at [199, 229] on icon at bounding box center [199, 230] width 3 height 6
click at [120, 220] on div "[PERSON_NAME]," at bounding box center [89, 229] width 63 height 37
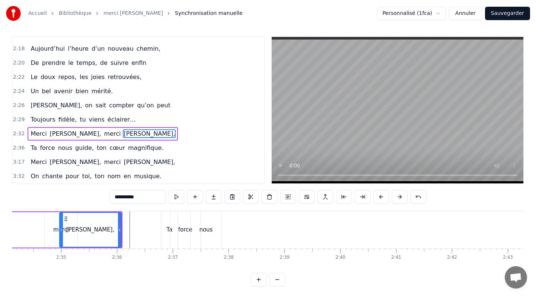
scroll to position [0, 0]
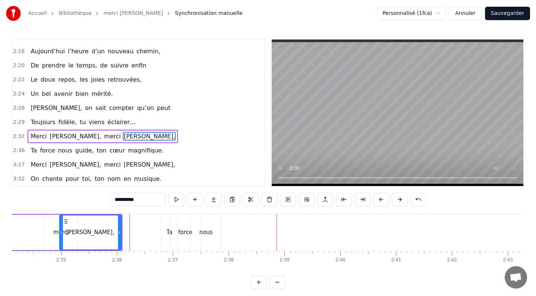
click at [80, 151] on span "guide," at bounding box center [85, 150] width 20 height 9
type input "******"
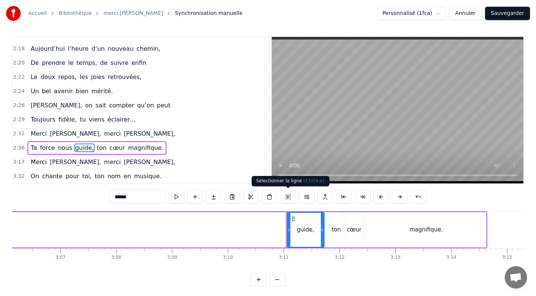
scroll to position [0, 10638]
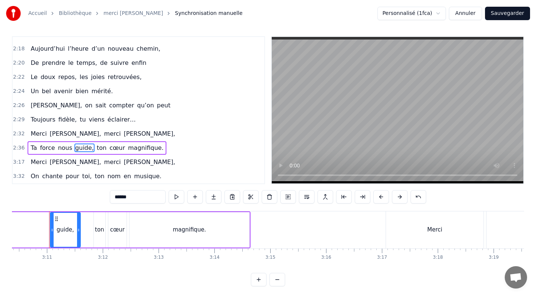
drag, startPoint x: 87, startPoint y: 228, endPoint x: 81, endPoint y: 228, distance: 6.0
click at [80, 228] on icon at bounding box center [78, 230] width 3 height 6
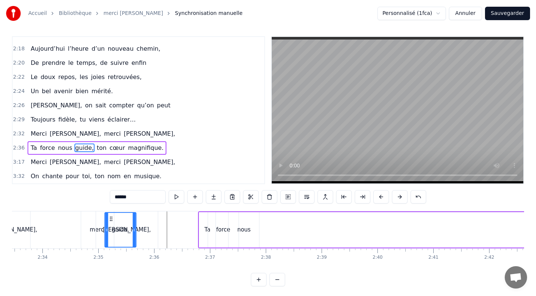
scroll to position [0, 8574]
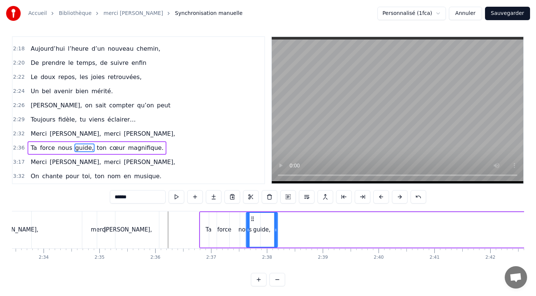
drag, startPoint x: 56, startPoint y: 219, endPoint x: 252, endPoint y: 237, distance: 196.7
click at [252, 237] on div "guide," at bounding box center [262, 230] width 31 height 34
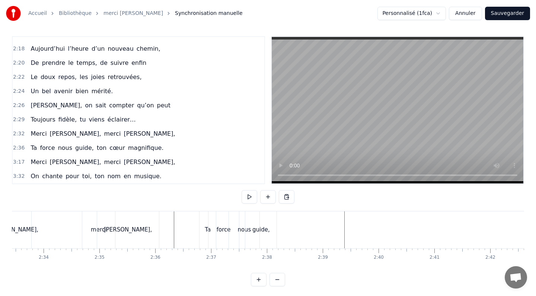
click at [96, 147] on span "ton" at bounding box center [101, 147] width 11 height 9
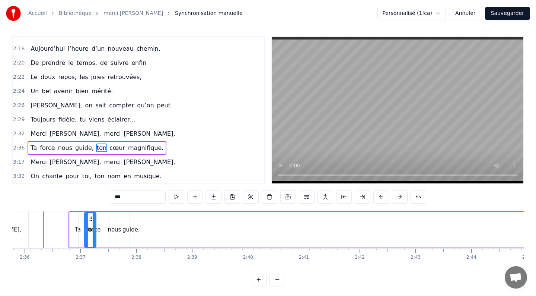
scroll to position [0, 8703]
drag, startPoint x: 57, startPoint y: 218, endPoint x: 170, endPoint y: 226, distance: 113.6
click at [170, 226] on div "ton" at bounding box center [169, 230] width 11 height 34
click at [142, 222] on div "guide," at bounding box center [132, 229] width 31 height 35
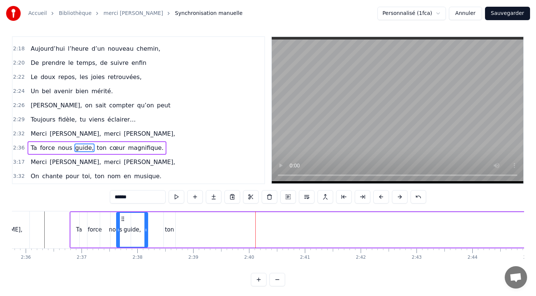
click at [117, 150] on span "cœur" at bounding box center [117, 147] width 17 height 9
type input "****"
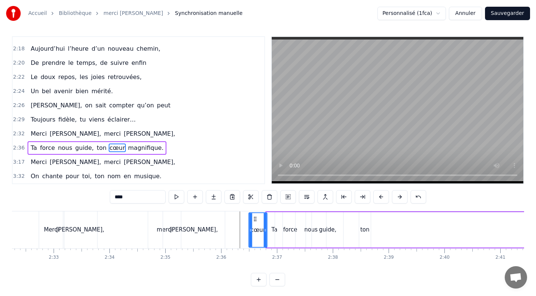
scroll to position [5, 0]
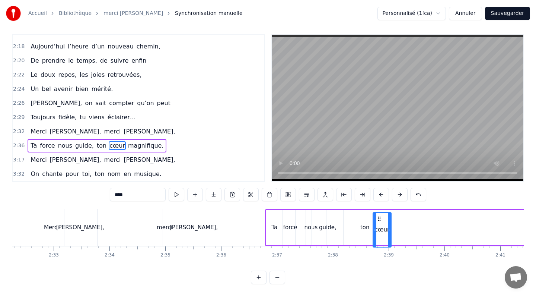
drag, startPoint x: 56, startPoint y: 217, endPoint x: 379, endPoint y: 248, distance: 324.5
click at [379, 248] on div "L’investissement Toujours présent, dès le matin, Jamais un pas sans tendre la m…" at bounding box center [268, 237] width 513 height 56
click at [327, 205] on div "0:16 L’investissement 0:17 Toujours présent, dès le matin, 0:20 Jamais un pas s…" at bounding box center [268, 159] width 513 height 250
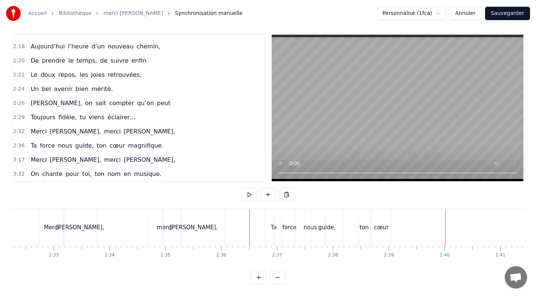
click at [378, 227] on div "cœur" at bounding box center [381, 227] width 15 height 9
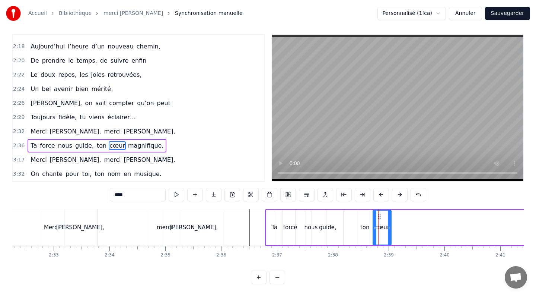
scroll to position [3, 0]
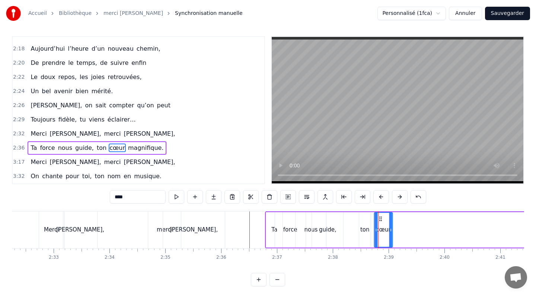
click at [381, 216] on icon at bounding box center [381, 219] width 6 height 6
click at [141, 148] on span "magnifique." at bounding box center [145, 147] width 37 height 9
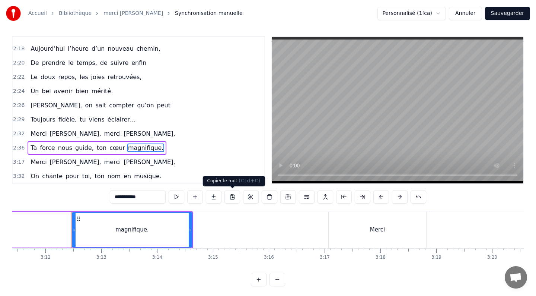
scroll to position [0, 10717]
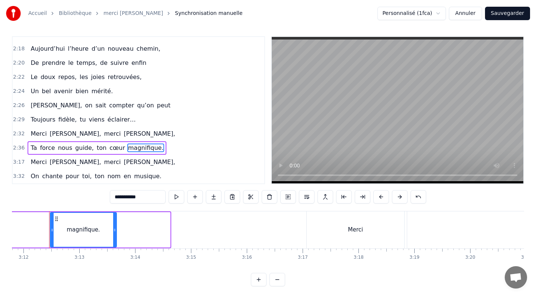
drag, startPoint x: 169, startPoint y: 231, endPoint x: 115, endPoint y: 232, distance: 53.7
click at [115, 232] on div at bounding box center [114, 230] width 3 height 34
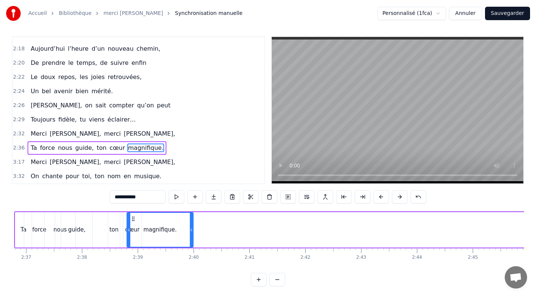
scroll to position [0, 8758]
drag, startPoint x: 56, startPoint y: 218, endPoint x: 133, endPoint y: 206, distance: 78.0
click at [133, 206] on div "0:16 L’investissement 0:17 Toujours présent, dès le matin, 0:20 Jamais un pas s…" at bounding box center [268, 161] width 513 height 250
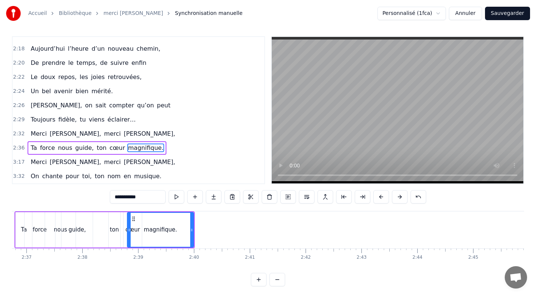
click at [16, 218] on div "Ta" at bounding box center [24, 229] width 16 height 35
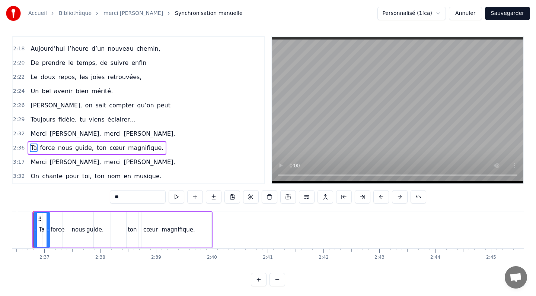
scroll to position [0, 8725]
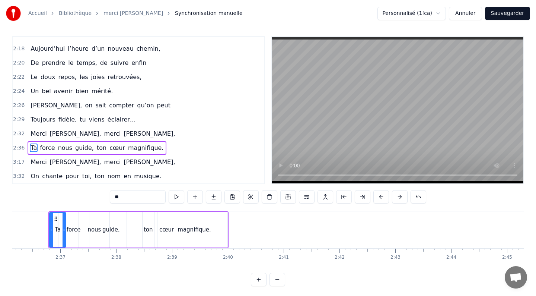
click at [40, 162] on span "Merci" at bounding box center [39, 162] width 18 height 9
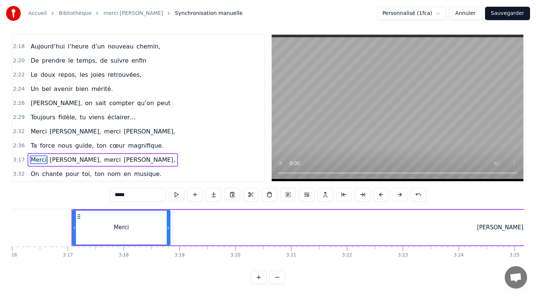
scroll to position [0, 10975]
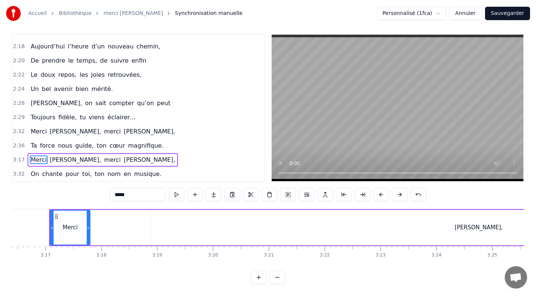
drag, startPoint x: 146, startPoint y: 229, endPoint x: 88, endPoint y: 222, distance: 58.2
click at [88, 222] on div at bounding box center [88, 227] width 3 height 34
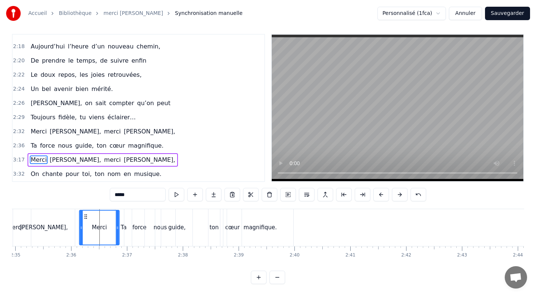
scroll to position [0, 8643]
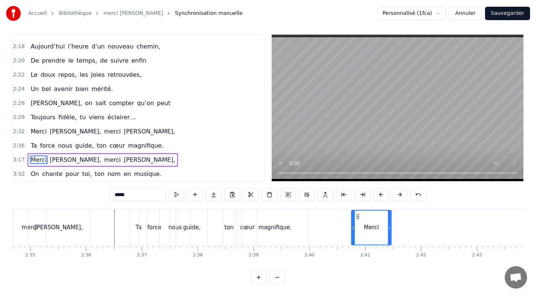
drag, startPoint x: 56, startPoint y: 217, endPoint x: 357, endPoint y: 216, distance: 301.4
click at [357, 216] on circle at bounding box center [357, 216] width 0 height 0
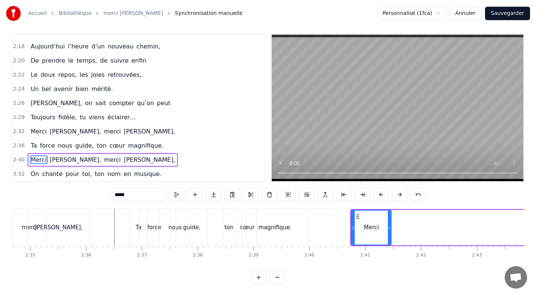
click at [298, 212] on div "magnifique." at bounding box center [275, 227] width 66 height 37
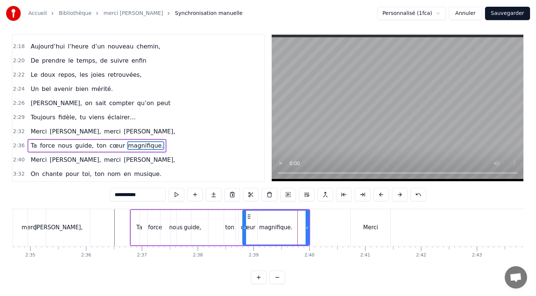
scroll to position [3, 0]
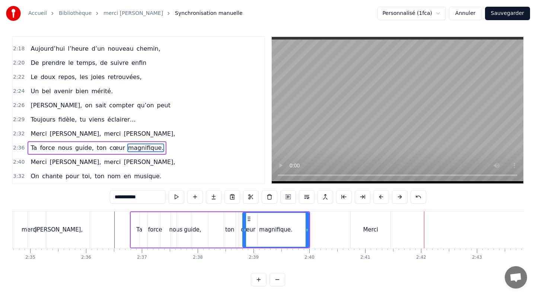
click at [68, 163] on span "[PERSON_NAME]," at bounding box center [75, 162] width 53 height 9
type input "**********"
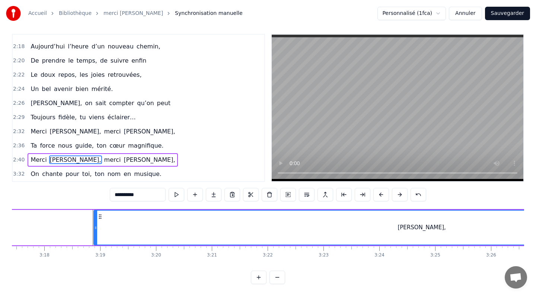
scroll to position [0, 11075]
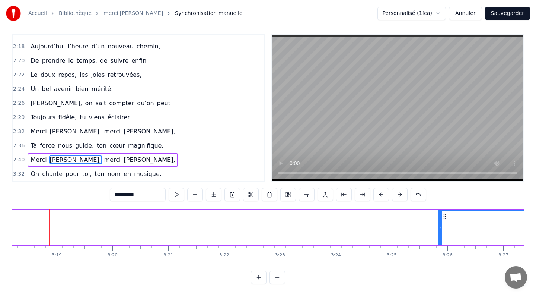
drag, startPoint x: 51, startPoint y: 225, endPoint x: 446, endPoint y: 242, distance: 394.5
click at [442, 242] on div at bounding box center [440, 227] width 3 height 34
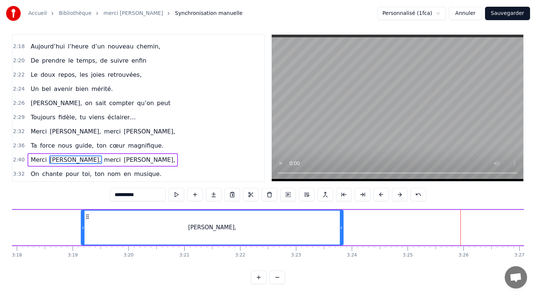
drag, startPoint x: 450, startPoint y: 216, endPoint x: 87, endPoint y: 232, distance: 364.0
click at [87, 232] on div "[PERSON_NAME]," at bounding box center [213, 227] width 262 height 34
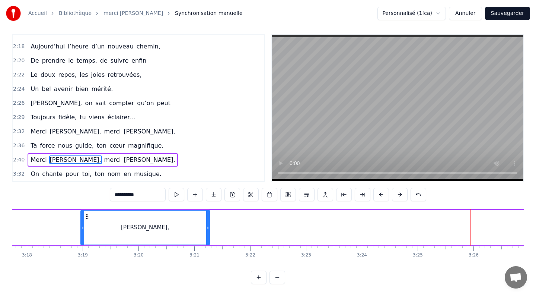
drag, startPoint x: 342, startPoint y: 226, endPoint x: 209, endPoint y: 228, distance: 133.4
click at [209, 228] on icon at bounding box center [207, 228] width 3 height 6
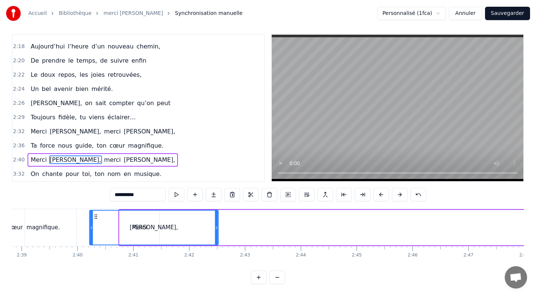
scroll to position [0, 8866]
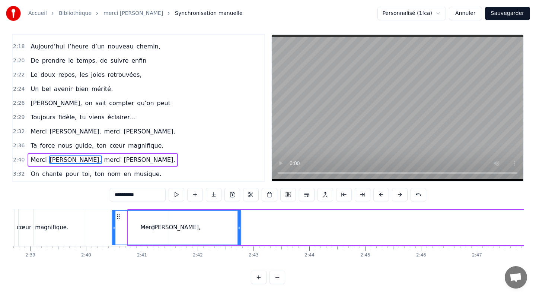
drag, startPoint x: 86, startPoint y: 216, endPoint x: 117, endPoint y: 212, distance: 31.1
click at [117, 212] on div "[PERSON_NAME]," at bounding box center [177, 227] width 128 height 34
click at [91, 208] on div "0:16 L’investissement 0:17 Toujours présent, dès le matin, 0:20 Jamais un pas s…" at bounding box center [268, 159] width 513 height 250
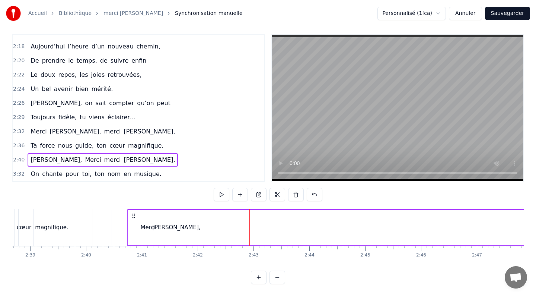
click at [240, 215] on div "[PERSON_NAME]," at bounding box center [176, 227] width 129 height 35
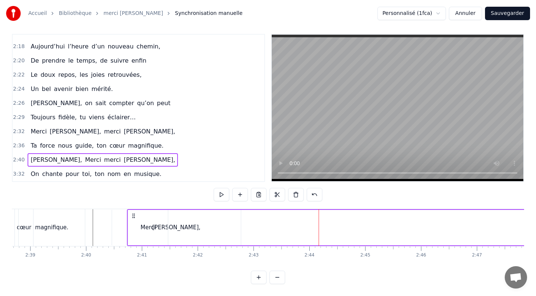
click at [179, 229] on div "[PERSON_NAME]," at bounding box center [176, 227] width 48 height 9
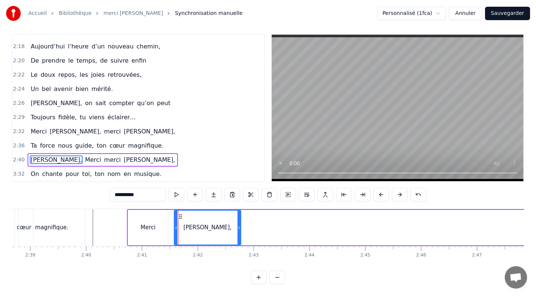
drag, startPoint x: 114, startPoint y: 227, endPoint x: 176, endPoint y: 233, distance: 62.5
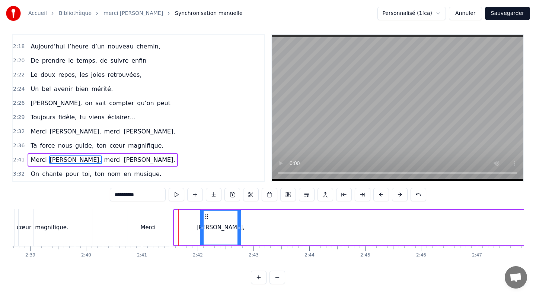
drag, startPoint x: 175, startPoint y: 227, endPoint x: 202, endPoint y: 227, distance: 26.1
click at [202, 227] on icon at bounding box center [202, 228] width 3 height 6
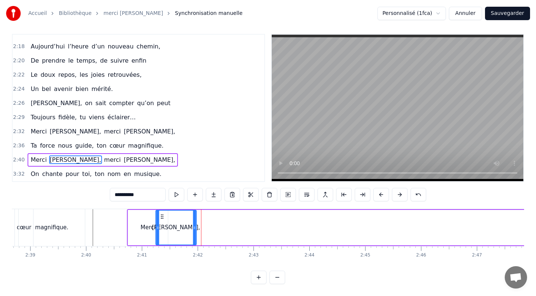
drag, startPoint x: 206, startPoint y: 215, endPoint x: 162, endPoint y: 214, distance: 44.3
click at [162, 214] on icon at bounding box center [162, 216] width 6 height 6
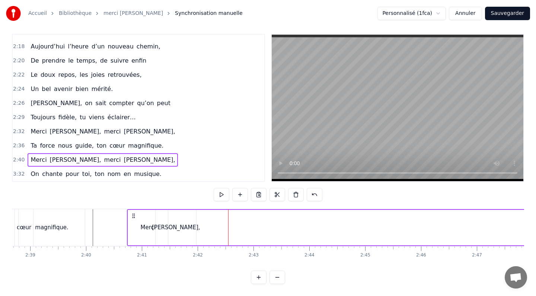
click at [194, 220] on div "[PERSON_NAME]," at bounding box center [176, 227] width 41 height 35
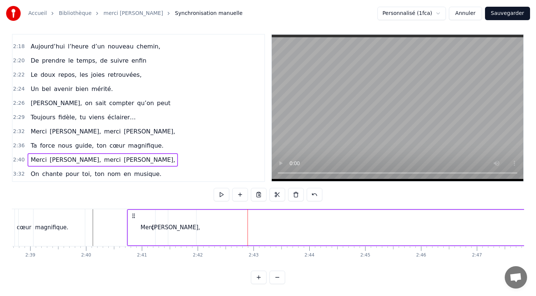
click at [104, 158] on span "merci" at bounding box center [113, 159] width 18 height 9
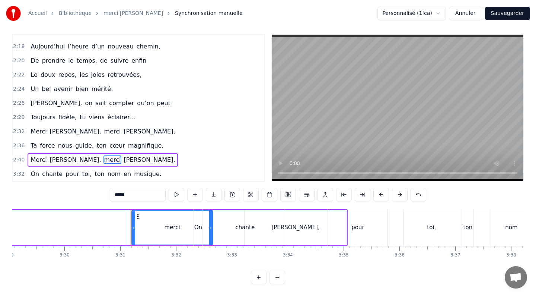
scroll to position [0, 11764]
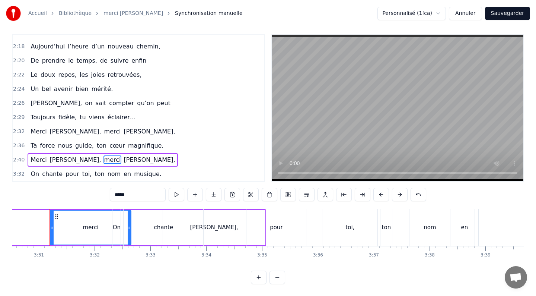
drag, startPoint x: 129, startPoint y: 227, endPoint x: 107, endPoint y: 225, distance: 22.4
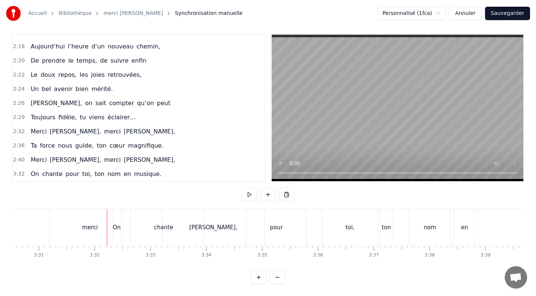
click at [92, 226] on div "merci" at bounding box center [90, 227] width 16 height 9
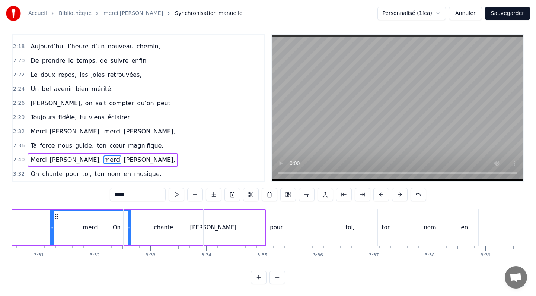
drag, startPoint x: 130, startPoint y: 227, endPoint x: 104, endPoint y: 224, distance: 25.6
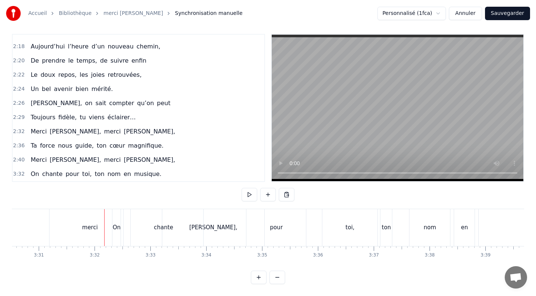
click at [80, 229] on div "merci" at bounding box center [90, 227] width 81 height 37
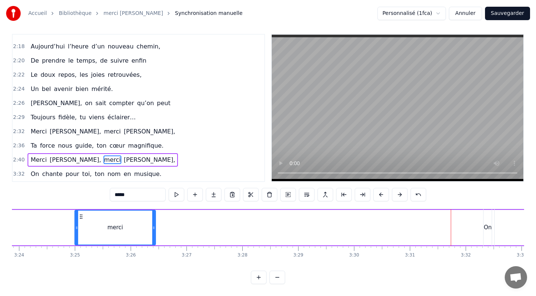
drag, startPoint x: 57, startPoint y: 215, endPoint x: 85, endPoint y: 218, distance: 28.1
click at [84, 218] on icon at bounding box center [81, 216] width 6 height 6
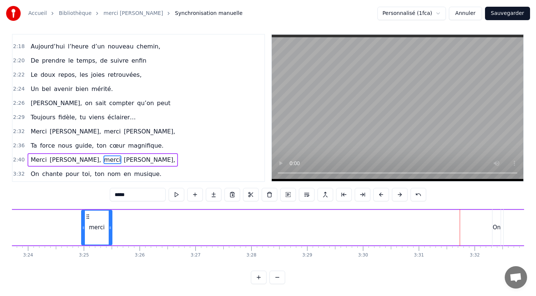
drag, startPoint x: 161, startPoint y: 227, endPoint x: 111, endPoint y: 225, distance: 50.3
click at [111, 225] on icon at bounding box center [110, 228] width 3 height 6
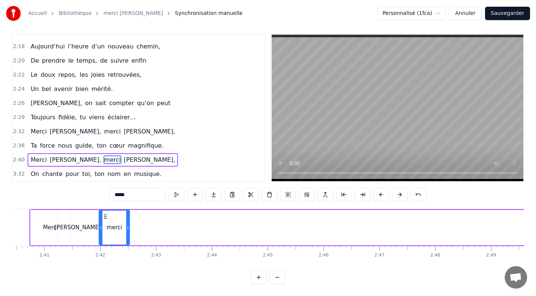
scroll to position [0, 8963]
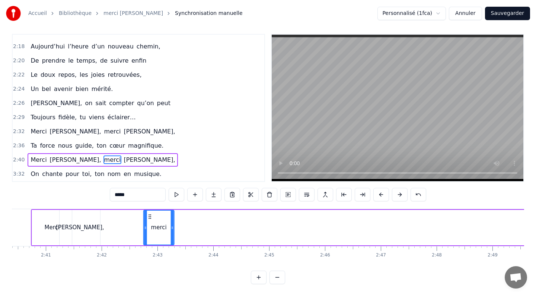
drag, startPoint x: 88, startPoint y: 216, endPoint x: 150, endPoint y: 227, distance: 63.1
click at [150, 227] on div "merci" at bounding box center [159, 227] width 30 height 34
click at [66, 215] on div "[PERSON_NAME]," at bounding box center [80, 227] width 41 height 35
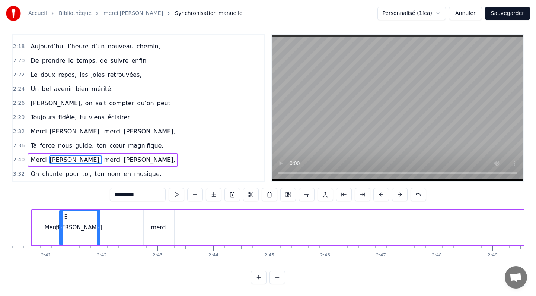
click at [164, 228] on div "merci" at bounding box center [159, 227] width 16 height 9
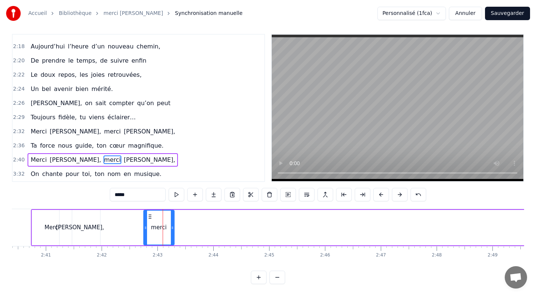
click at [164, 228] on div "merci" at bounding box center [159, 227] width 16 height 9
click at [151, 216] on circle at bounding box center [151, 216] width 0 height 0
click at [125, 159] on span "[PERSON_NAME]," at bounding box center [149, 159] width 53 height 9
type input "**********"
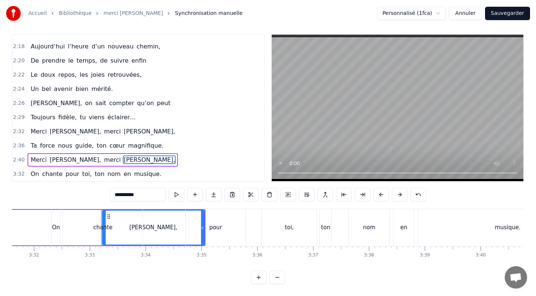
scroll to position [0, 11876]
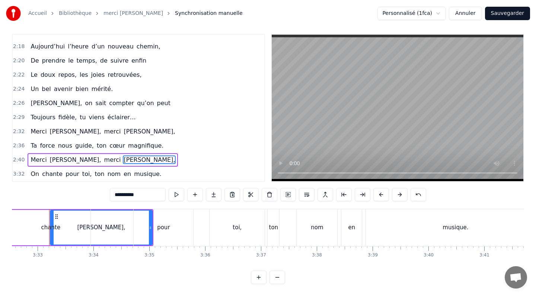
drag, startPoint x: 151, startPoint y: 228, endPoint x: 129, endPoint y: 227, distance: 22.0
click at [129, 227] on div "On chante pour toi, ton nom en musique." at bounding box center [273, 227] width 548 height 37
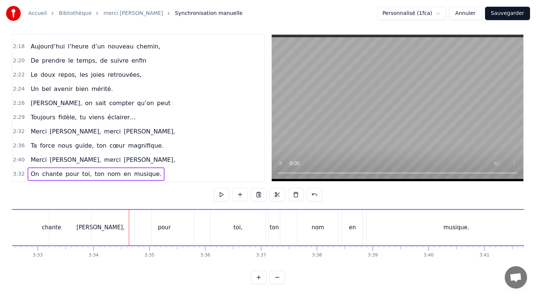
click at [97, 229] on div "On chante pour toi, ton nom en musique." at bounding box center [273, 227] width 548 height 37
click at [105, 224] on div "On chante pour toi, ton nom en musique." at bounding box center [273, 227] width 548 height 37
click at [123, 158] on span "[PERSON_NAME]," at bounding box center [149, 159] width 53 height 9
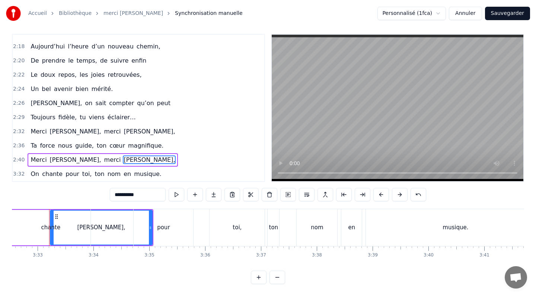
drag, startPoint x: 57, startPoint y: 216, endPoint x: 53, endPoint y: 216, distance: 4.1
click at [53, 216] on div "chante" at bounding box center [51, 227] width 80 height 37
type input "******"
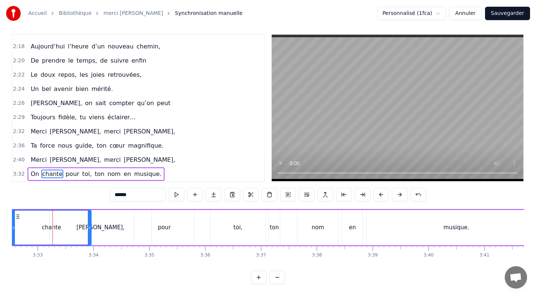
click at [105, 229] on div "On chante pour toi, ton nom en musique." at bounding box center [273, 227] width 548 height 37
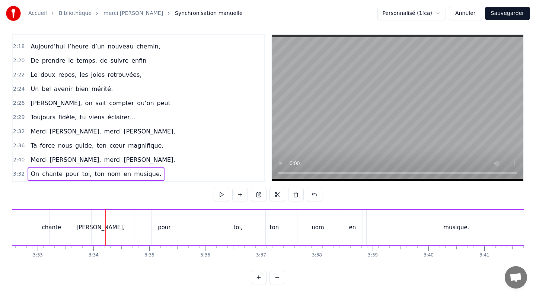
click at [123, 158] on span "[PERSON_NAME]," at bounding box center [149, 159] width 53 height 9
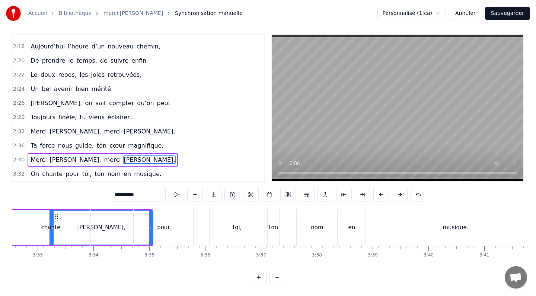
drag, startPoint x: 56, startPoint y: 216, endPoint x: 95, endPoint y: 224, distance: 40.1
click at [95, 224] on div "On chante pour toi, ton nom en musique." at bounding box center [273, 227] width 548 height 37
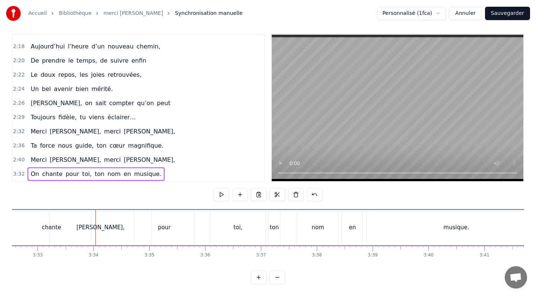
click at [123, 158] on span "[PERSON_NAME]," at bounding box center [149, 159] width 53 height 9
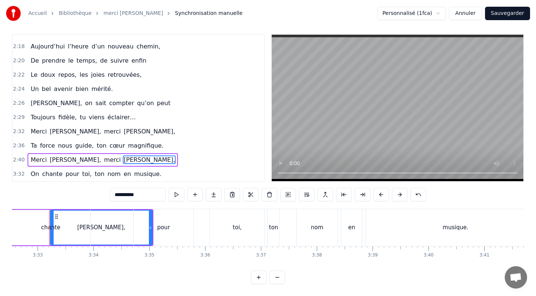
click at [128, 223] on div "On chante pour toi, ton nom en musique." at bounding box center [273, 227] width 548 height 37
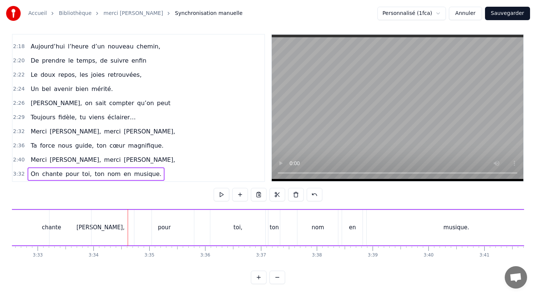
click at [114, 227] on div "On chante pour toi, ton nom en musique." at bounding box center [273, 227] width 548 height 37
click at [114, 227] on div at bounding box center [114, 227] width 0 height 37
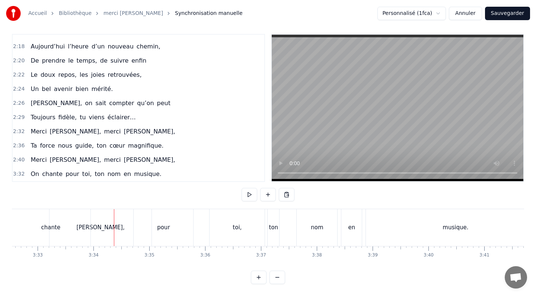
click at [123, 158] on span "[PERSON_NAME]," at bounding box center [149, 159] width 53 height 9
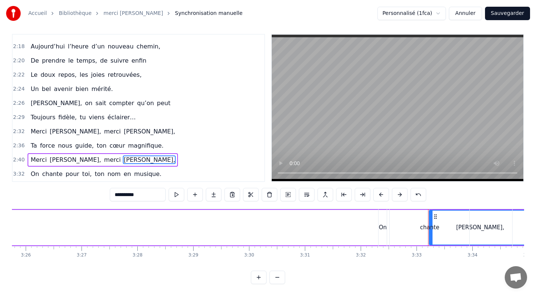
scroll to position [0, 11480]
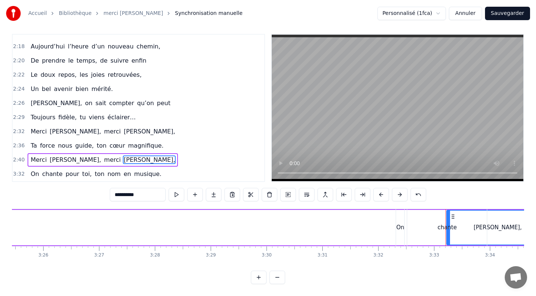
drag, startPoint x: 57, startPoint y: 216, endPoint x: 141, endPoint y: 213, distance: 84.6
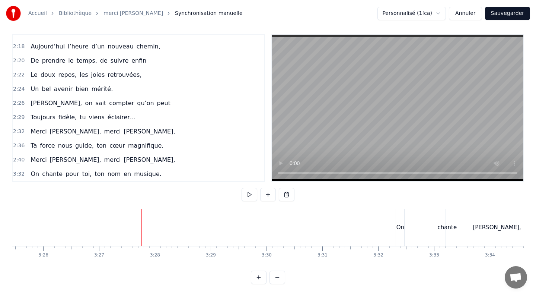
click at [447, 231] on div "chante" at bounding box center [448, 227] width 80 height 37
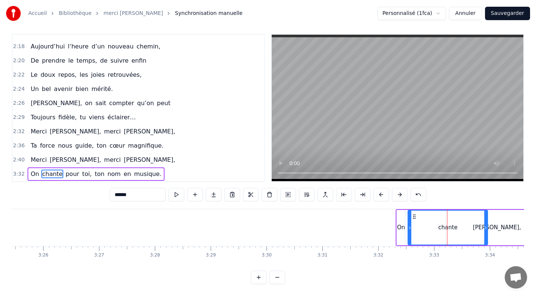
click at [415, 217] on icon at bounding box center [415, 216] width 6 height 6
click at [402, 229] on div "On" at bounding box center [401, 227] width 8 height 9
type input "**"
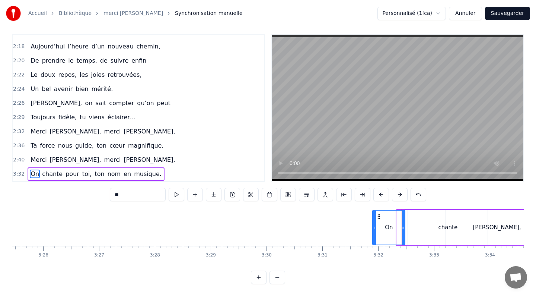
drag, startPoint x: 399, startPoint y: 227, endPoint x: 375, endPoint y: 228, distance: 24.6
click at [375, 228] on icon at bounding box center [374, 228] width 3 height 6
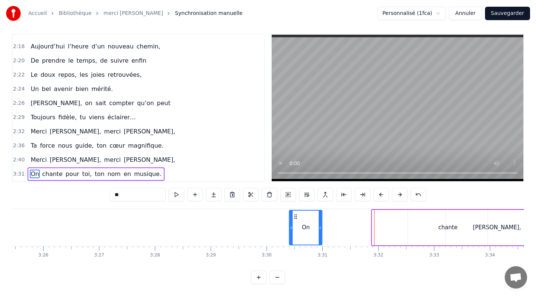
drag, startPoint x: 378, startPoint y: 216, endPoint x: 292, endPoint y: 227, distance: 87.1
click at [292, 227] on div "On" at bounding box center [306, 227] width 32 height 34
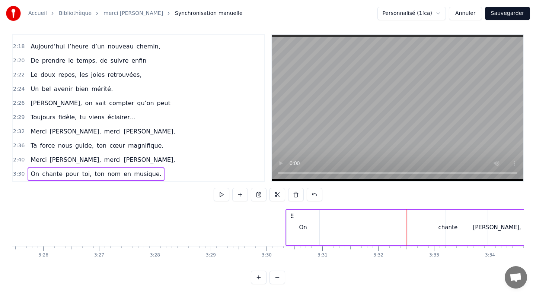
click at [449, 226] on div "chante" at bounding box center [448, 227] width 19 height 9
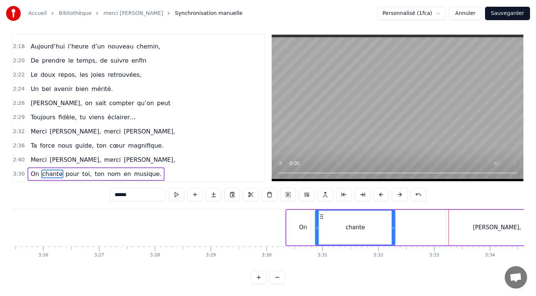
drag, startPoint x: 413, startPoint y: 216, endPoint x: 320, endPoint y: 221, distance: 92.9
click at [320, 221] on div "chante" at bounding box center [355, 227] width 79 height 34
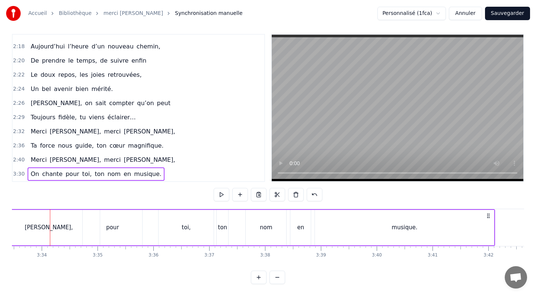
scroll to position [0, 11929]
click at [123, 159] on span "[PERSON_NAME]," at bounding box center [149, 159] width 53 height 9
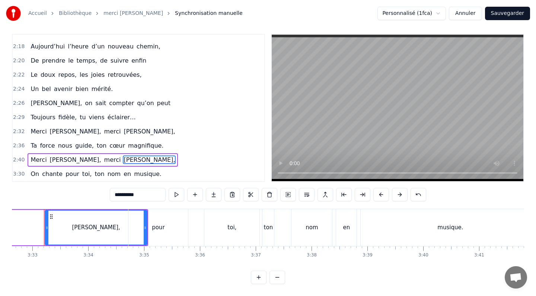
scroll to position [0, 11876]
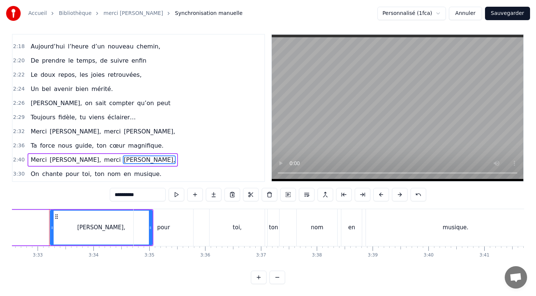
drag, startPoint x: 57, startPoint y: 215, endPoint x: 19, endPoint y: 216, distance: 37.3
click at [19, 216] on div "On chante pour toi, ton nom en musique." at bounding box center [218, 227] width 658 height 37
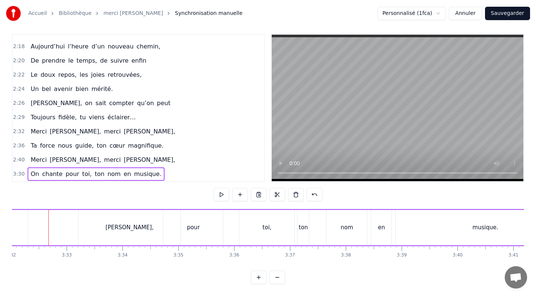
scroll to position [0, 11847]
click at [119, 226] on div "On chante pour toi, ton nom en musique." at bounding box center [248, 227] width 658 height 37
click at [35, 227] on div "On chante pour toi, ton nom en musique." at bounding box center [248, 227] width 658 height 37
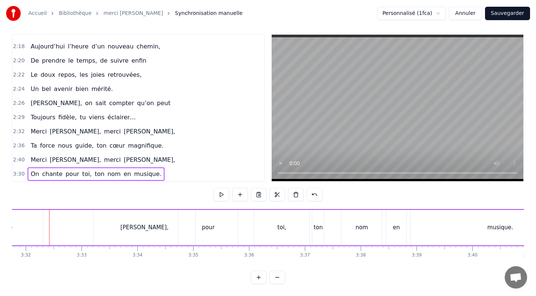
click at [123, 159] on span "[PERSON_NAME]," at bounding box center [149, 159] width 53 height 9
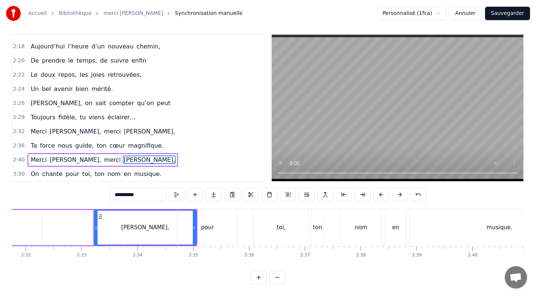
drag, startPoint x: 101, startPoint y: 215, endPoint x: 48, endPoint y: 224, distance: 53.2
click at [48, 224] on div "On chante pour toi, ton nom en musique." at bounding box center [262, 227] width 658 height 37
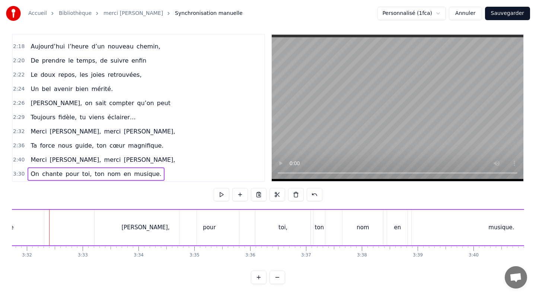
drag, startPoint x: 30, startPoint y: 261, endPoint x: 0, endPoint y: 255, distance: 30.8
click at [0, 255] on div "Accueil Bibliothèque merci [PERSON_NAME] manuelle Personnalisé (1fca) Annuler S…" at bounding box center [268, 139] width 536 height 289
click at [145, 228] on div "On chante pour toi, ton nom en musique." at bounding box center [263, 227] width 658 height 37
click at [123, 160] on span "[PERSON_NAME]," at bounding box center [149, 159] width 53 height 9
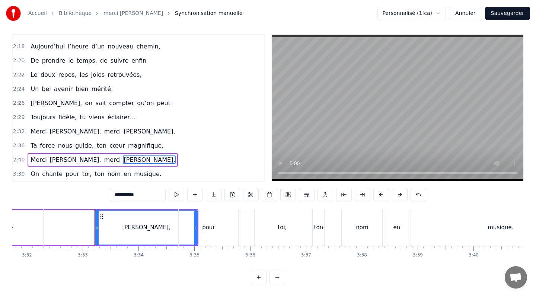
drag, startPoint x: 101, startPoint y: 216, endPoint x: 89, endPoint y: 216, distance: 11.9
click at [89, 216] on div "On chante pour toi, ton nom en musique." at bounding box center [263, 227] width 658 height 37
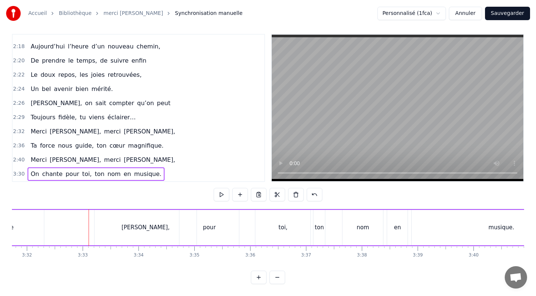
click at [132, 224] on div "On chante pour toi, ton nom en musique." at bounding box center [263, 227] width 658 height 37
click at [123, 157] on span "[PERSON_NAME]," at bounding box center [149, 159] width 53 height 9
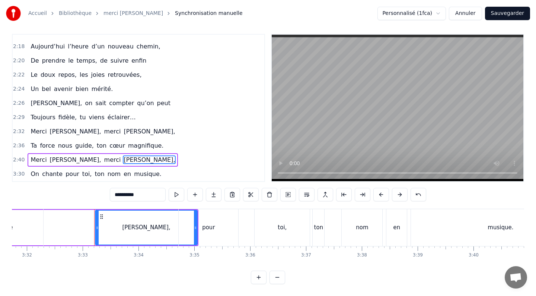
drag, startPoint x: 97, startPoint y: 227, endPoint x: 127, endPoint y: 228, distance: 29.5
click at [127, 228] on div "On chante pour toi, ton nom en musique." at bounding box center [263, 227] width 658 height 37
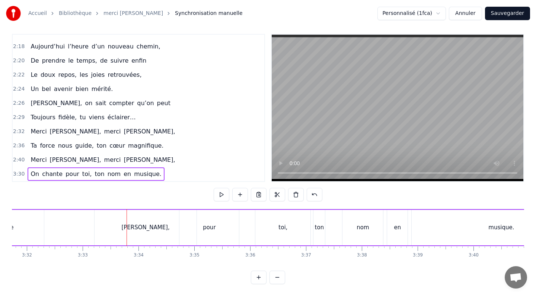
click at [123, 159] on span "[PERSON_NAME]," at bounding box center [149, 159] width 53 height 9
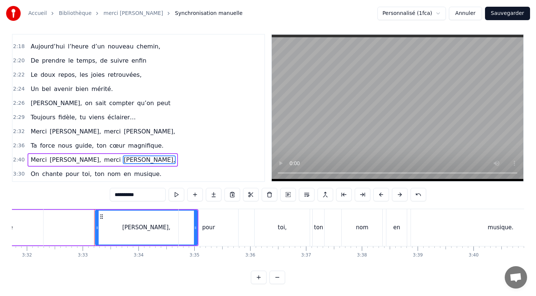
drag, startPoint x: 196, startPoint y: 227, endPoint x: 161, endPoint y: 227, distance: 34.3
click at [161, 227] on div "On chante pour toi, ton nom en musique." at bounding box center [263, 227] width 658 height 37
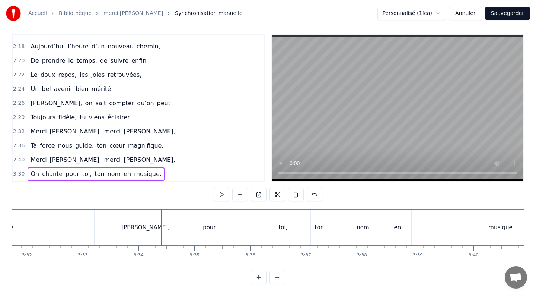
click at [144, 224] on div "On chante pour toi, ton nom en musique." at bounding box center [263, 227] width 658 height 37
click at [38, 158] on span "Merci" at bounding box center [39, 159] width 18 height 9
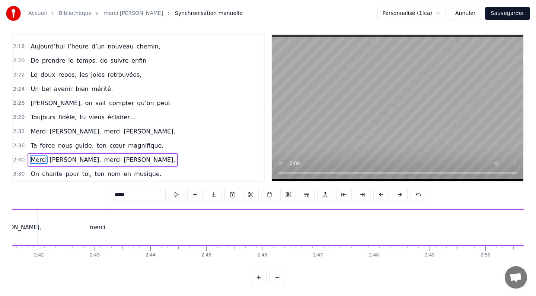
scroll to position [0, 8944]
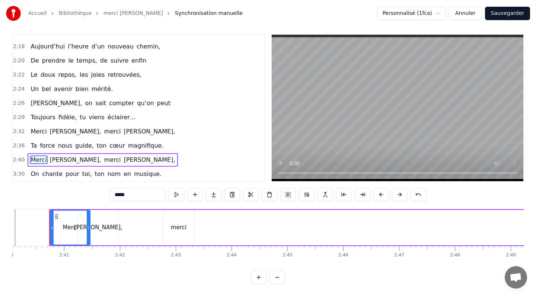
click at [123, 161] on span "[PERSON_NAME]," at bounding box center [149, 159] width 53 height 9
type input "**********"
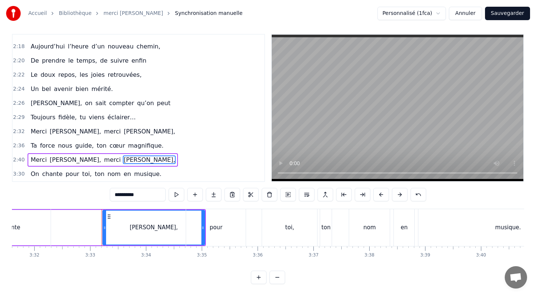
scroll to position [0, 11876]
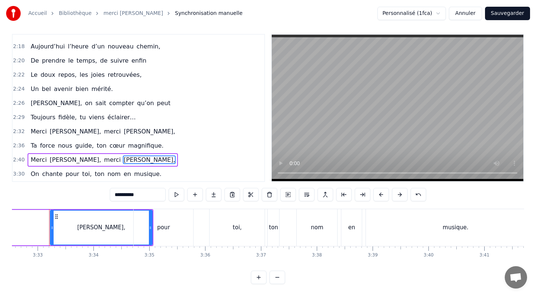
click at [64, 158] on span "[PERSON_NAME]," at bounding box center [75, 159] width 53 height 9
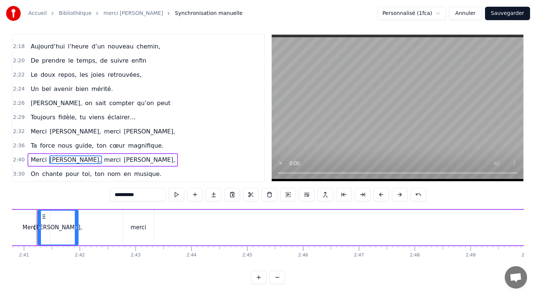
scroll to position [0, 8972]
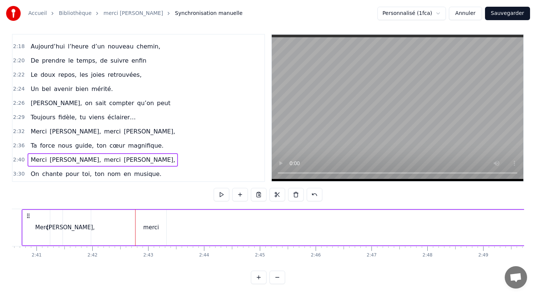
click at [123, 161] on span "[PERSON_NAME]," at bounding box center [149, 159] width 53 height 9
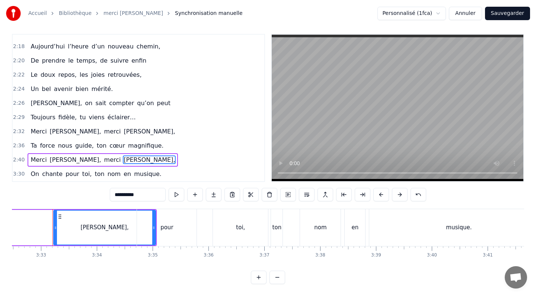
scroll to position [0, 11876]
drag, startPoint x: 57, startPoint y: 215, endPoint x: 29, endPoint y: 212, distance: 27.8
click at [30, 212] on div "On chante pour toi, ton nom en musique." at bounding box center [218, 227] width 658 height 37
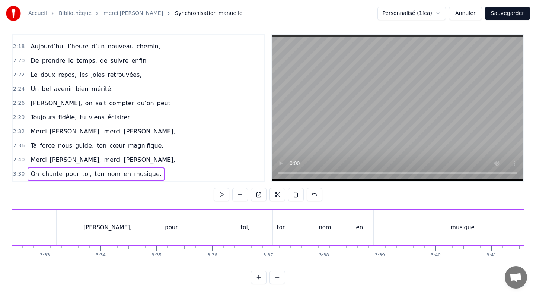
scroll to position [0, 11857]
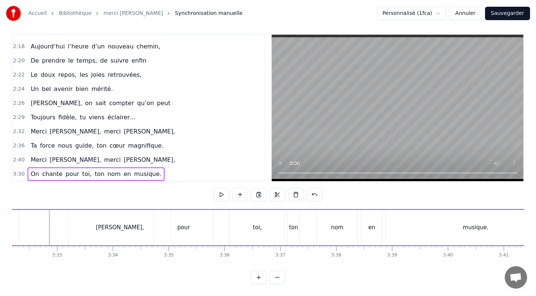
click at [127, 223] on div "On chante pour toi, ton nom en musique." at bounding box center [237, 227] width 658 height 37
click at [20, 228] on div "On chante pour toi, ton nom en musique." at bounding box center [237, 227] width 658 height 37
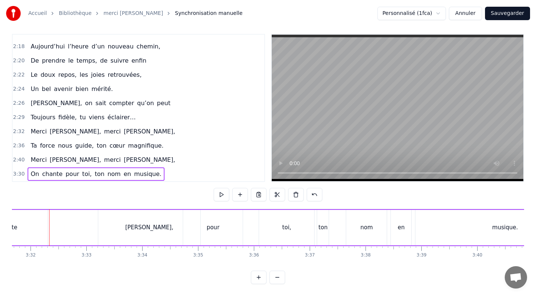
click at [145, 226] on div "On chante pour toi, ton nom en musique." at bounding box center [267, 227] width 658 height 37
click at [22, 228] on div "chante" at bounding box center [8, 227] width 80 height 35
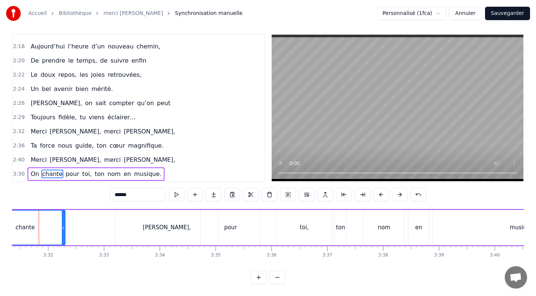
scroll to position [0, 11800]
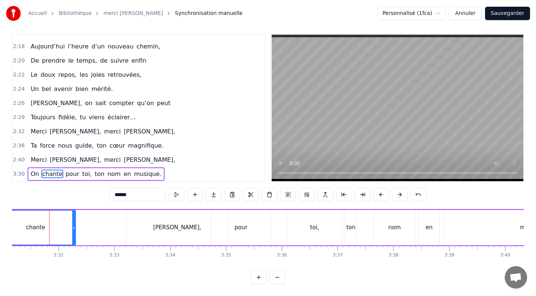
click at [123, 159] on span "[PERSON_NAME]," at bounding box center [149, 159] width 53 height 9
type input "**********"
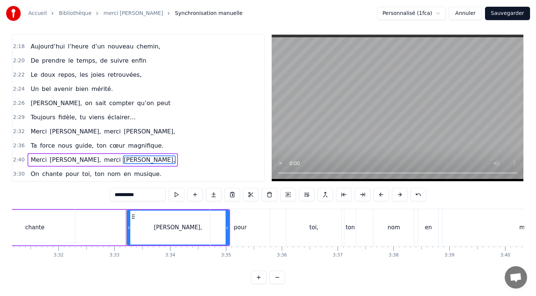
drag, startPoint x: 132, startPoint y: 215, endPoint x: 118, endPoint y: 216, distance: 14.2
click at [118, 216] on div "On chante pour toi, ton nom en musique." at bounding box center [295, 227] width 658 height 37
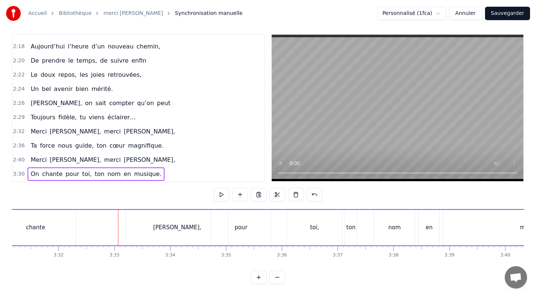
click at [433, 227] on div "en" at bounding box center [429, 227] width 20 height 35
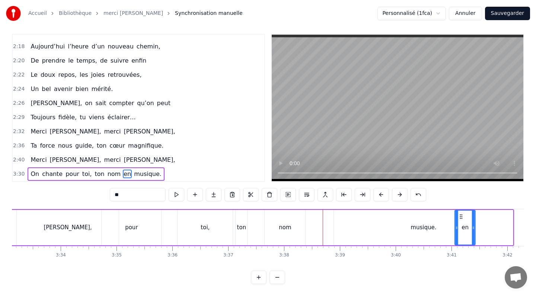
scroll to position [0, 11922]
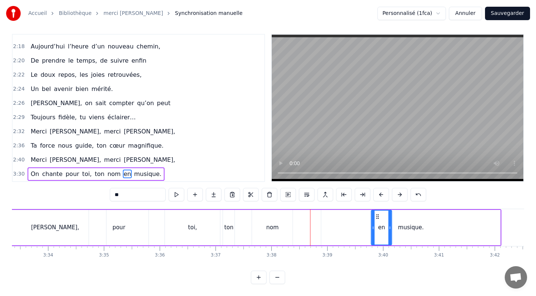
drag, startPoint x: 425, startPoint y: 215, endPoint x: 377, endPoint y: 209, distance: 48.1
click at [272, 228] on div "nom" at bounding box center [272, 227] width 12 height 9
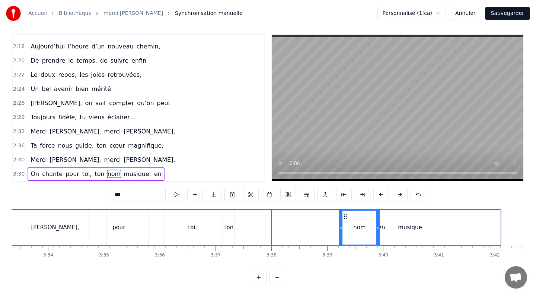
drag, startPoint x: 258, startPoint y: 216, endPoint x: 345, endPoint y: 213, distance: 87.2
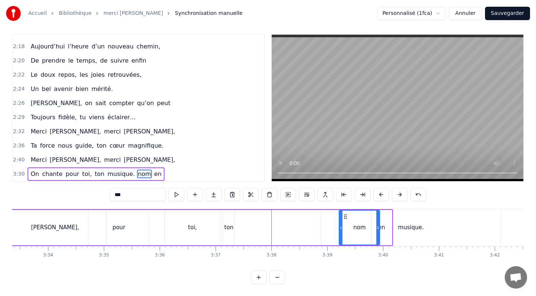
click at [230, 226] on div "ton" at bounding box center [229, 227] width 9 height 9
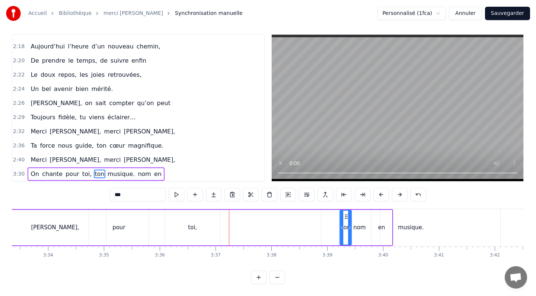
drag, startPoint x: 229, startPoint y: 216, endPoint x: 346, endPoint y: 222, distance: 117.1
click at [191, 225] on div "toi," at bounding box center [192, 227] width 9 height 9
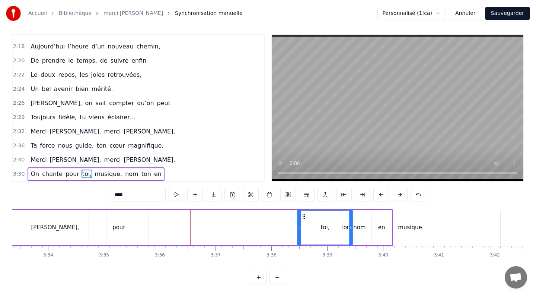
drag, startPoint x: 170, startPoint y: 215, endPoint x: 303, endPoint y: 234, distance: 134.0
click at [303, 234] on div "toi," at bounding box center [325, 227] width 54 height 34
click at [121, 226] on div "pour" at bounding box center [119, 227] width 13 height 9
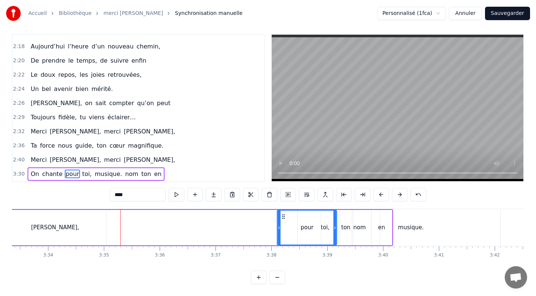
drag, startPoint x: 95, startPoint y: 218, endPoint x: 283, endPoint y: 228, distance: 188.7
click at [283, 228] on div "pour" at bounding box center [307, 227] width 59 height 34
click at [35, 175] on span "On" at bounding box center [35, 173] width 10 height 9
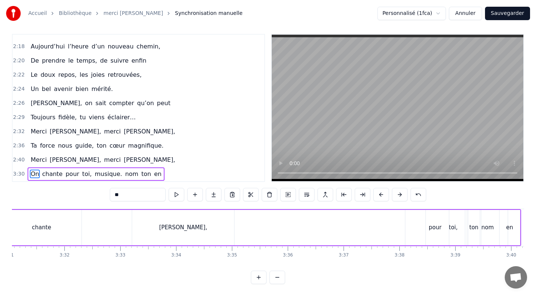
scroll to position [0, 11716]
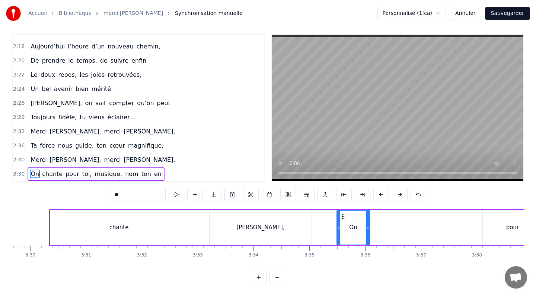
drag, startPoint x: 57, startPoint y: 216, endPoint x: 344, endPoint y: 248, distance: 289.0
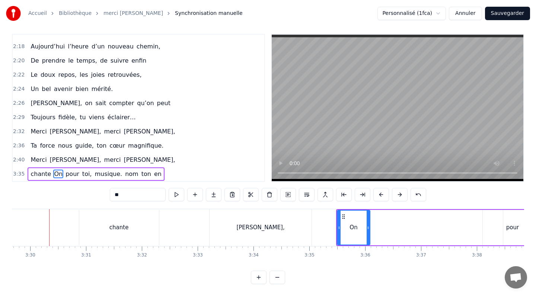
click at [124, 227] on div "chante" at bounding box center [119, 227] width 19 height 9
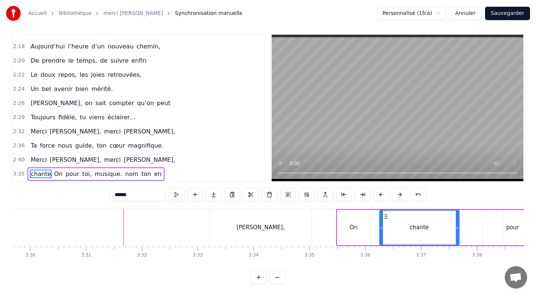
drag, startPoint x: 84, startPoint y: 216, endPoint x: 385, endPoint y: 257, distance: 303.3
click at [254, 228] on div "[PERSON_NAME]," at bounding box center [261, 227] width 48 height 9
type input "**********"
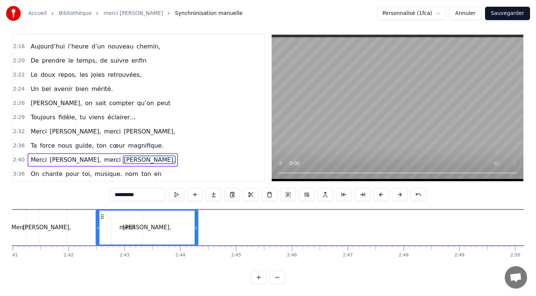
scroll to position [0, 8991]
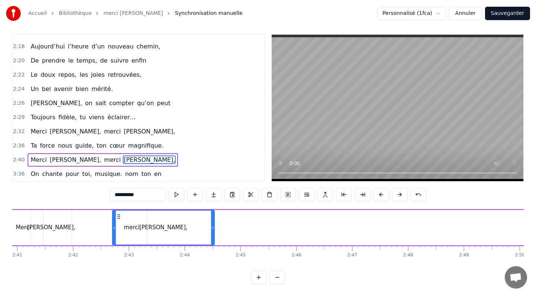
drag, startPoint x: 216, startPoint y: 216, endPoint x: 118, endPoint y: 232, distance: 99.3
click at [118, 232] on div "[PERSON_NAME]," at bounding box center [163, 227] width 101 height 34
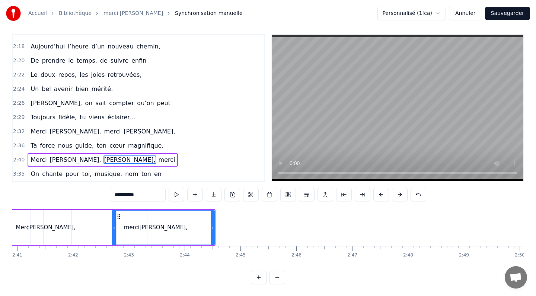
click at [78, 223] on div "[PERSON_NAME], [PERSON_NAME], merci" at bounding box center [108, 227] width 213 height 37
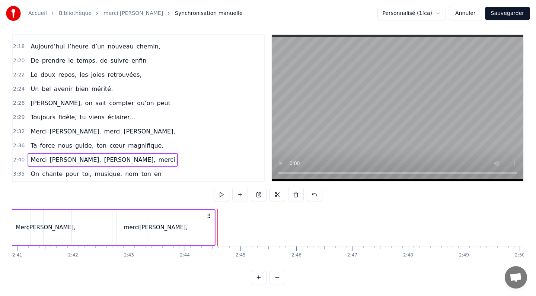
click at [74, 232] on div "[PERSON_NAME], [PERSON_NAME], merci" at bounding box center [108, 227] width 213 height 37
click at [158, 226] on div "[PERSON_NAME]," at bounding box center [163, 227] width 48 height 9
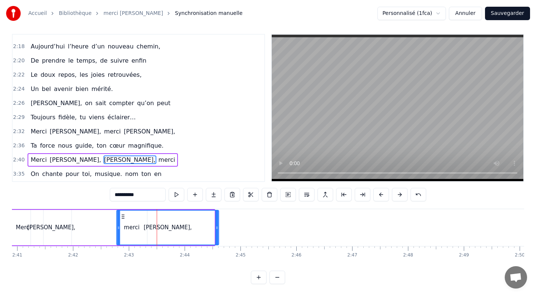
drag, startPoint x: 118, startPoint y: 216, endPoint x: 123, endPoint y: 216, distance: 4.1
click at [73, 222] on div "[PERSON_NAME], merci [PERSON_NAME]," at bounding box center [75, 227] width 146 height 37
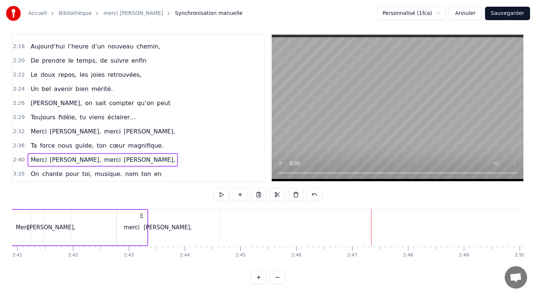
click at [180, 202] on div "0:16 L’investissement 0:17 Toujours présent, dès le matin, 0:20 Jamais un pas s…" at bounding box center [268, 159] width 513 height 250
click at [158, 214] on div "[PERSON_NAME]," at bounding box center [168, 227] width 102 height 35
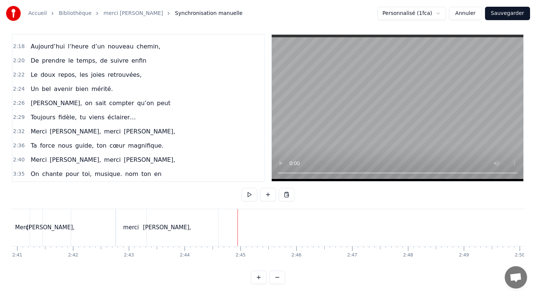
click at [34, 174] on span "On" at bounding box center [35, 173] width 10 height 9
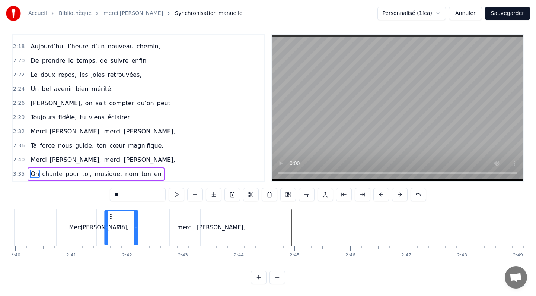
scroll to position [0, 8935]
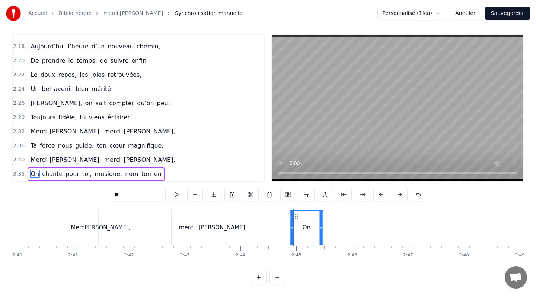
drag, startPoint x: 57, startPoint y: 215, endPoint x: 297, endPoint y: 244, distance: 241.6
click at [297, 244] on div "On" at bounding box center [307, 227] width 32 height 34
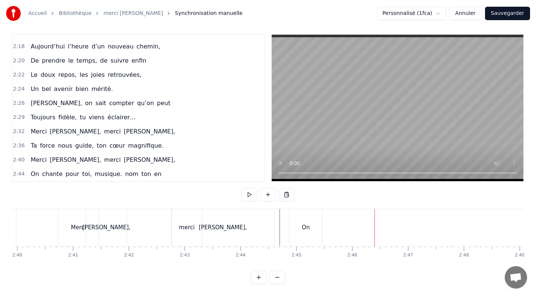
click at [303, 228] on div "On" at bounding box center [306, 227] width 8 height 9
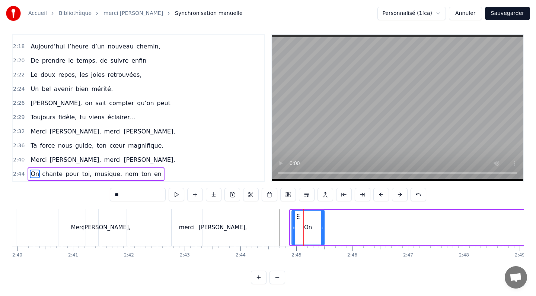
click at [298, 216] on icon at bounding box center [298, 216] width 6 height 6
drag, startPoint x: 322, startPoint y: 228, endPoint x: 307, endPoint y: 227, distance: 15.3
click at [307, 227] on icon at bounding box center [307, 228] width 3 height 6
drag, startPoint x: 298, startPoint y: 216, endPoint x: 304, endPoint y: 215, distance: 5.2
click at [304, 215] on icon at bounding box center [304, 216] width 6 height 6
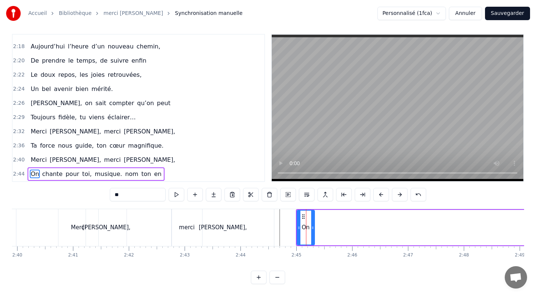
click at [55, 173] on span "chante" at bounding box center [52, 173] width 22 height 9
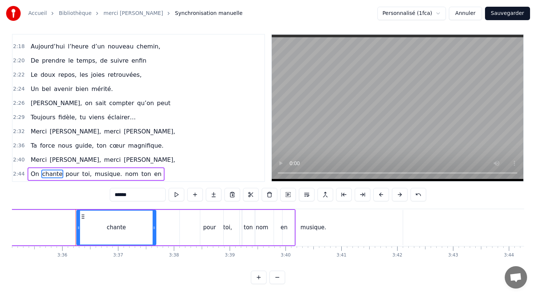
scroll to position [0, 12033]
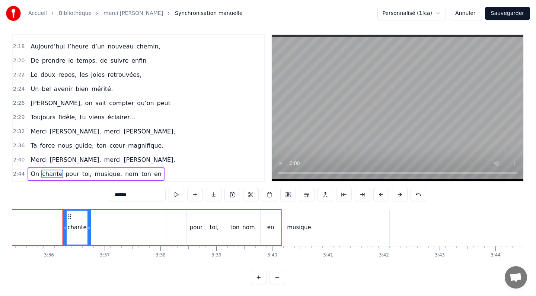
drag, startPoint x: 140, startPoint y: 228, endPoint x: 88, endPoint y: 222, distance: 52.1
click at [88, 222] on div at bounding box center [89, 227] width 3 height 34
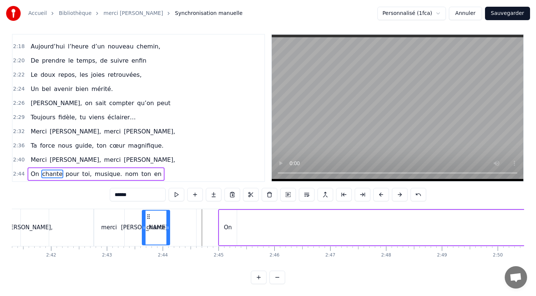
scroll to position [0, 9012]
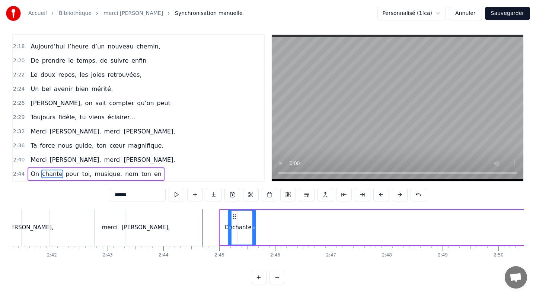
drag, startPoint x: 70, startPoint y: 217, endPoint x: 235, endPoint y: 238, distance: 166.3
click at [235, 238] on div "chante" at bounding box center [241, 227] width 27 height 34
click at [190, 210] on div "[PERSON_NAME]," at bounding box center [146, 227] width 102 height 37
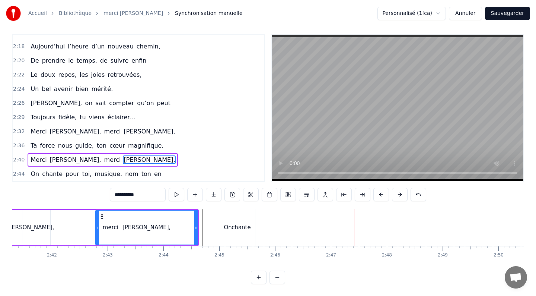
click at [67, 176] on span "pour" at bounding box center [72, 173] width 15 height 9
type input "****"
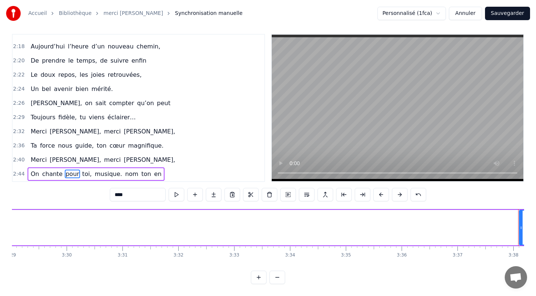
scroll to position [0, 12033]
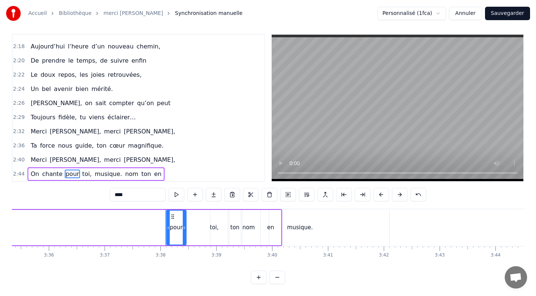
drag, startPoint x: 224, startPoint y: 228, endPoint x: 184, endPoint y: 226, distance: 39.6
click at [184, 226] on icon at bounding box center [184, 228] width 3 height 6
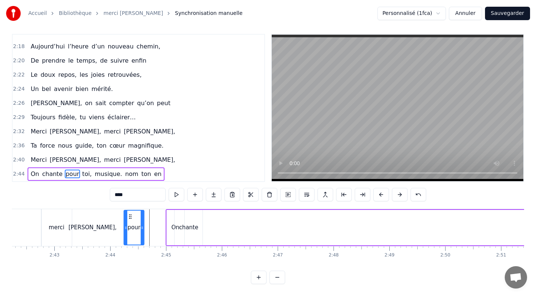
scroll to position [0, 9058]
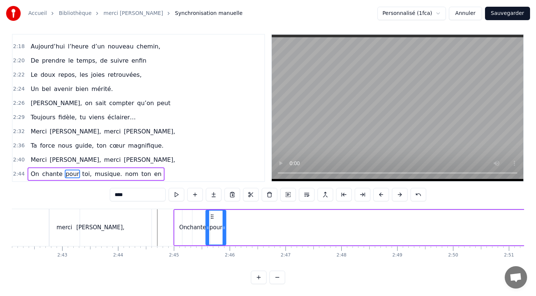
drag, startPoint x: 172, startPoint y: 216, endPoint x: 211, endPoint y: 215, distance: 39.1
click at [211, 215] on icon at bounding box center [212, 216] width 6 height 6
drag, startPoint x: 224, startPoint y: 227, endPoint x: 219, endPoint y: 226, distance: 4.9
click at [219, 226] on icon at bounding box center [219, 228] width 3 height 6
click at [213, 216] on icon at bounding box center [213, 216] width 6 height 6
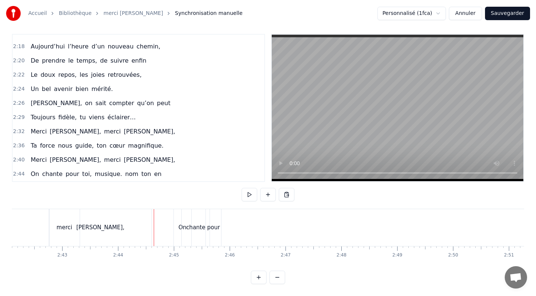
click at [154, 222] on div at bounding box center [154, 227] width 0 height 37
click at [82, 174] on span "toi," at bounding box center [87, 173] width 11 height 9
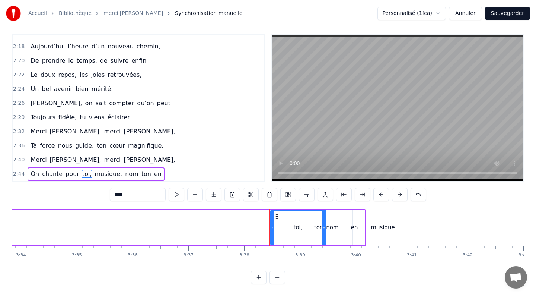
scroll to position [0, 12033]
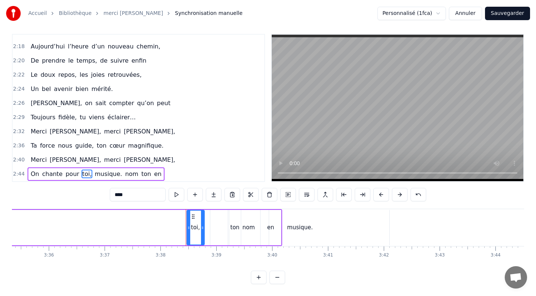
drag, startPoint x: 241, startPoint y: 227, endPoint x: 203, endPoint y: 226, distance: 37.6
click at [203, 226] on icon at bounding box center [202, 228] width 3 height 6
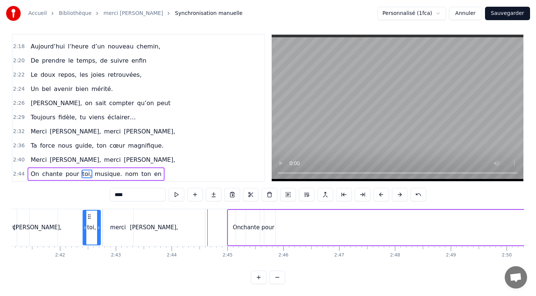
scroll to position [0, 8994]
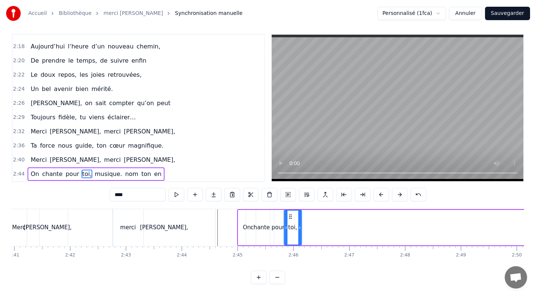
drag, startPoint x: 193, startPoint y: 216, endPoint x: 291, endPoint y: 214, distance: 97.2
click at [291, 214] on icon at bounding box center [291, 216] width 6 height 6
click at [199, 221] on div "[PERSON_NAME]," at bounding box center [164, 227] width 102 height 37
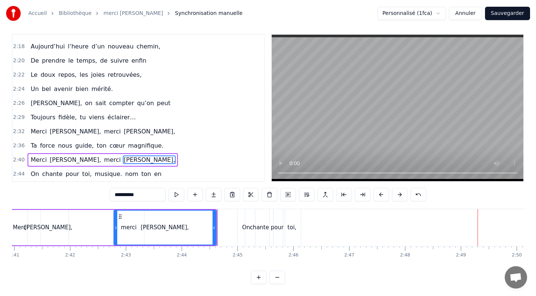
click at [141, 175] on span "ton" at bounding box center [146, 173] width 11 height 9
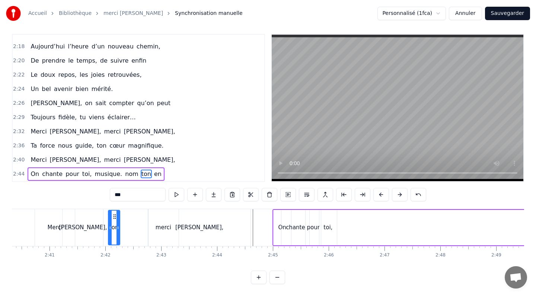
scroll to position [0, 8935]
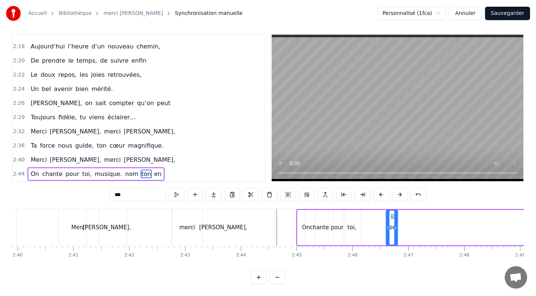
drag, startPoint x: 235, startPoint y: 215, endPoint x: 392, endPoint y: 240, distance: 158.8
click at [392, 240] on div "ton" at bounding box center [392, 227] width 11 height 34
click at [269, 224] on div "[PERSON_NAME]," at bounding box center [223, 227] width 102 height 37
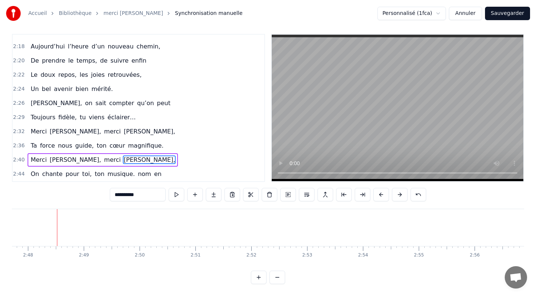
scroll to position [0, 9379]
click at [137, 174] on span "nom" at bounding box center [144, 173] width 15 height 9
type input "***"
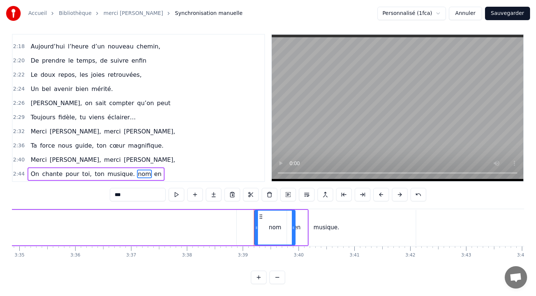
scroll to position [0, 12033]
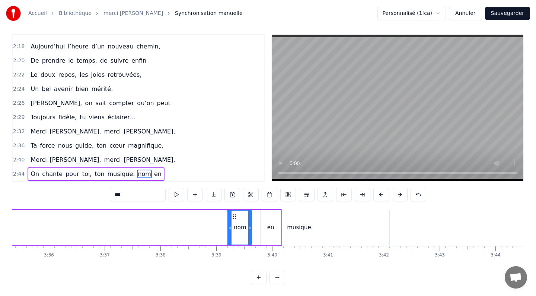
drag, startPoint x: 267, startPoint y: 227, endPoint x: 250, endPoint y: 227, distance: 17.1
click at [250, 227] on circle at bounding box center [250, 227] width 0 height 0
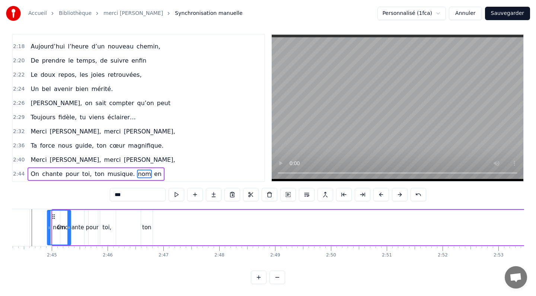
scroll to position [0, 9161]
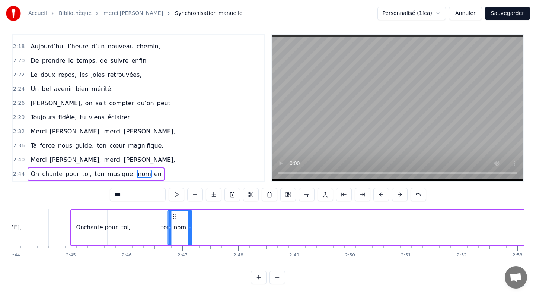
drag, startPoint x: 234, startPoint y: 216, endPoint x: 174, endPoint y: 205, distance: 61.2
click at [174, 205] on div "0:16 L’investissement 0:17 Toujours présent, dès le matin, 0:20 Jamais un pas s…" at bounding box center [268, 159] width 513 height 250
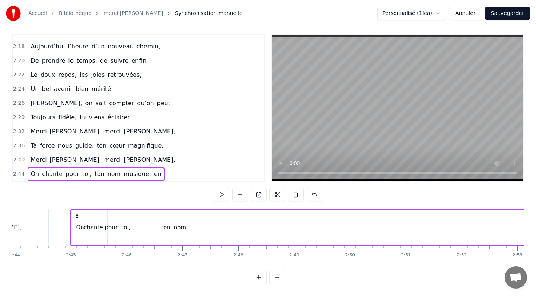
click at [164, 228] on div "ton" at bounding box center [165, 227] width 9 height 9
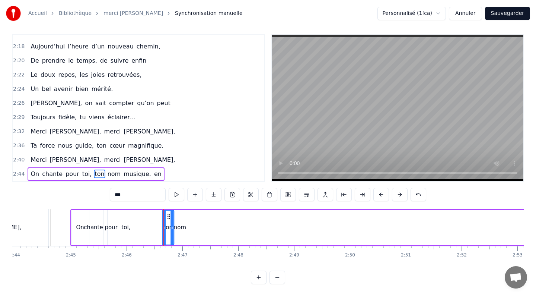
click at [169, 215] on icon at bounding box center [169, 216] width 6 height 6
click at [179, 228] on div "nom" at bounding box center [180, 227] width 12 height 9
type input "***"
click at [177, 217] on icon at bounding box center [176, 216] width 6 height 6
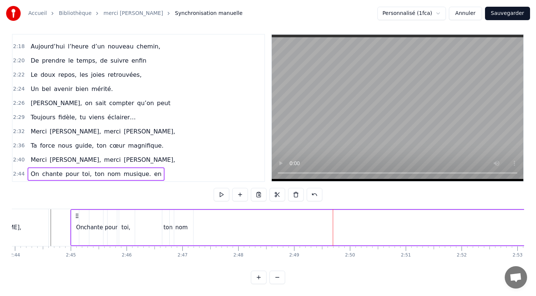
click at [153, 174] on span "en" at bounding box center [157, 173] width 9 height 9
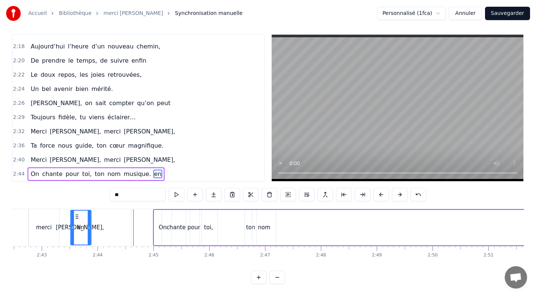
scroll to position [0, 9073]
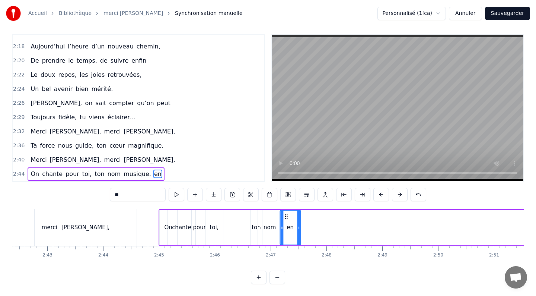
drag, startPoint x: 266, startPoint y: 216, endPoint x: 285, endPoint y: 226, distance: 22.3
click at [285, 226] on div "en" at bounding box center [291, 227] width 20 height 34
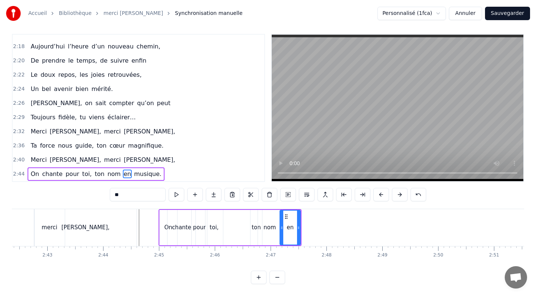
click at [139, 174] on span "musique." at bounding box center [147, 173] width 29 height 9
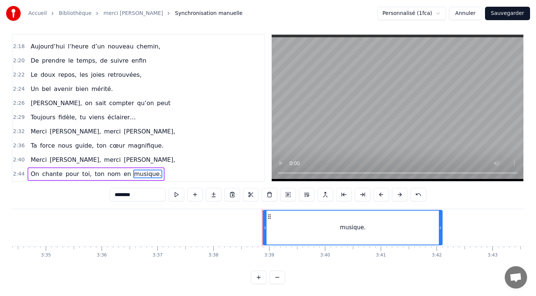
scroll to position [0, 12033]
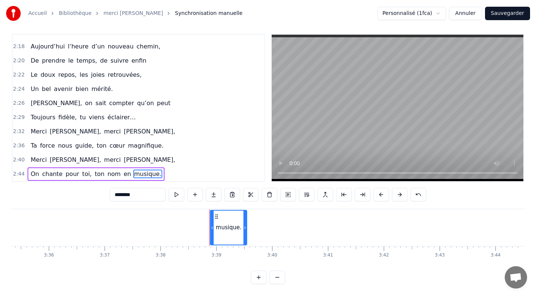
drag, startPoint x: 389, startPoint y: 228, endPoint x: 246, endPoint y: 232, distance: 142.7
click at [246, 232] on div at bounding box center [245, 227] width 3 height 34
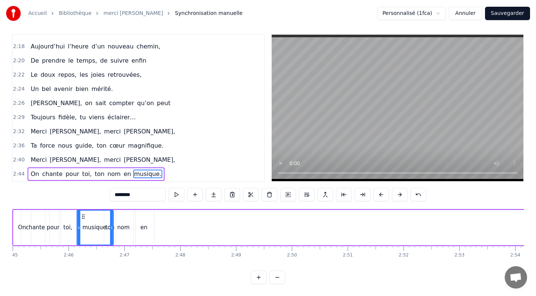
scroll to position [0, 9210]
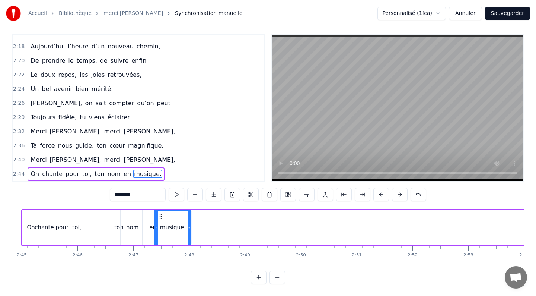
drag, startPoint x: 215, startPoint y: 217, endPoint x: 159, endPoint y: 243, distance: 61.5
click at [159, 243] on div "musique." at bounding box center [173, 227] width 36 height 34
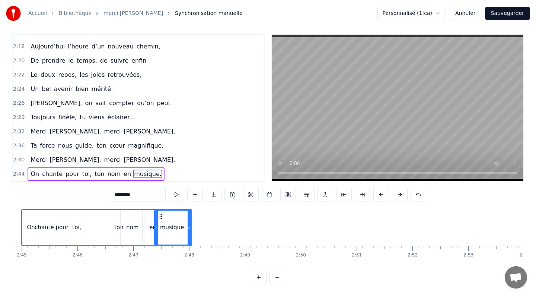
click at [35, 117] on span "Toujours" at bounding box center [43, 117] width 26 height 9
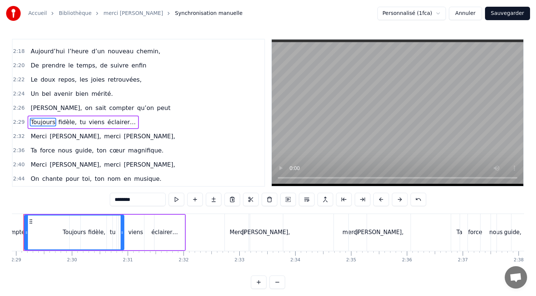
scroll to position [0, 8296]
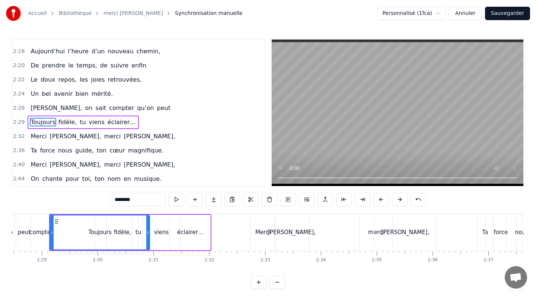
click at [25, 228] on div "peut" at bounding box center [24, 232] width 12 height 37
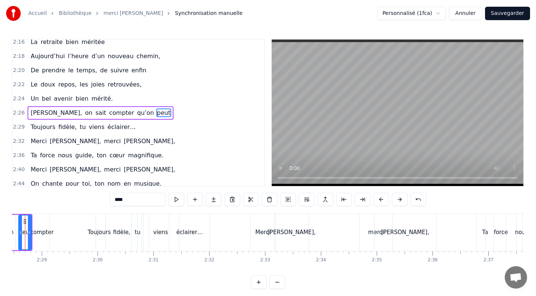
scroll to position [0, 8272]
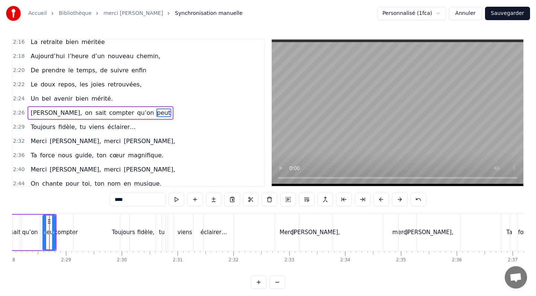
click at [33, 99] on span "Un" at bounding box center [35, 98] width 10 height 9
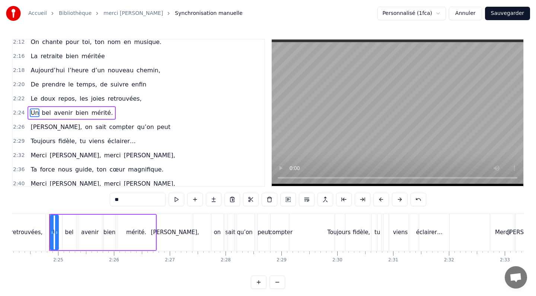
scroll to position [0, 8056]
click at [38, 222] on div "retrouvées," at bounding box center [27, 232] width 37 height 37
type input "**********"
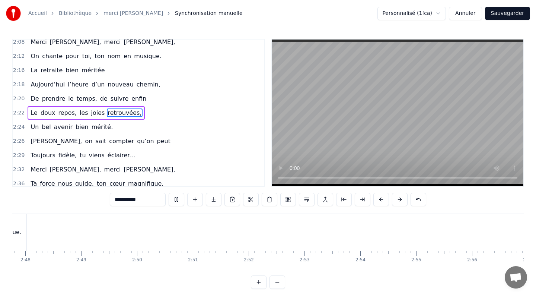
scroll to position [0, 9375]
click at [509, 14] on button "Sauvegarder" at bounding box center [507, 13] width 45 height 13
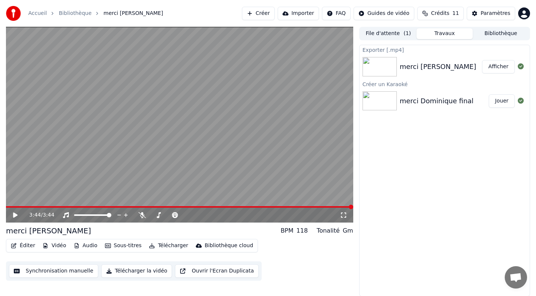
click at [164, 245] on button "Télécharger" at bounding box center [168, 245] width 45 height 10
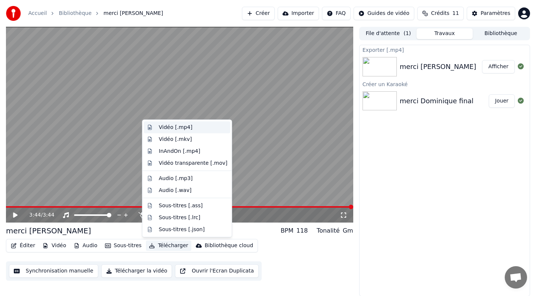
click at [165, 126] on div "Vidéo [.mp4]" at bounding box center [176, 127] width 34 height 7
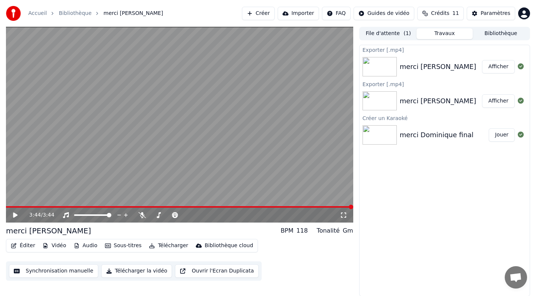
click at [500, 70] on button "Afficher" at bounding box center [498, 66] width 33 height 13
click at [501, 134] on button "Jouer" at bounding box center [502, 134] width 26 height 13
click at [17, 213] on icon at bounding box center [15, 215] width 4 height 4
click at [504, 67] on button "Afficher" at bounding box center [498, 66] width 33 height 13
